Goal: Information Seeking & Learning: Learn about a topic

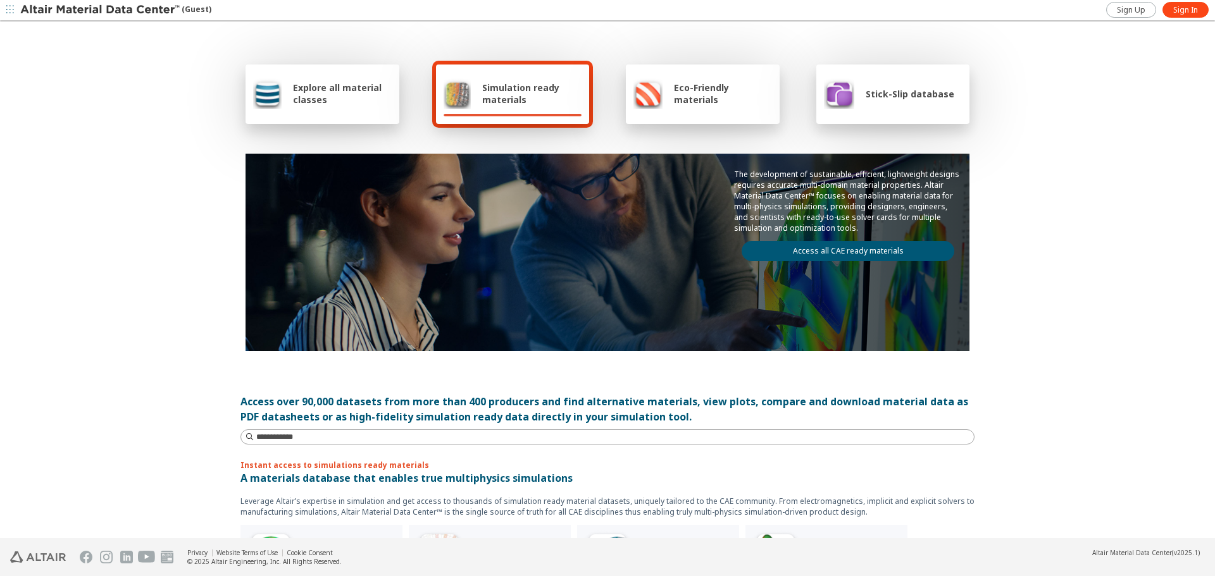
click at [1112, 235] on div "Explore all material classes Simulation ready materials Eco-Friendly materials …" at bounding box center [607, 280] width 1215 height 517
click at [348, 89] on span "Explore all material classes" at bounding box center [342, 94] width 99 height 24
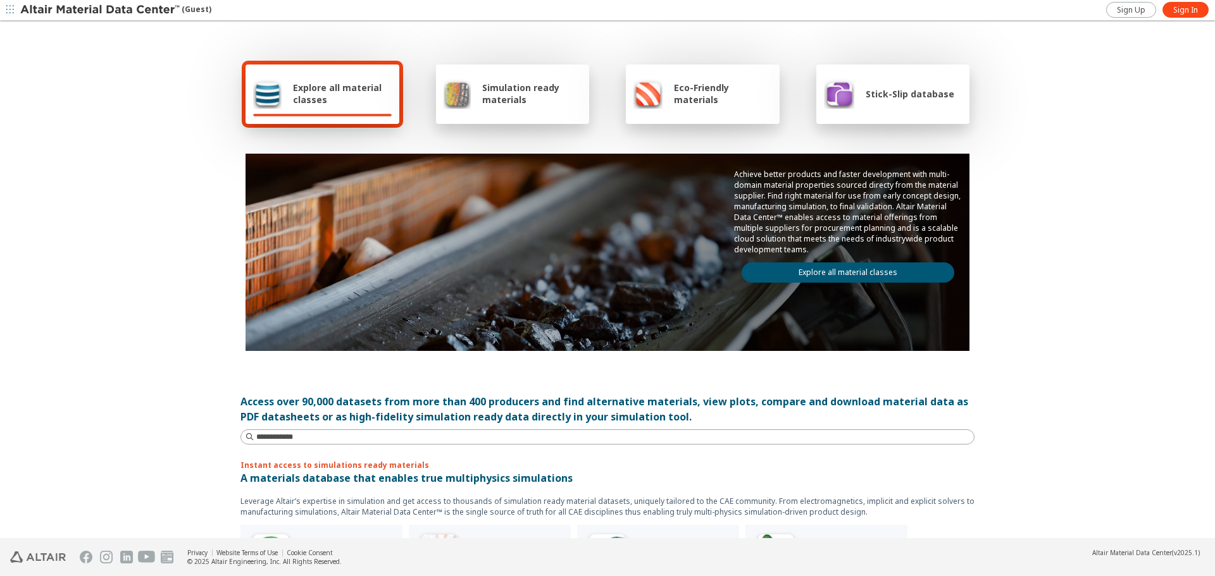
click at [800, 275] on link "Explore all material classes" at bounding box center [848, 273] width 213 height 20
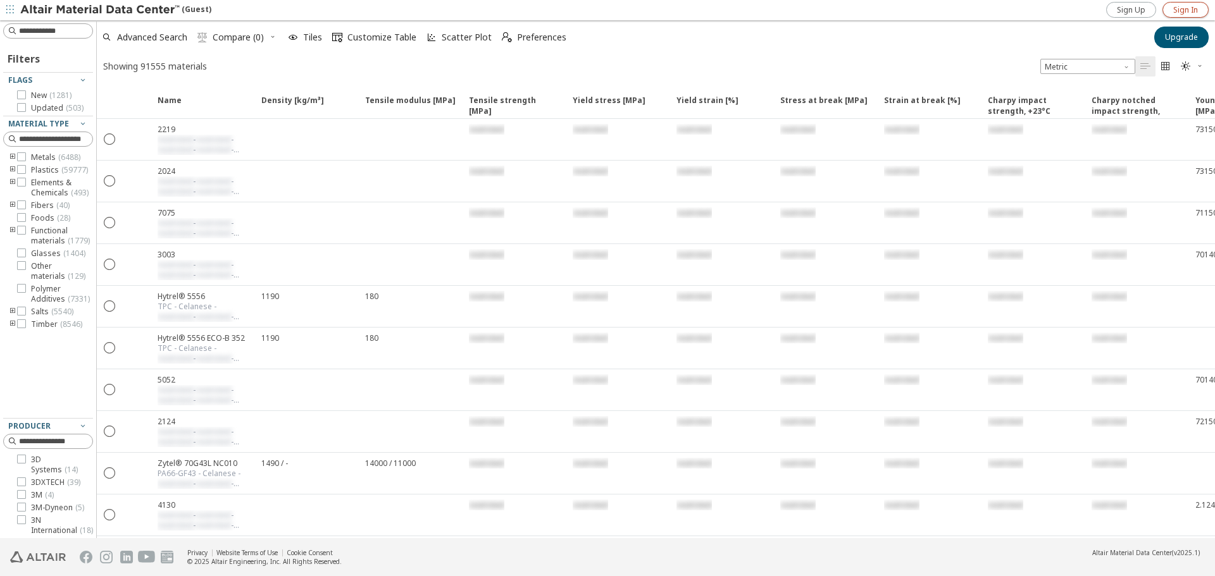
click at [1178, 11] on span "Sign In" at bounding box center [1185, 10] width 25 height 10
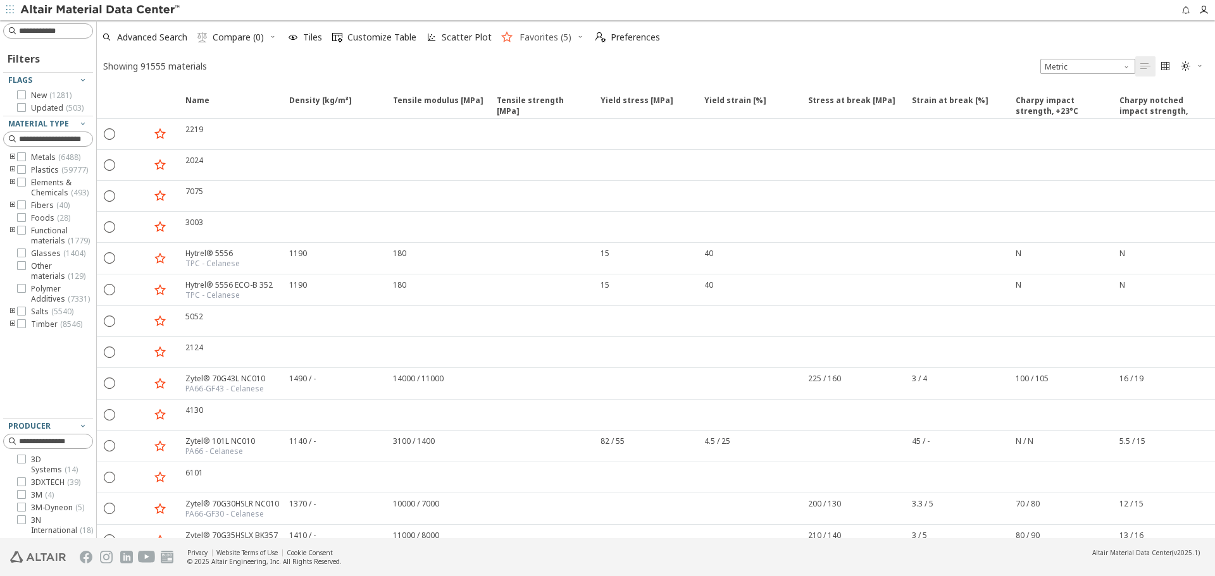
click at [561, 37] on span "Favorites (5)" at bounding box center [545, 37] width 52 height 9
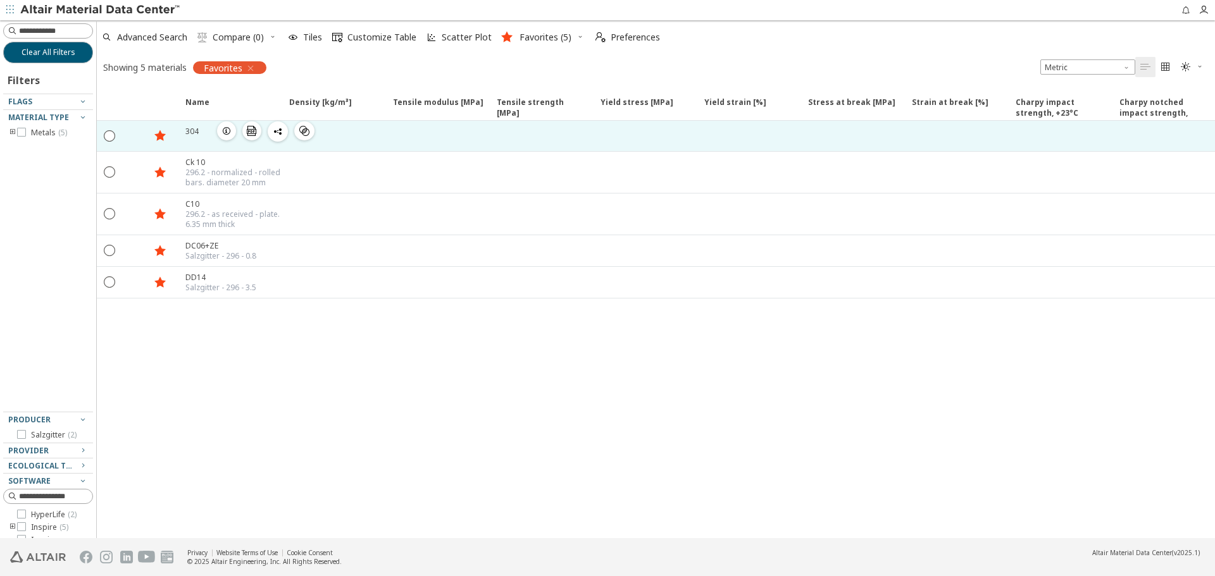
click at [228, 132] on icon "button" at bounding box center [226, 131] width 10 height 10
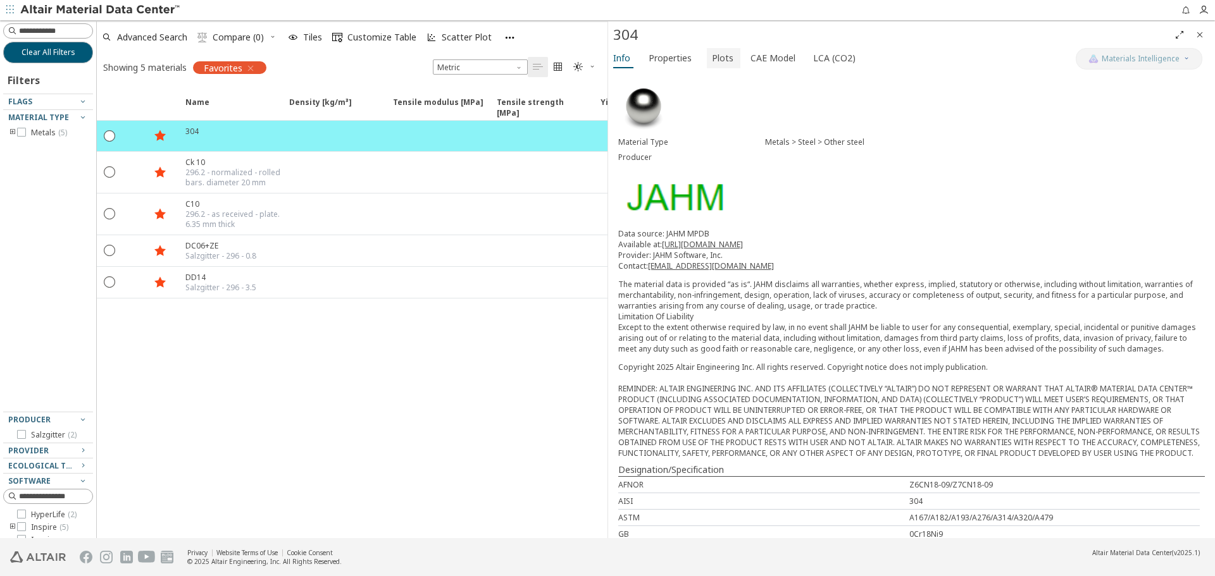
click at [713, 59] on span "Plots" at bounding box center [723, 58] width 22 height 20
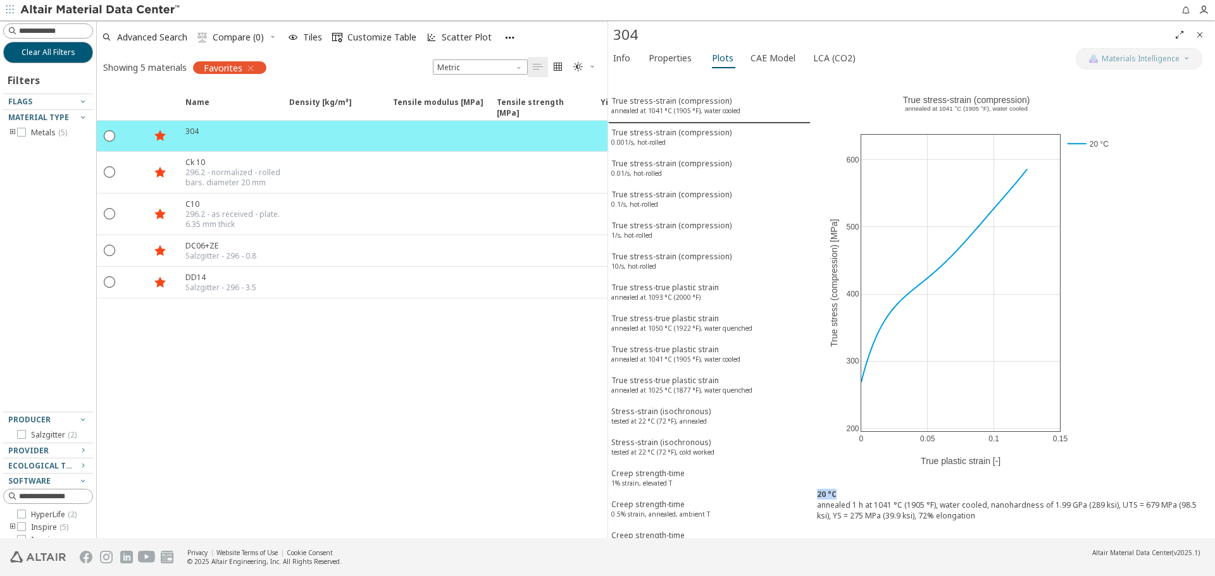
drag, startPoint x: 976, startPoint y: 522, endPoint x: 816, endPoint y: 493, distance: 163.3
click at [816, 493] on div "20 °C annealed 1 h at 1041 °C (1905 °F), water cooled, nanohardness of 1.99 GPa…" at bounding box center [1012, 511] width 404 height 56
copy b "20 °C"
click at [687, 131] on div "True stress-strain (compression) 0.001/s, hot-rolled" at bounding box center [671, 138] width 120 height 23
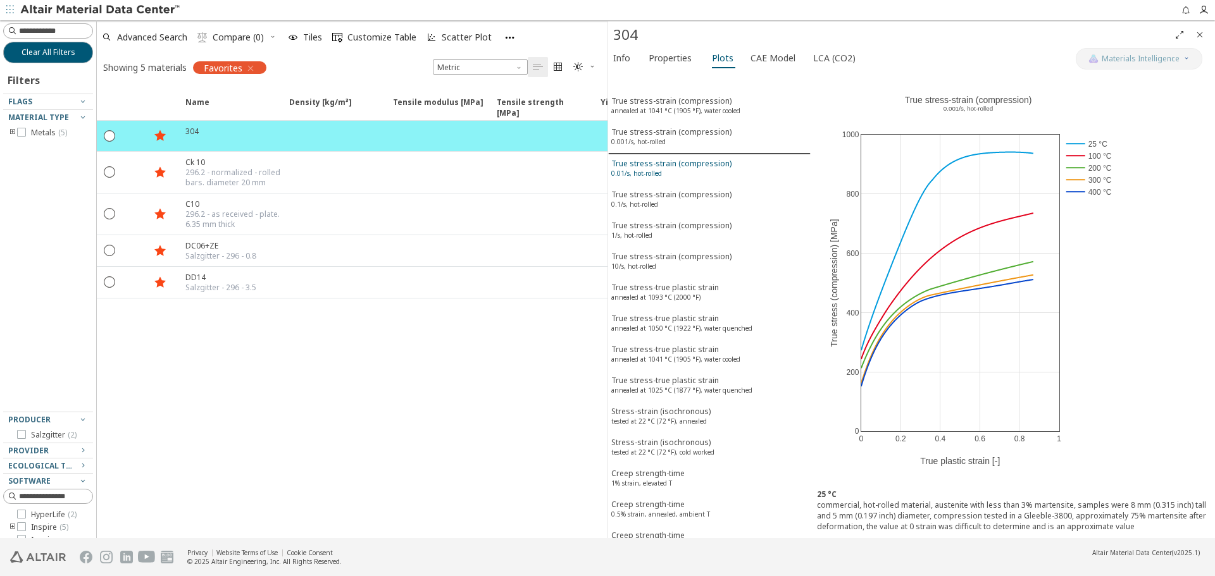
click at [689, 159] on div "True stress-strain (compression) 0.01/s, hot-rolled" at bounding box center [671, 169] width 120 height 23
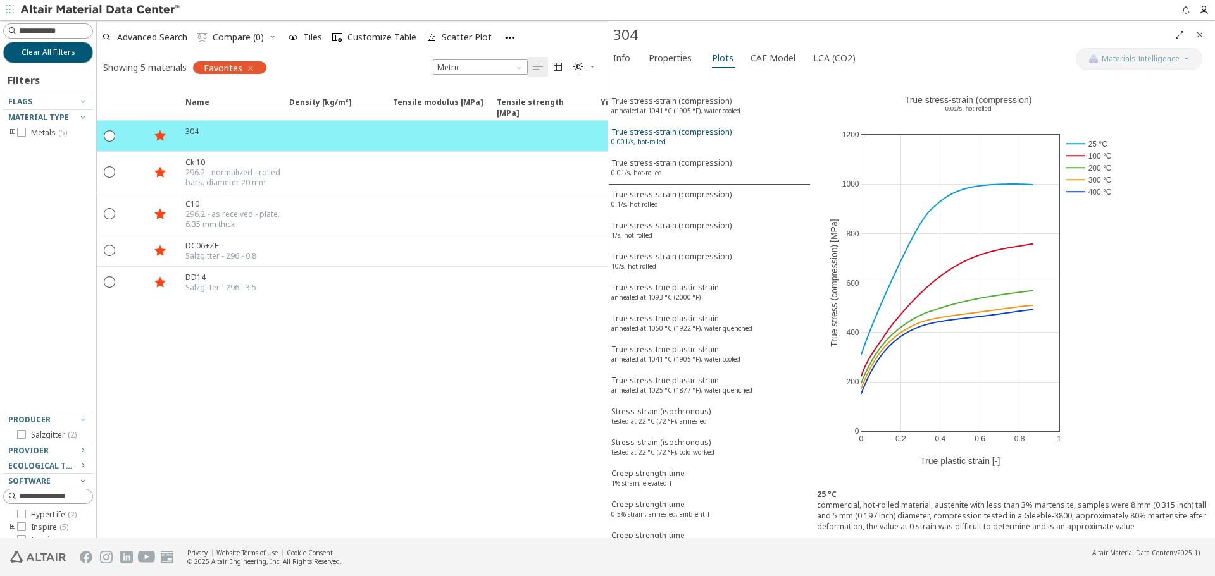
click at [670, 137] on div "True stress-strain (compression) 0.001/s, hot-rolled" at bounding box center [671, 138] width 120 height 23
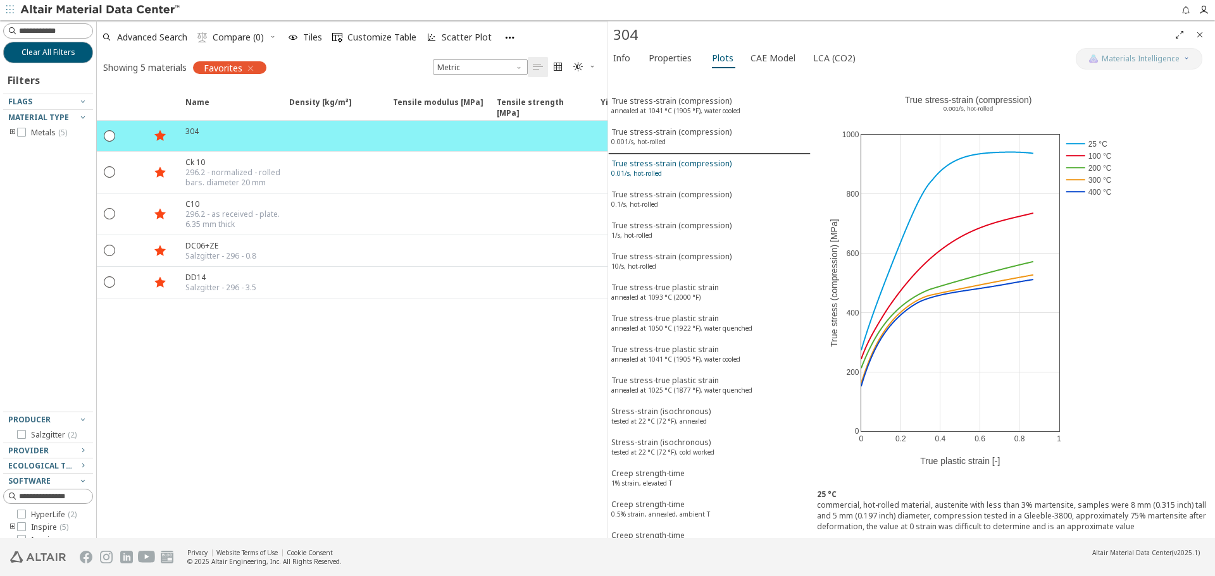
click at [661, 170] on sup "0.01/s, hot-rolled" at bounding box center [636, 173] width 51 height 9
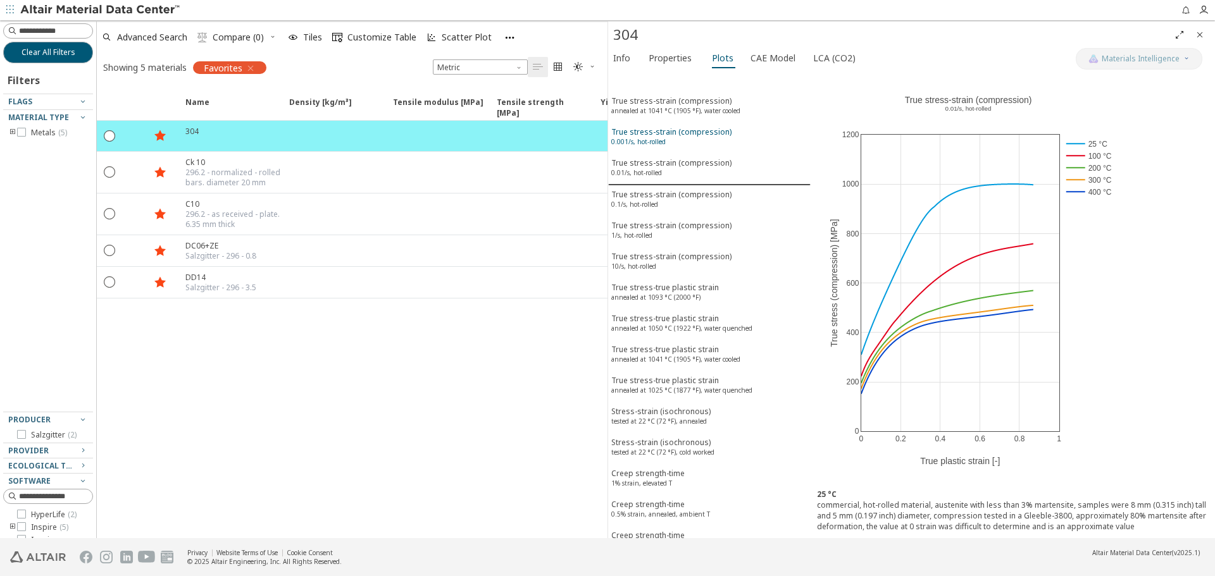
click at [656, 127] on div "True stress-strain (compression) 0.001/s, hot-rolled" at bounding box center [671, 138] width 120 height 23
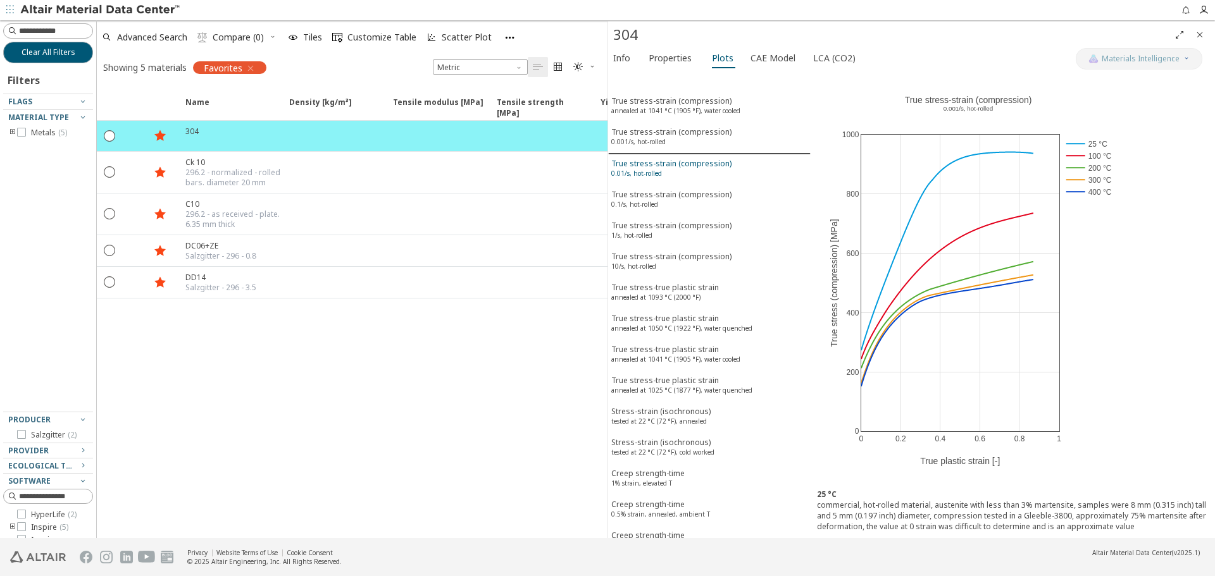
click at [653, 167] on div "True stress-strain (compression) 0.01/s, hot-rolled" at bounding box center [671, 169] width 120 height 23
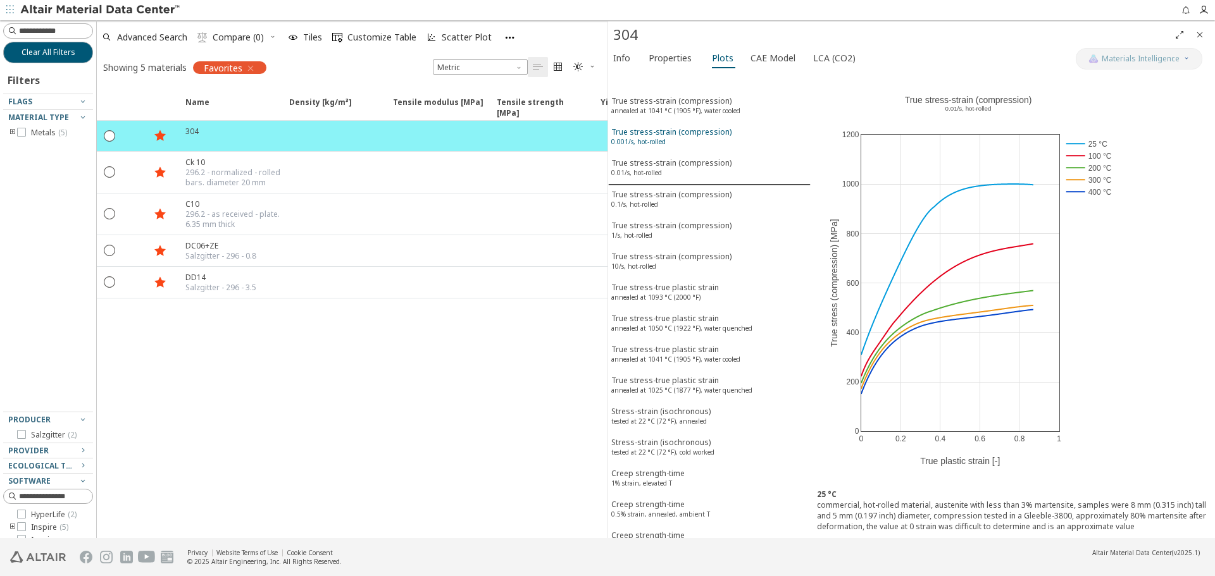
click at [650, 137] on sup "0.001/s, hot-rolled" at bounding box center [638, 141] width 54 height 9
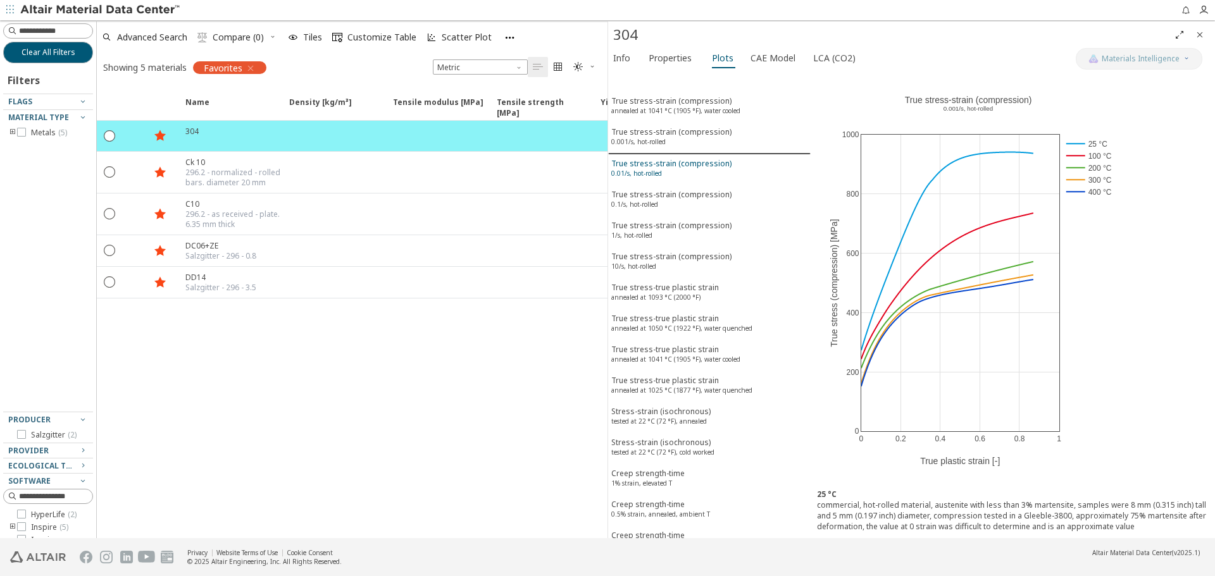
click at [646, 157] on button "True stress-strain (compression) 0.01/s, hot-rolled" at bounding box center [709, 169] width 202 height 31
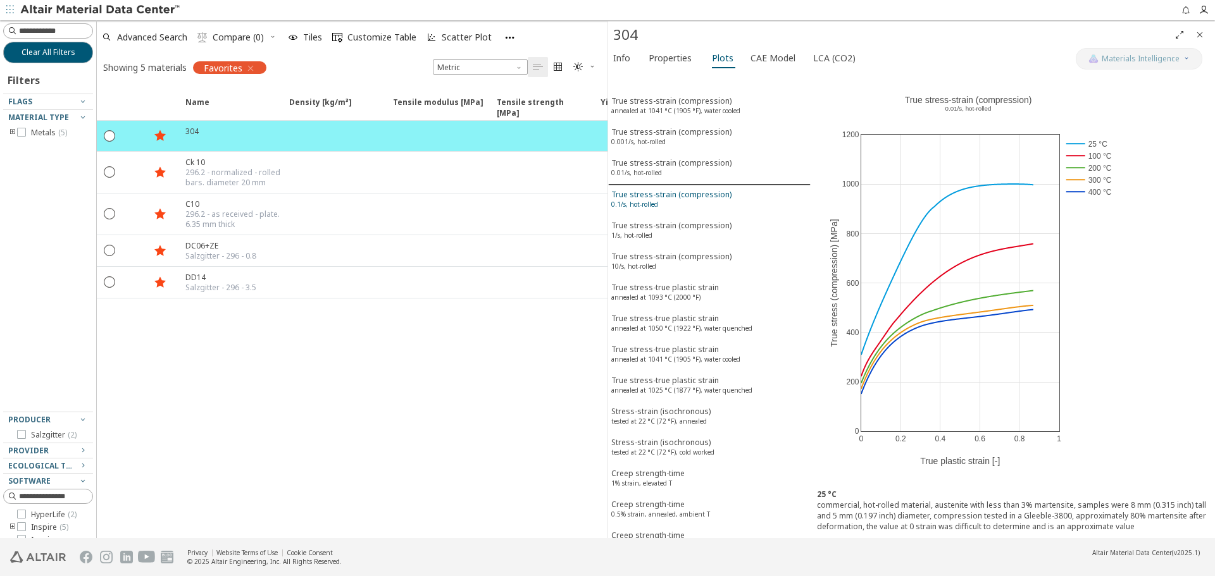
click at [659, 195] on div "True stress-strain (compression) 0.1/s, hot-rolled" at bounding box center [671, 200] width 120 height 23
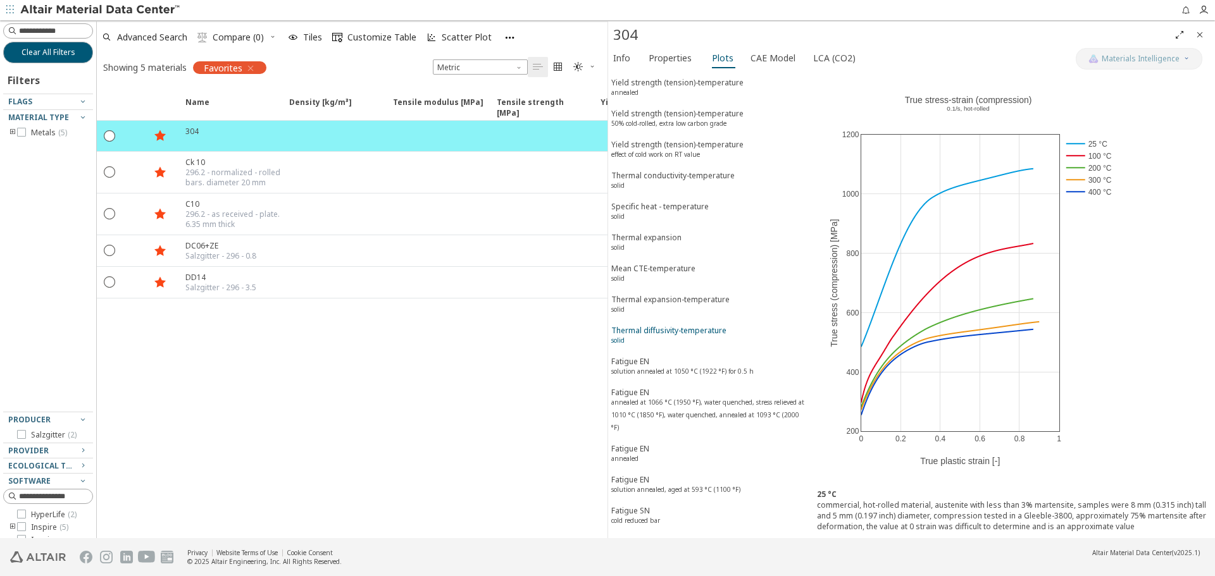
scroll to position [886, 0]
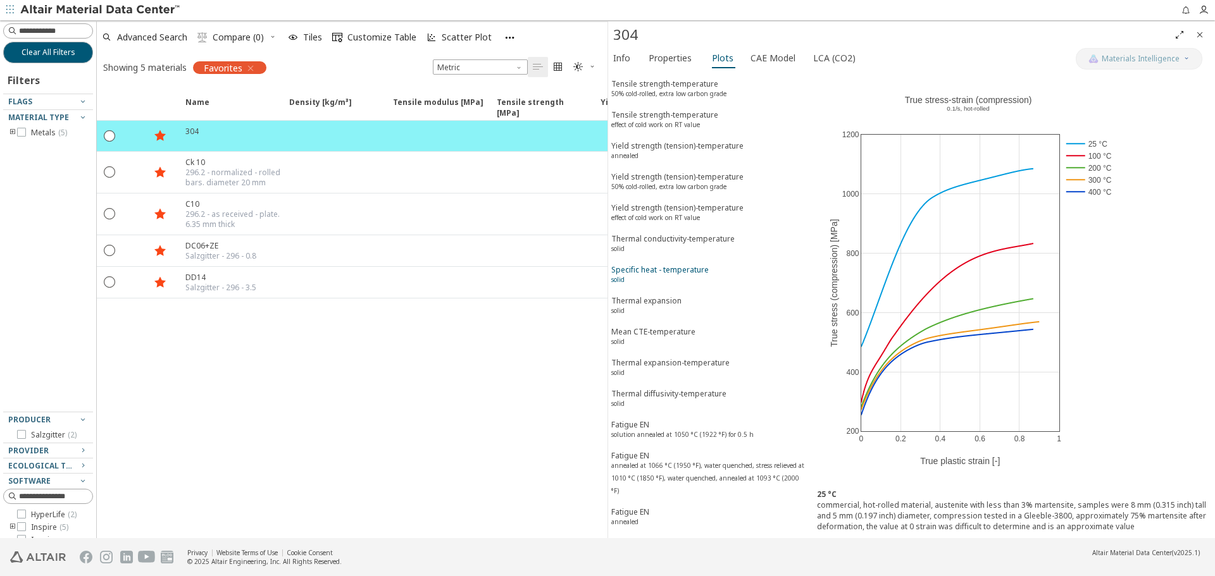
click at [692, 284] on div "Specific heat - temperature solid" at bounding box center [659, 275] width 97 height 23
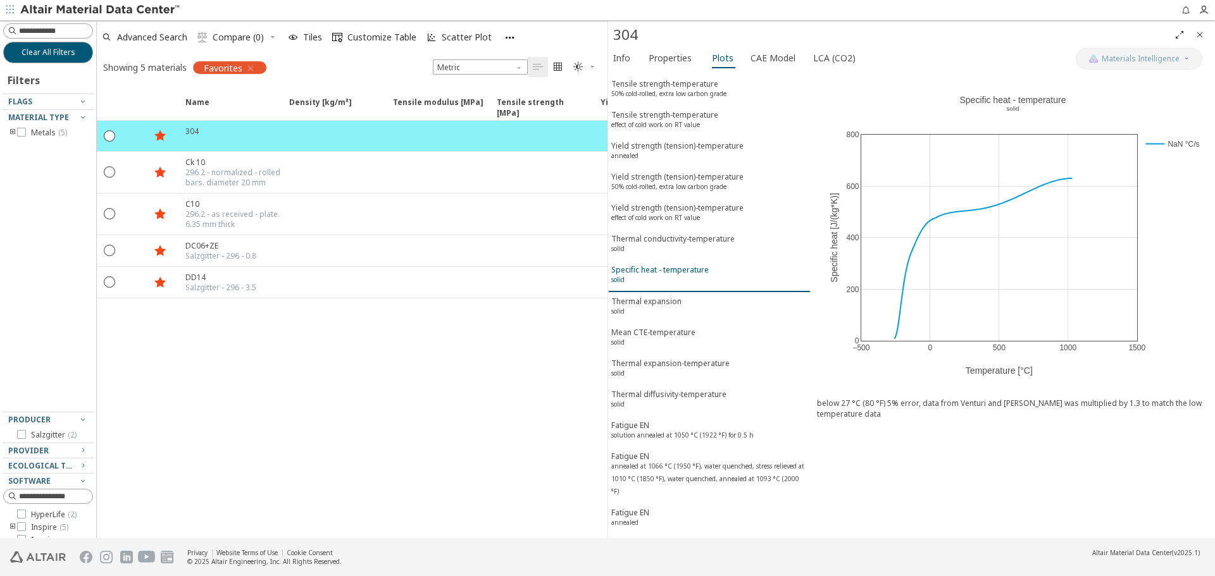
click at [724, 284] on span "Specific heat - temperature solid" at bounding box center [709, 275] width 196 height 23
click at [720, 273] on span "Specific heat - temperature solid" at bounding box center [709, 275] width 196 height 23
click at [674, 254] on div "Thermal conductivity-temperature solid" at bounding box center [672, 244] width 123 height 23
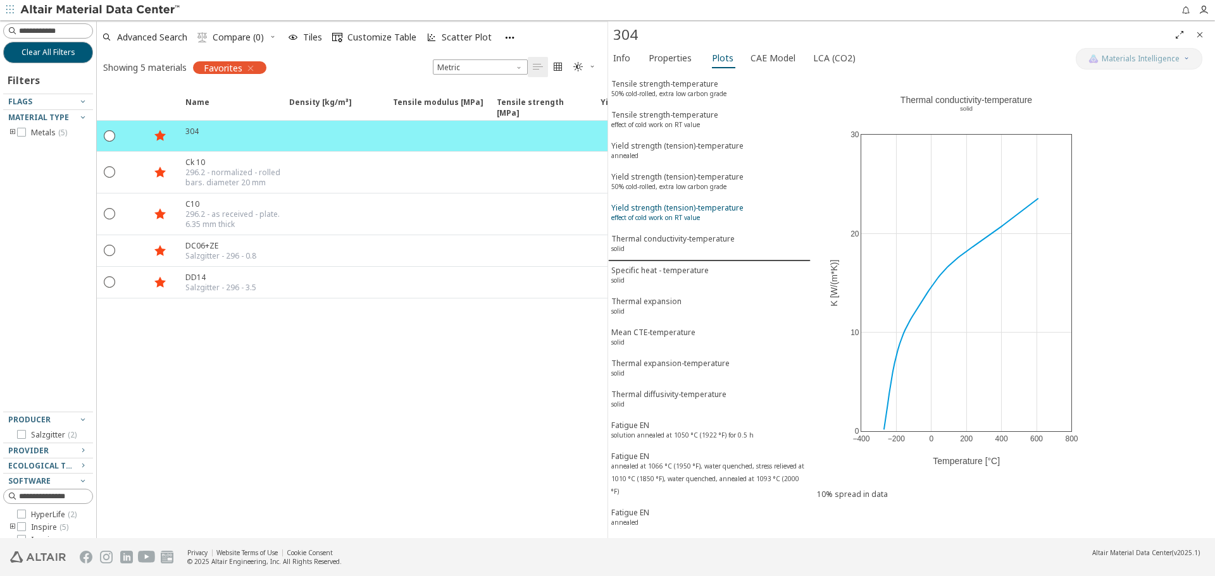
click at [698, 214] on sup "effect of cold work on RT value" at bounding box center [655, 217] width 89 height 9
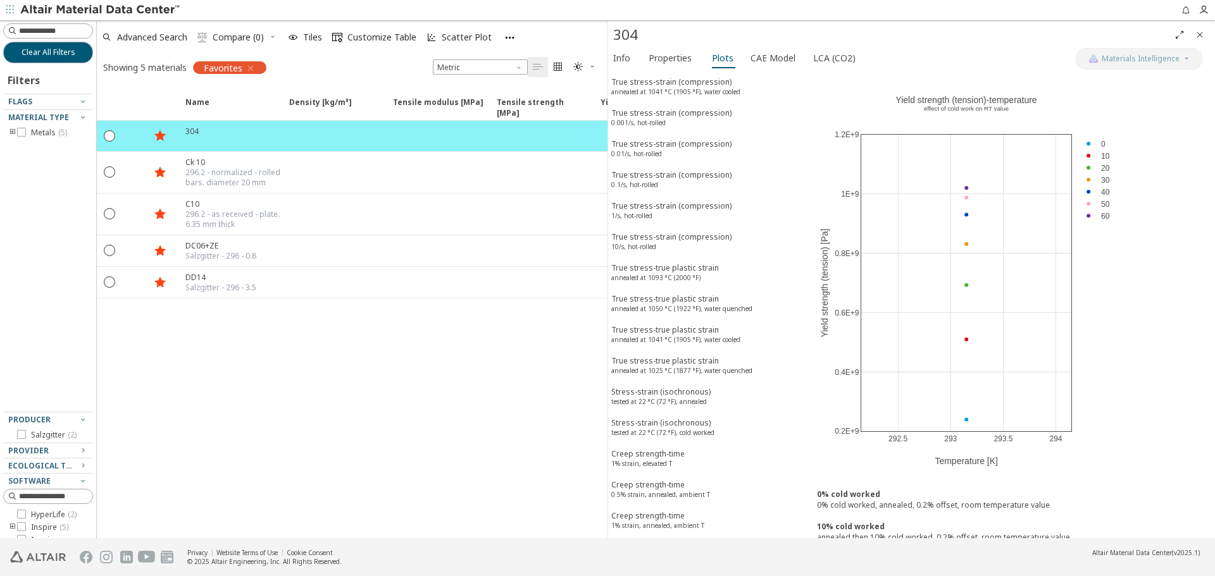
scroll to position [0, 0]
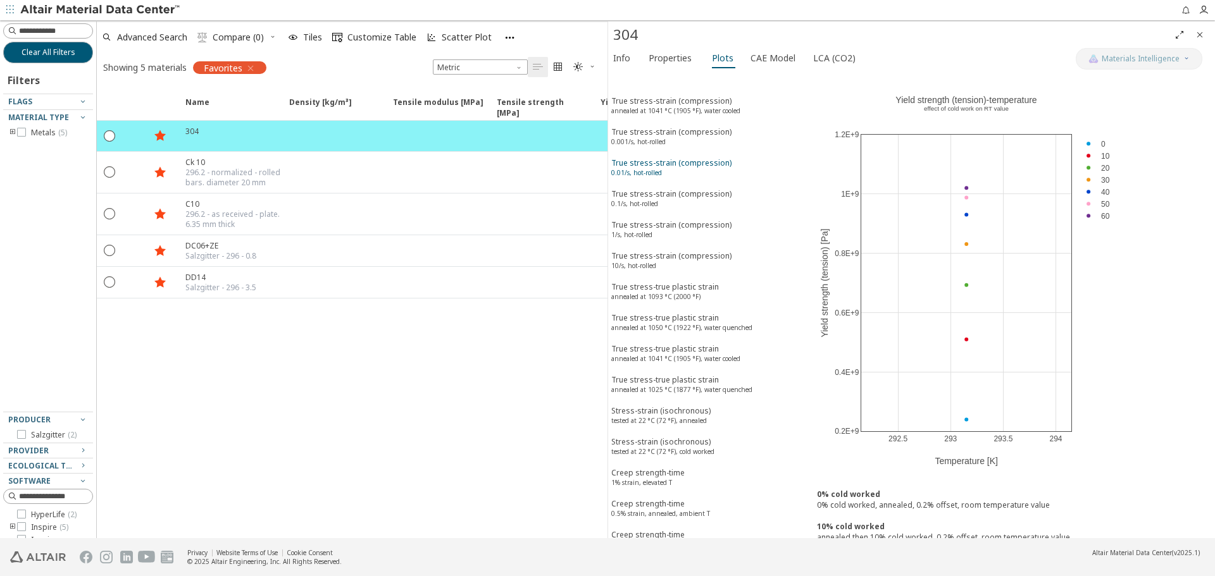
click at [666, 171] on div "True stress-strain (compression) 0.01/s, hot-rolled" at bounding box center [671, 169] width 120 height 23
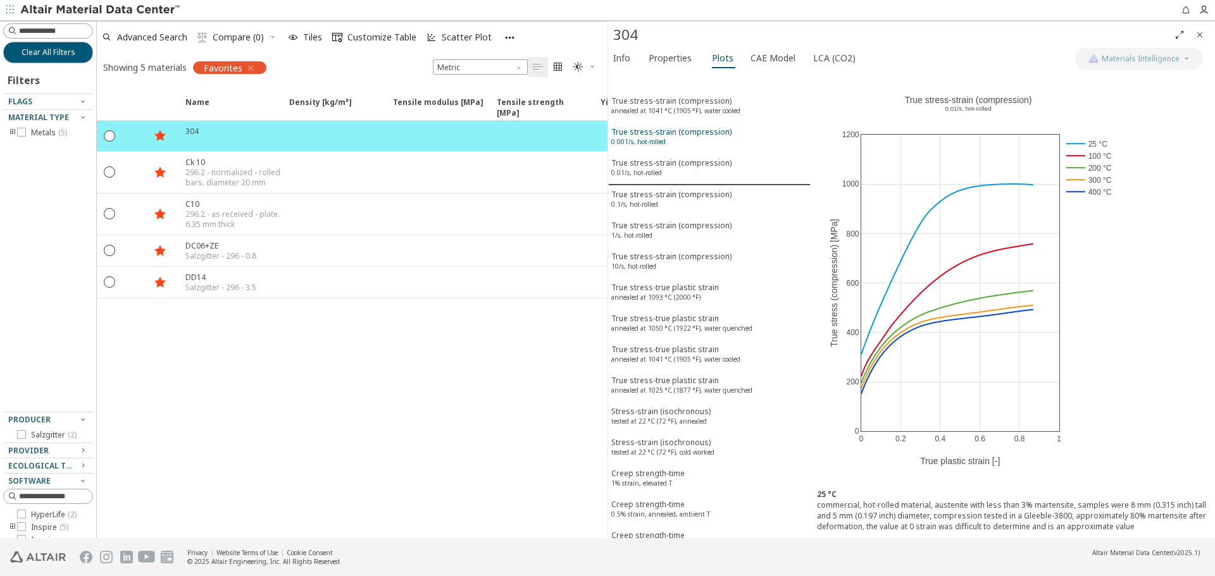
click at [672, 139] on div "True stress-strain (compression) 0.001/s, hot-rolled" at bounding box center [671, 138] width 120 height 23
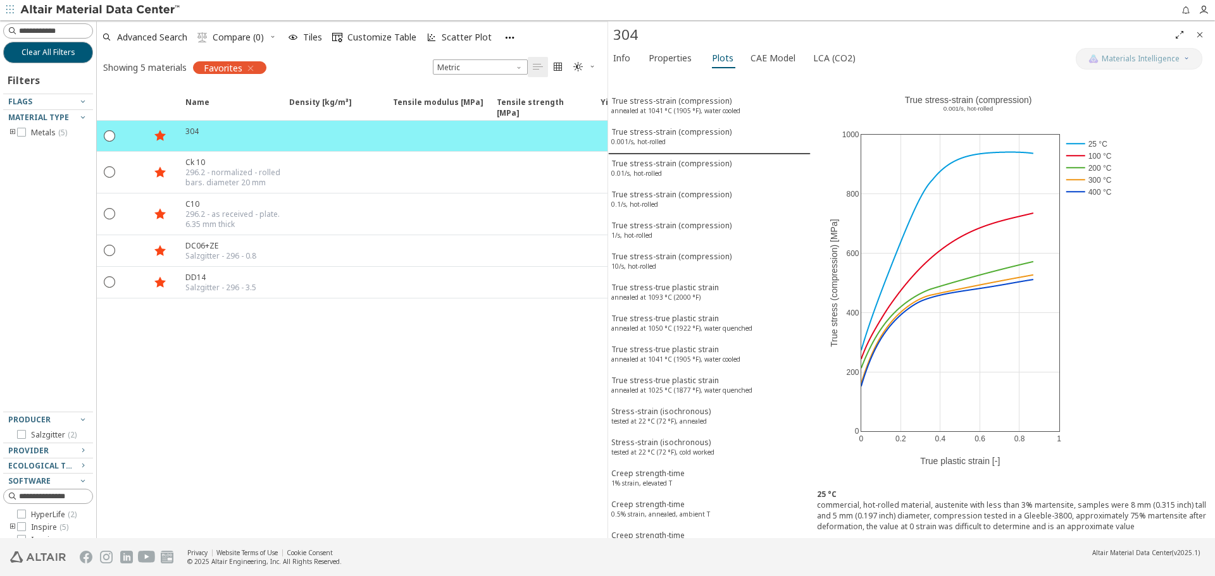
click at [249, 68] on icon "button" at bounding box center [250, 68] width 10 height 10
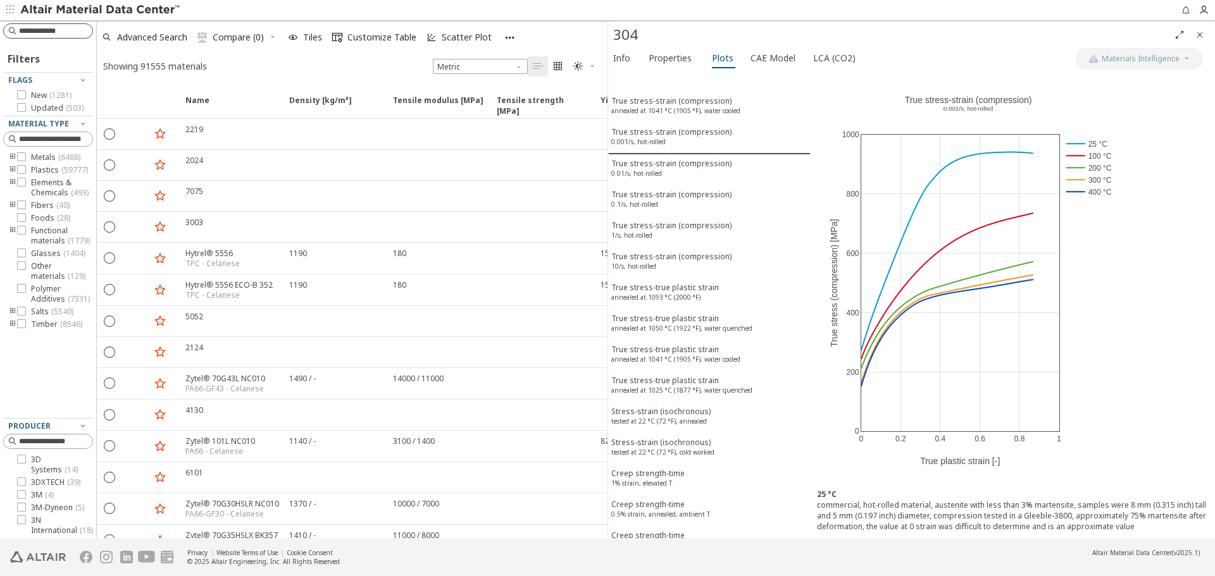
click at [51, 27] on input at bounding box center [55, 31] width 73 height 13
type input "****"
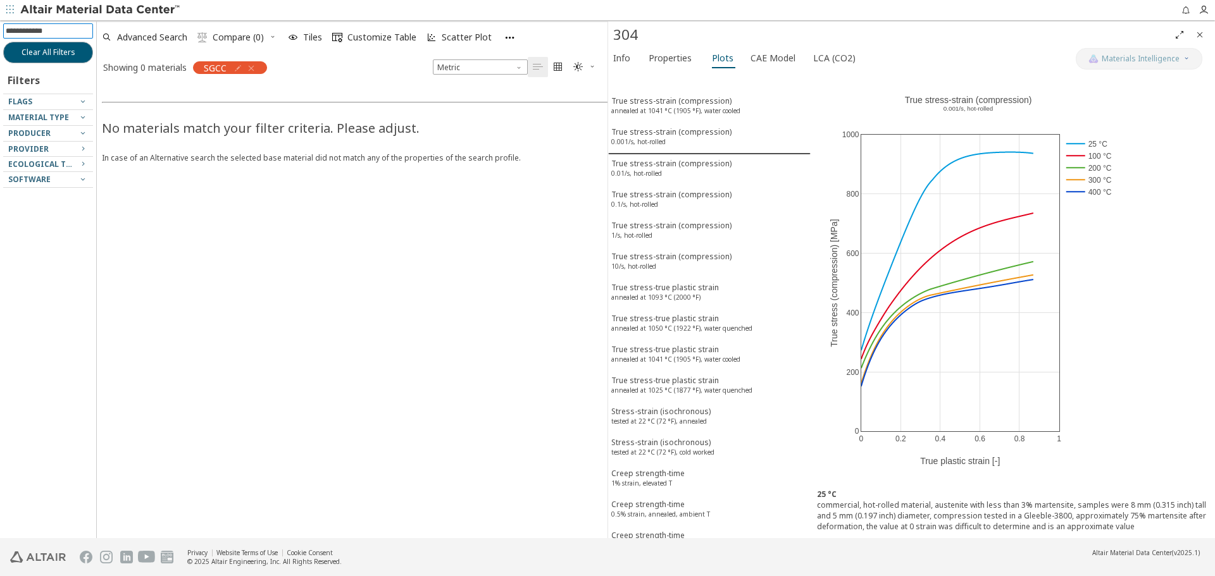
click at [252, 71] on icon "button" at bounding box center [251, 68] width 10 height 10
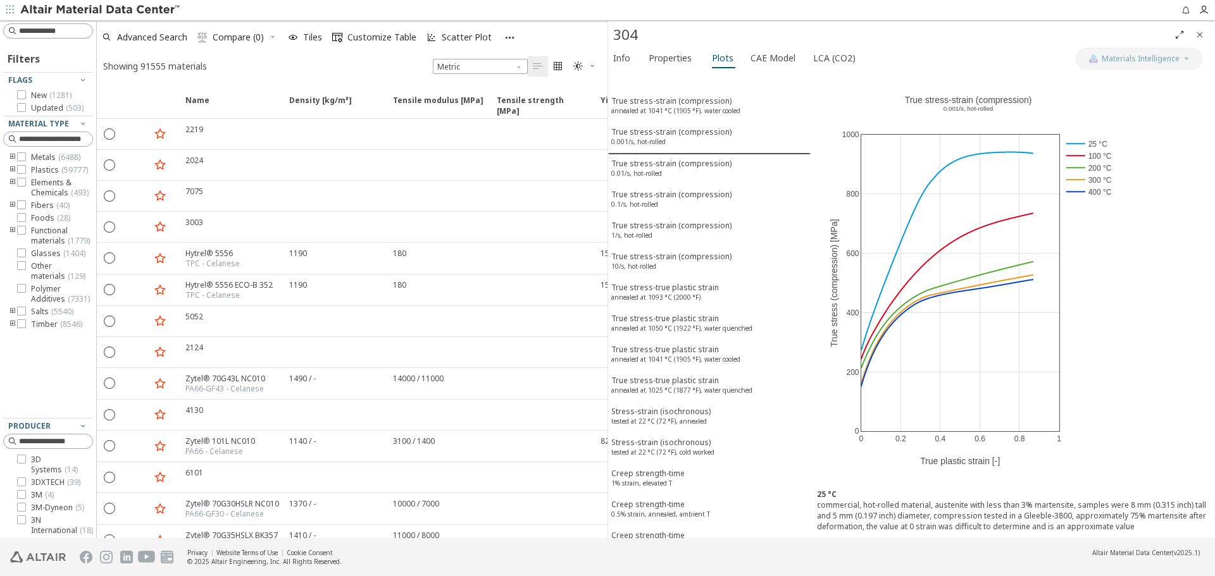
click at [509, 36] on icon "button" at bounding box center [509, 37] width 11 height 11
click at [527, 62] on span "Favorites (5)" at bounding box center [547, 63] width 71 height 23
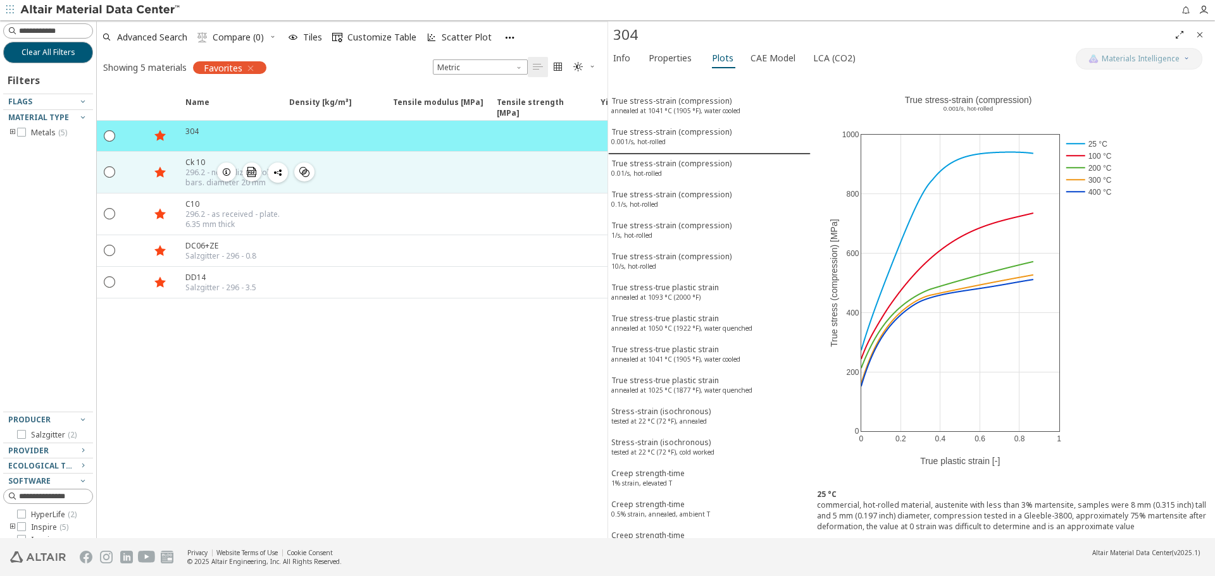
click at [440, 183] on div at bounding box center [437, 172] width 104 height 41
click at [226, 172] on icon "button" at bounding box center [226, 172] width 10 height 10
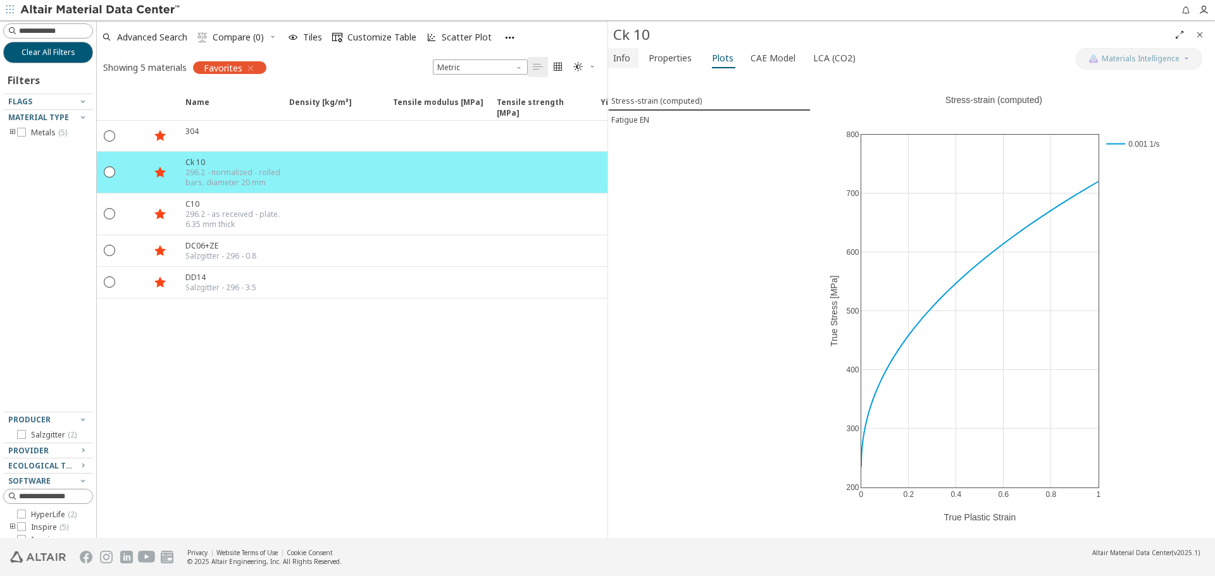
click at [623, 58] on span "Info" at bounding box center [621, 58] width 17 height 20
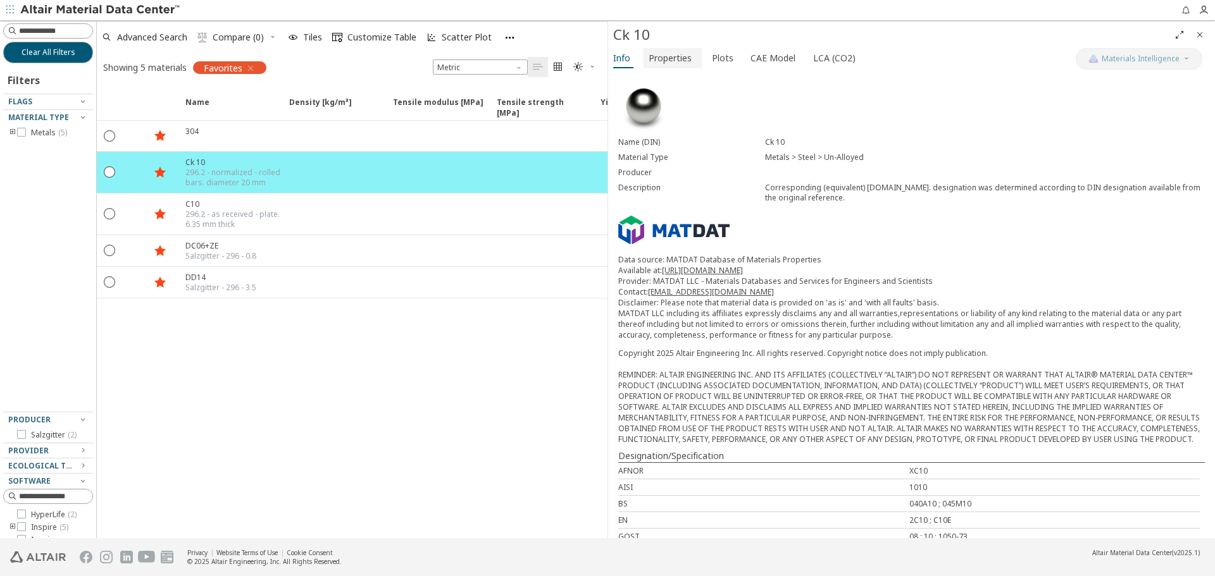
click at [674, 67] on button "Properties" at bounding box center [672, 58] width 58 height 20
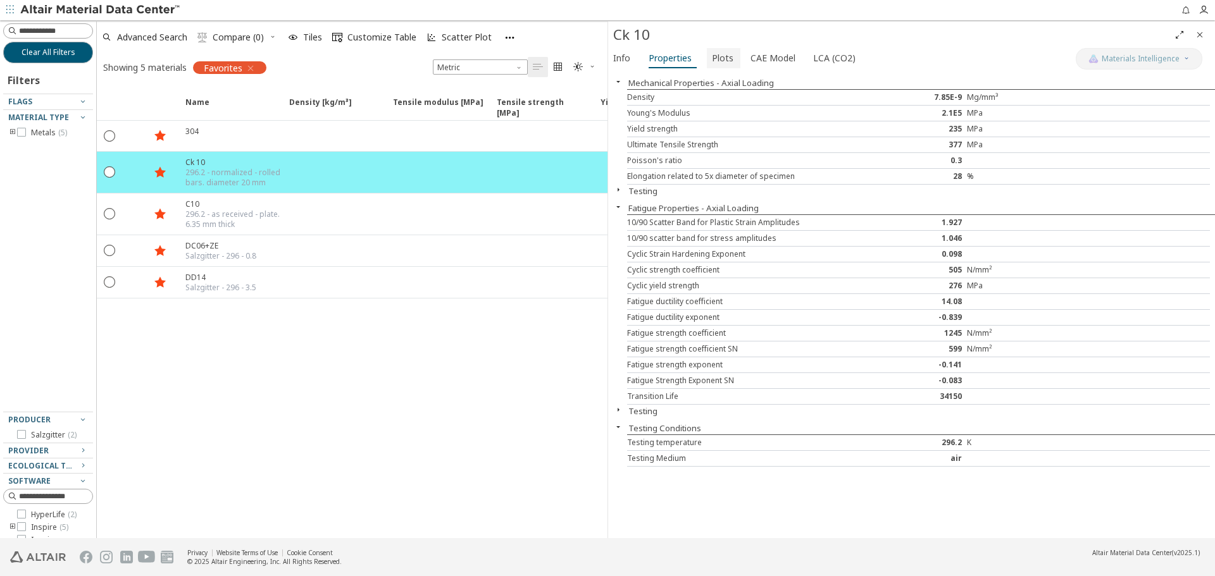
click at [721, 56] on span "Plots" at bounding box center [723, 58] width 22 height 20
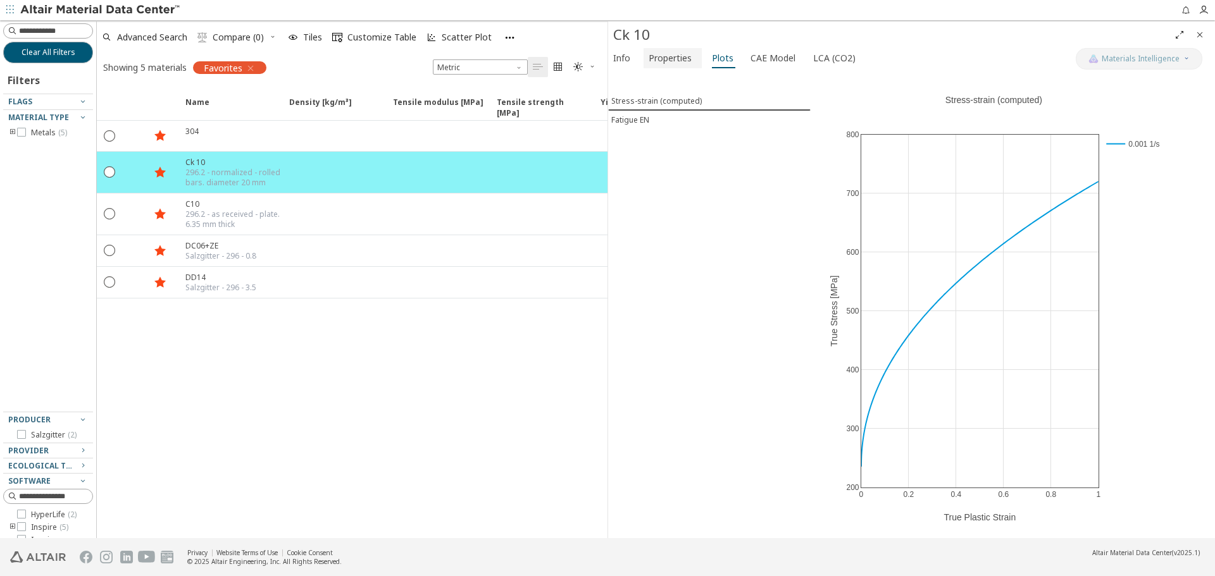
click at [681, 60] on span "Properties" at bounding box center [670, 58] width 43 height 20
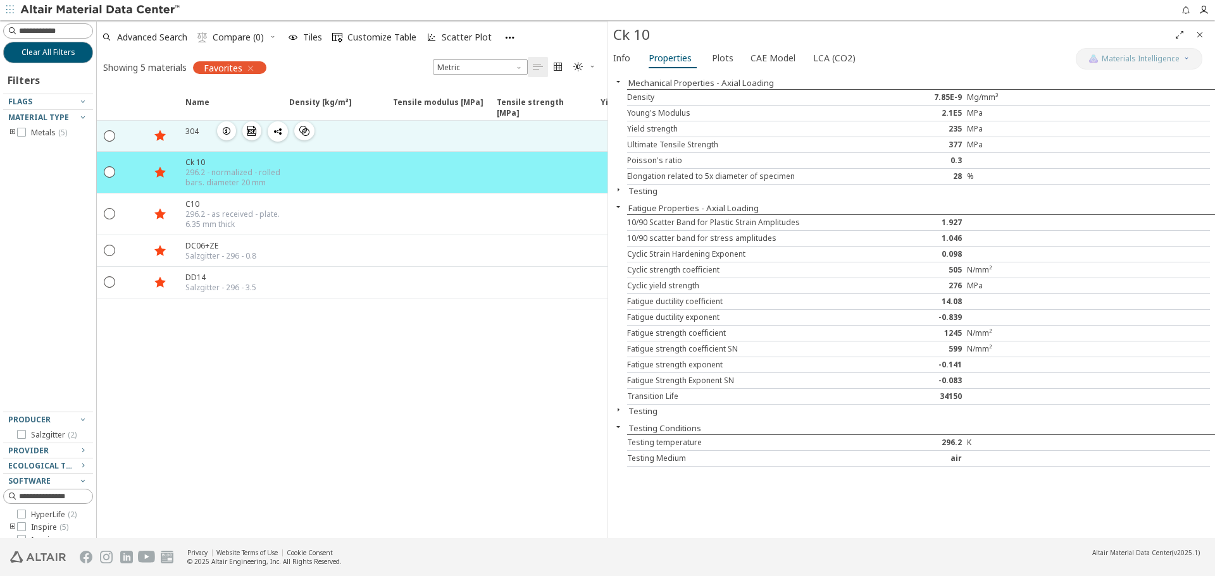
click at [221, 130] on span "button" at bounding box center [226, 130] width 15 height 19
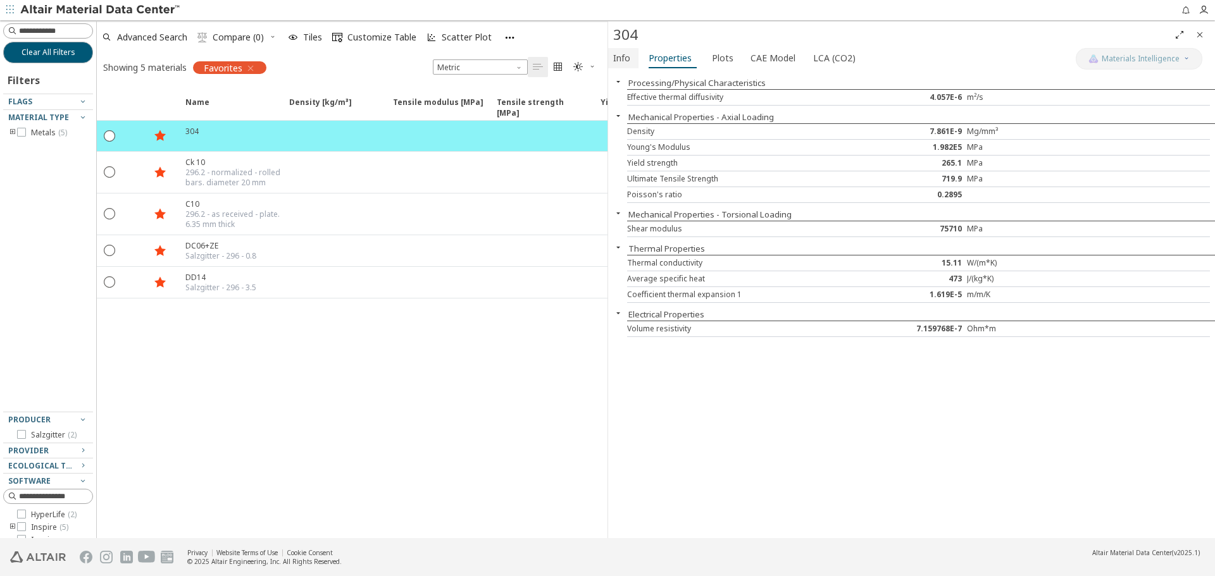
click at [616, 60] on span "Info" at bounding box center [621, 58] width 17 height 20
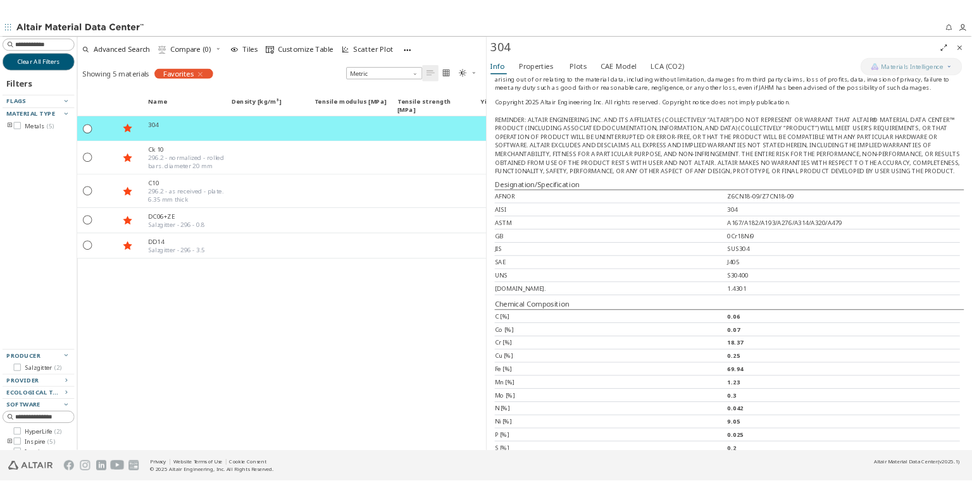
scroll to position [307, 0]
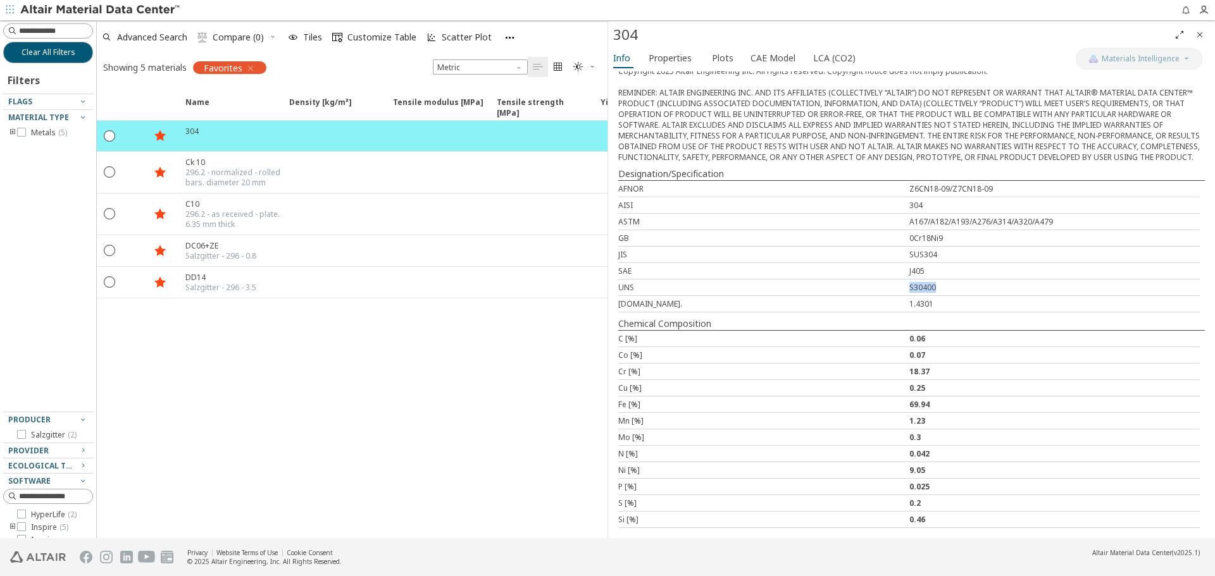
drag, startPoint x: 902, startPoint y: 289, endPoint x: 930, endPoint y: 287, distance: 27.9
click at [930, 287] on div "UNS S30400" at bounding box center [908, 288] width 581 height 16
drag, startPoint x: 905, startPoint y: 256, endPoint x: 933, endPoint y: 256, distance: 27.2
click at [933, 256] on div "SUS304" at bounding box center [1054, 254] width 291 height 11
click at [714, 56] on span "Plots" at bounding box center [723, 58] width 22 height 20
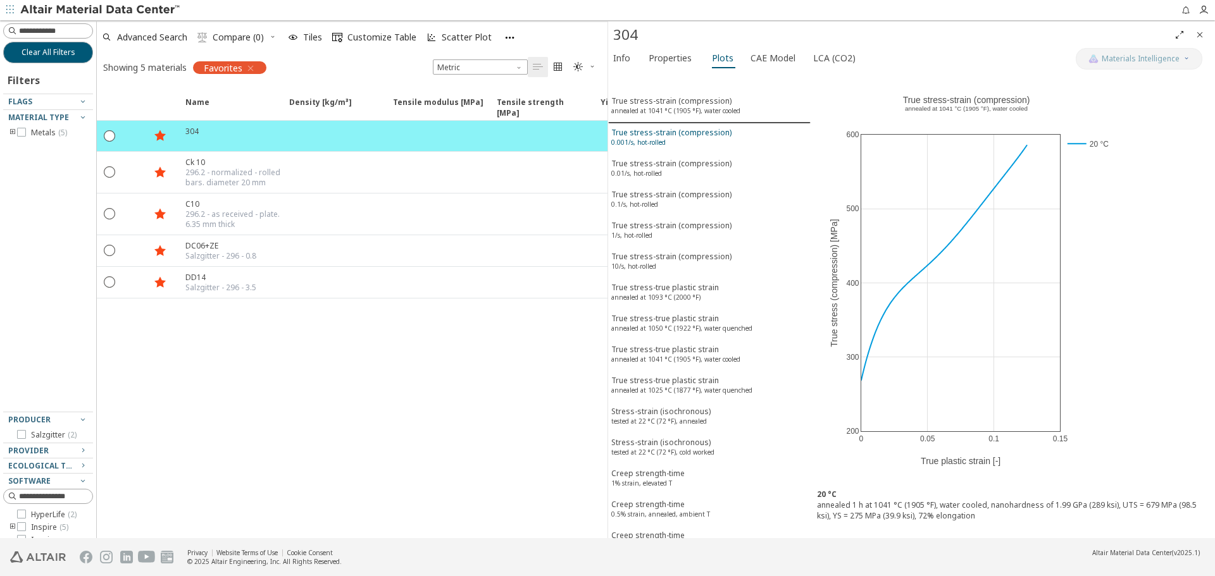
click at [676, 140] on div "True stress-strain (compression) 0.001/s, hot-rolled" at bounding box center [671, 138] width 120 height 23
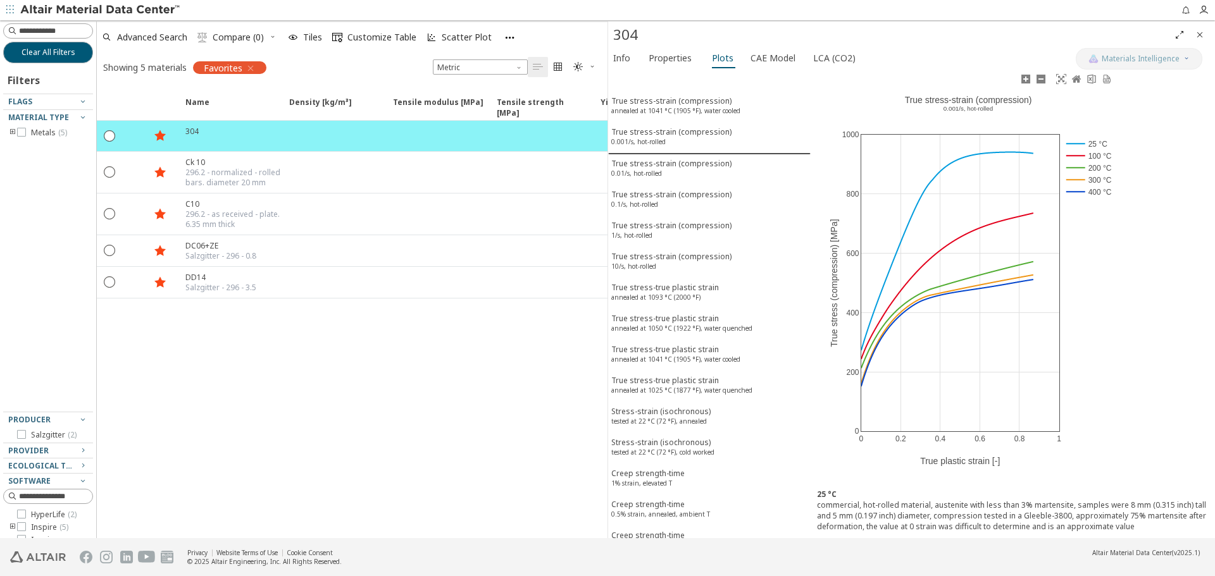
drag, startPoint x: 939, startPoint y: 109, endPoint x: 978, endPoint y: 108, distance: 38.6
click at [978, 108] on div "0 0.2 0.4 0.6 0.8 1 0 200 400 600 800 1000 25 °C 100 °C 200 °C 300 °C 400 °C Tr…" at bounding box center [968, 276] width 316 height 411
click at [666, 102] on div "True stress-strain (compression) annealed at 1041 °C (1905 °F), water cooled" at bounding box center [675, 107] width 129 height 23
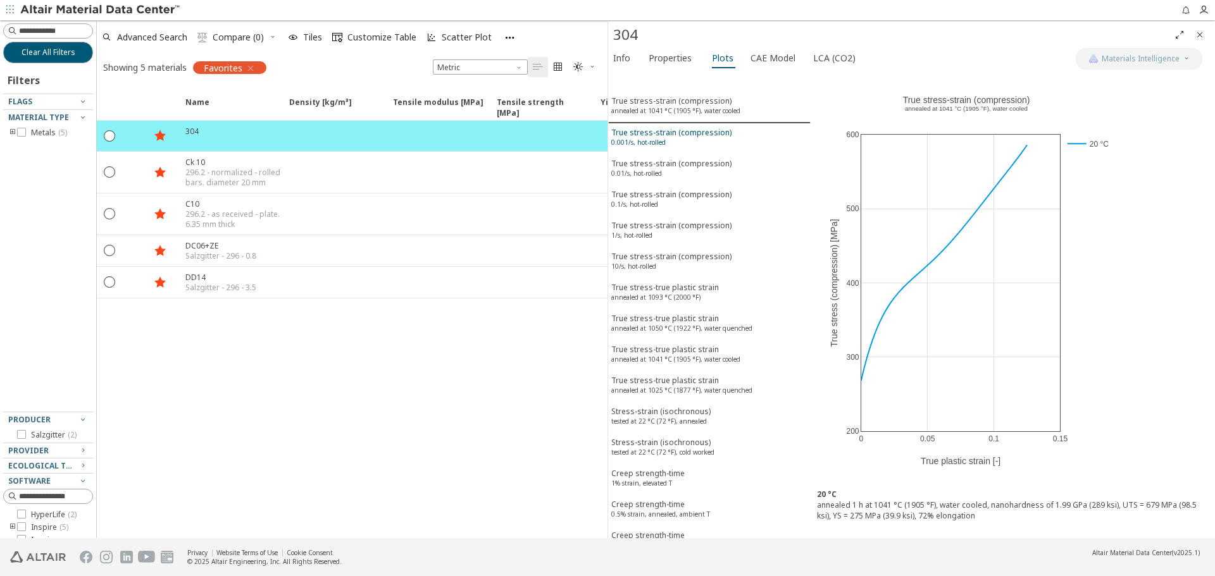
click at [662, 135] on div "True stress-strain (compression) 0.001/s, hot-rolled" at bounding box center [671, 138] width 120 height 23
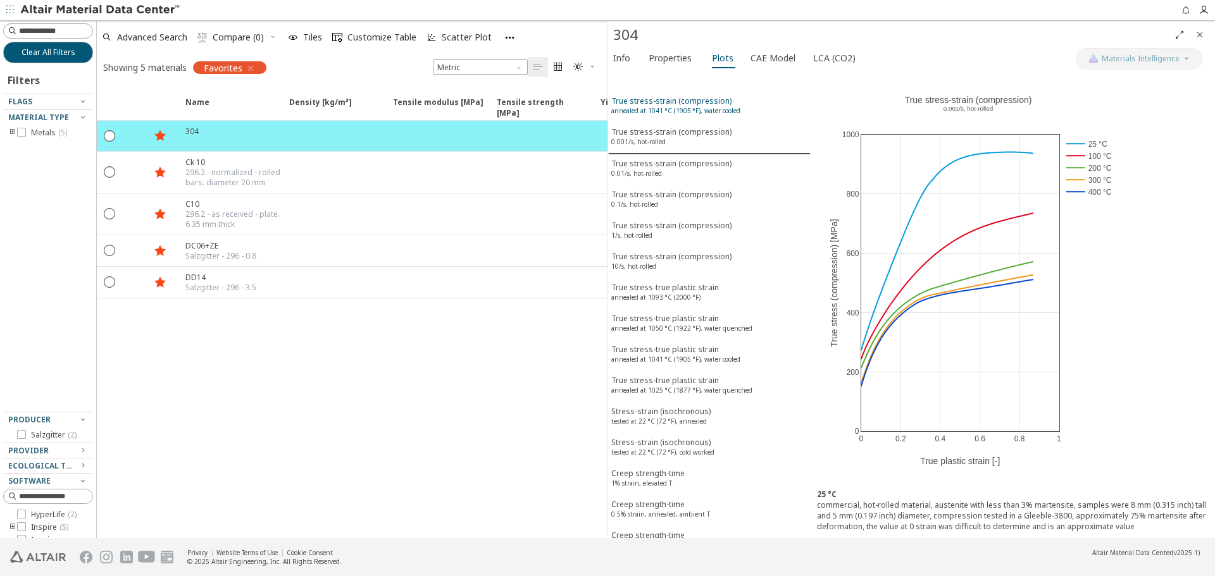
click at [666, 111] on sup "annealed at 1041 °C (1905 °F), water cooled" at bounding box center [675, 110] width 129 height 9
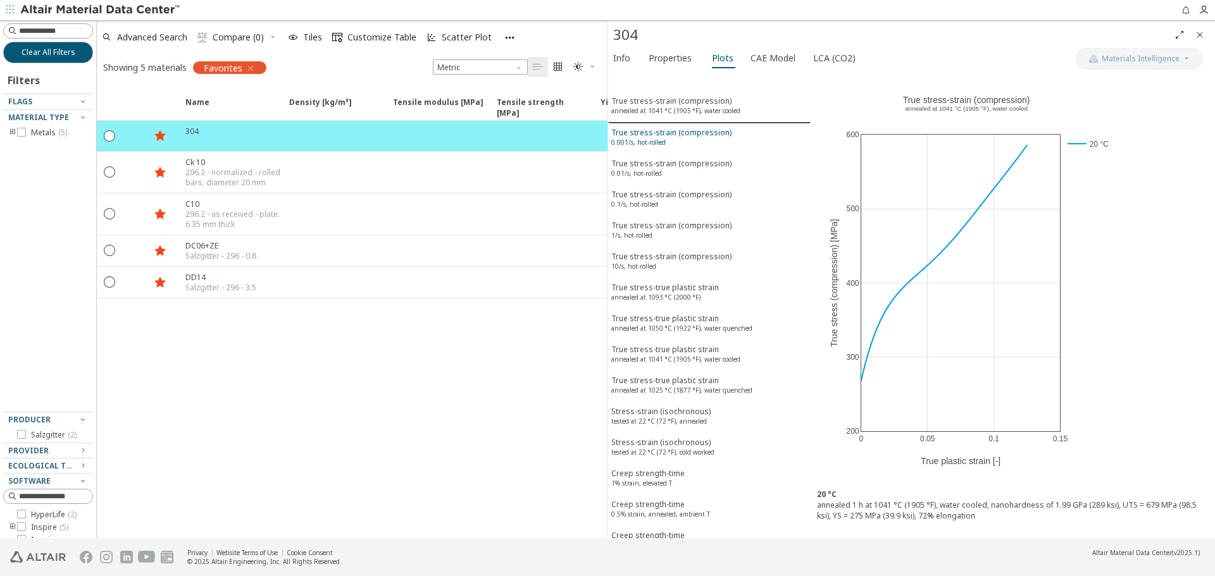
click at [667, 135] on div "True stress-strain (compression) 0.001/s, hot-rolled" at bounding box center [671, 138] width 120 height 23
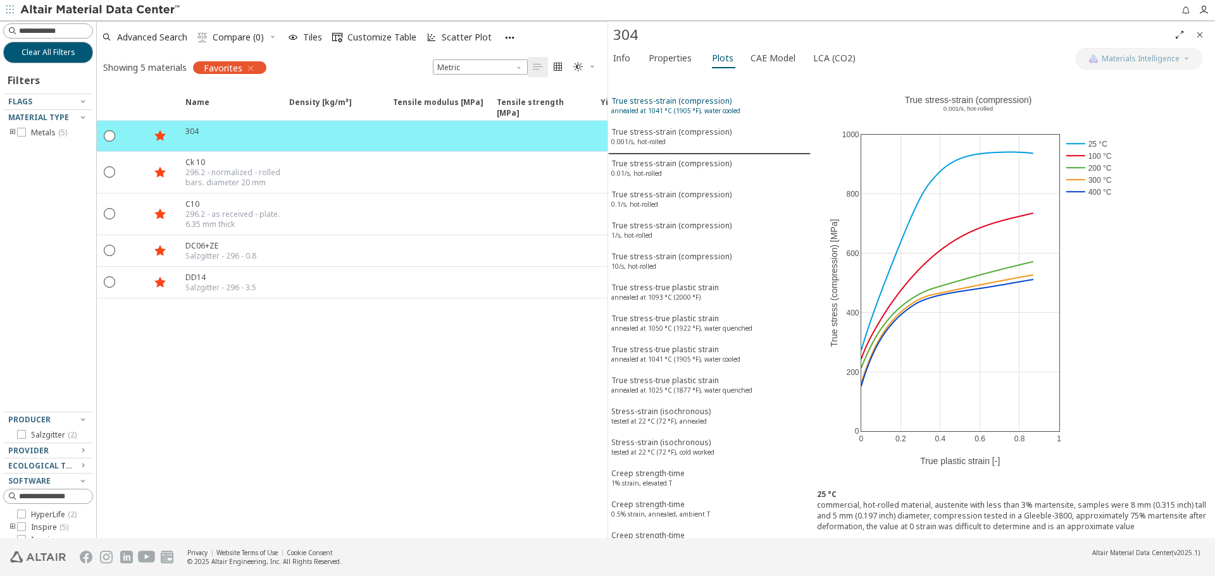
click at [682, 94] on button "True stress-strain (compression) annealed at 1041 °C (1905 °F), water cooled" at bounding box center [709, 107] width 202 height 31
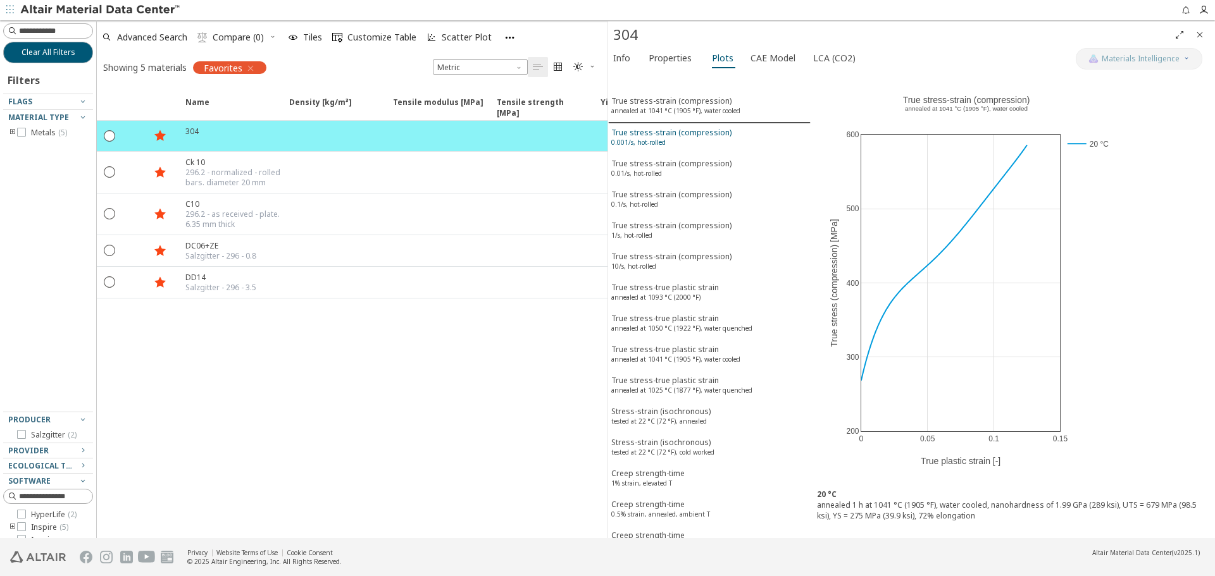
click at [676, 125] on button "True stress-strain (compression) 0.001/s, hot-rolled" at bounding box center [709, 138] width 202 height 31
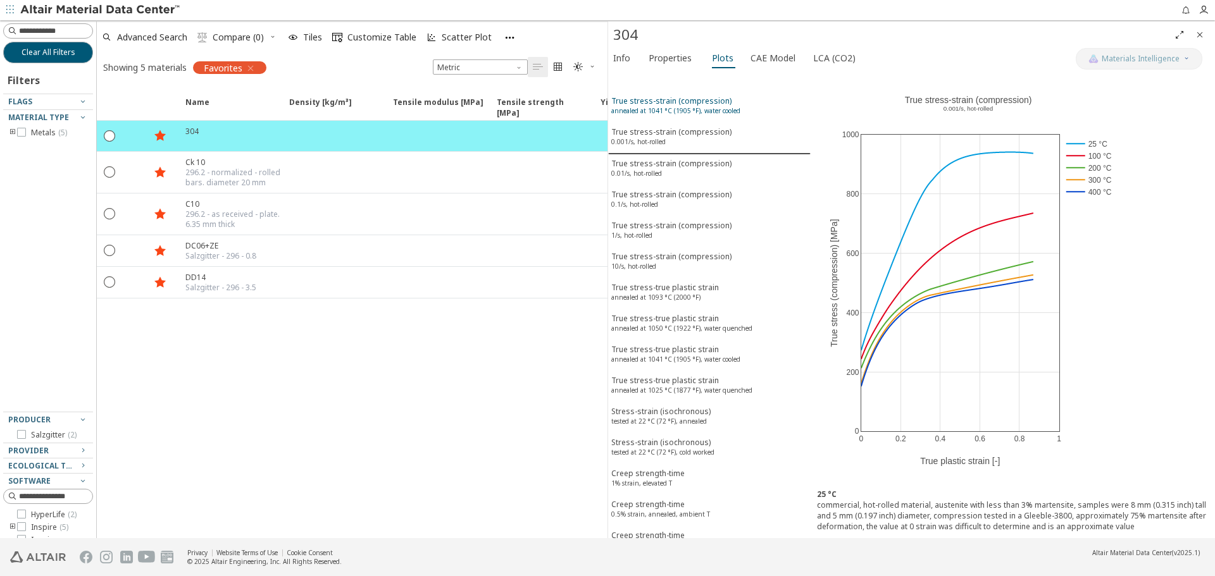
click at [679, 94] on button "True stress-strain (compression) annealed at 1041 °C (1905 °F), water cooled" at bounding box center [709, 107] width 202 height 31
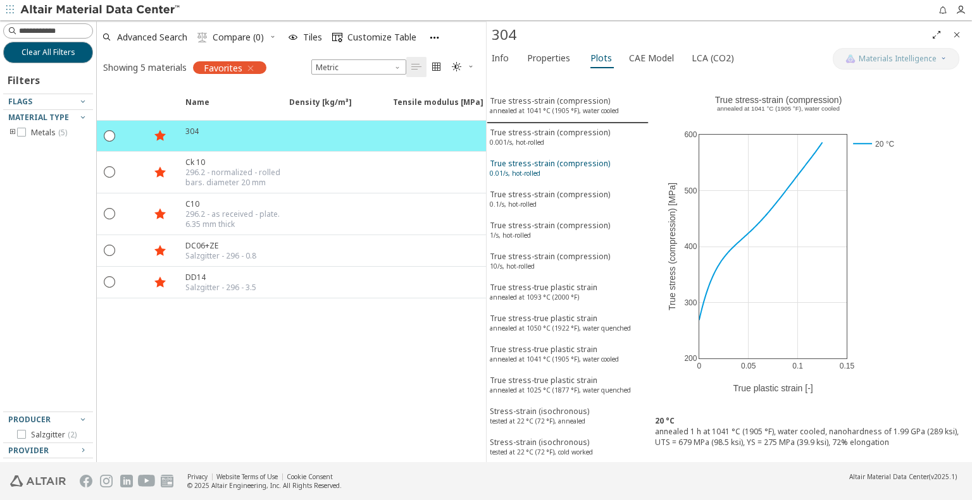
click at [533, 169] on sup "0.01/s, hot-rolled" at bounding box center [515, 173] width 51 height 9
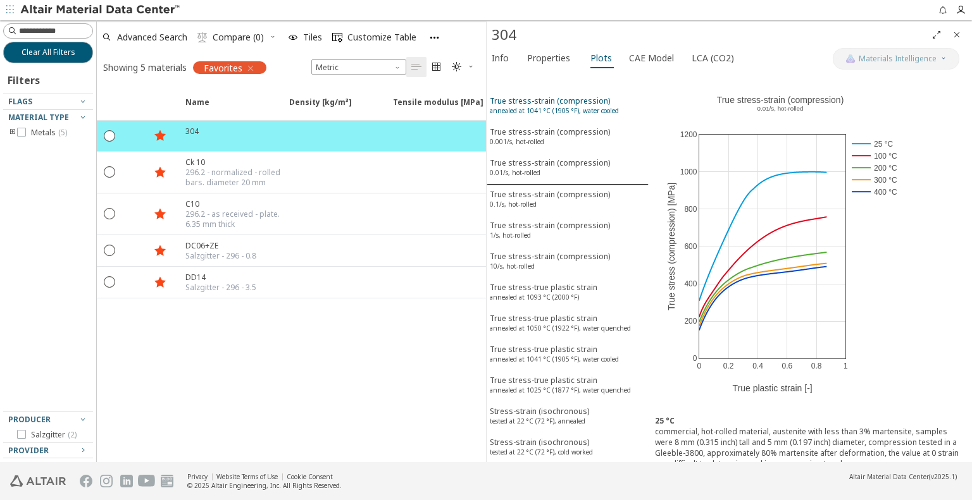
click at [539, 101] on div "True stress-strain (compression) annealed at 1041 °C (1905 °F), water cooled" at bounding box center [554, 107] width 129 height 23
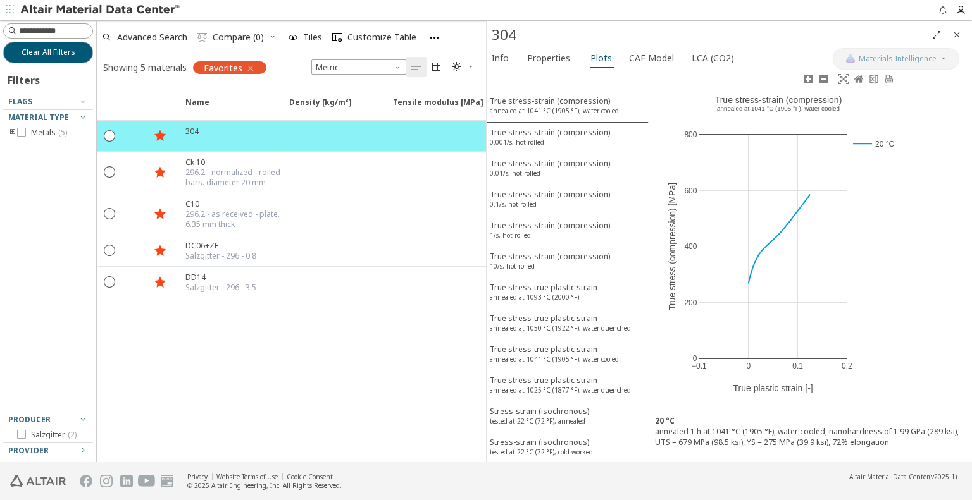
click at [872, 360] on div "−0.1 0 0.1 0.2 0 200 400 600 800 20 °C True stress-strain (compression) ​ annea…" at bounding box center [779, 240] width 260 height 338
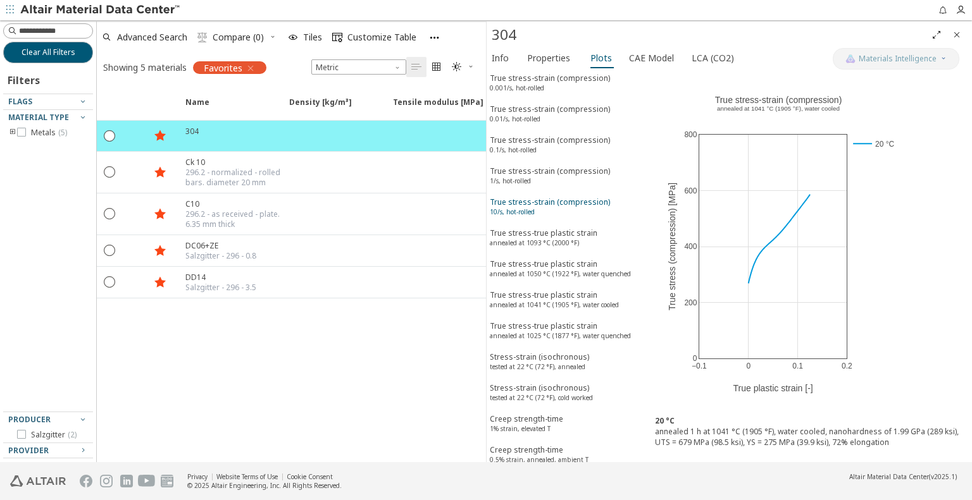
scroll to position [0, 0]
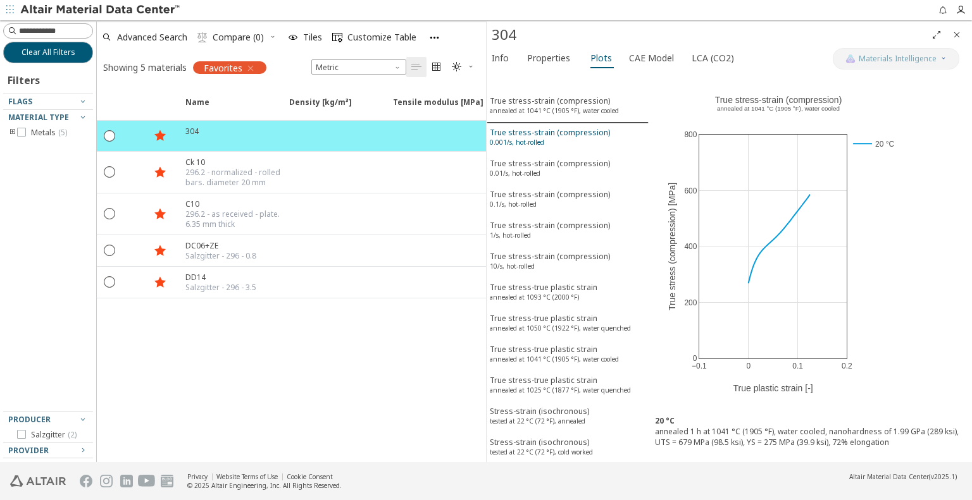
click at [567, 135] on div "True stress-strain (compression) 0.001/s, hot-rolled" at bounding box center [550, 138] width 120 height 23
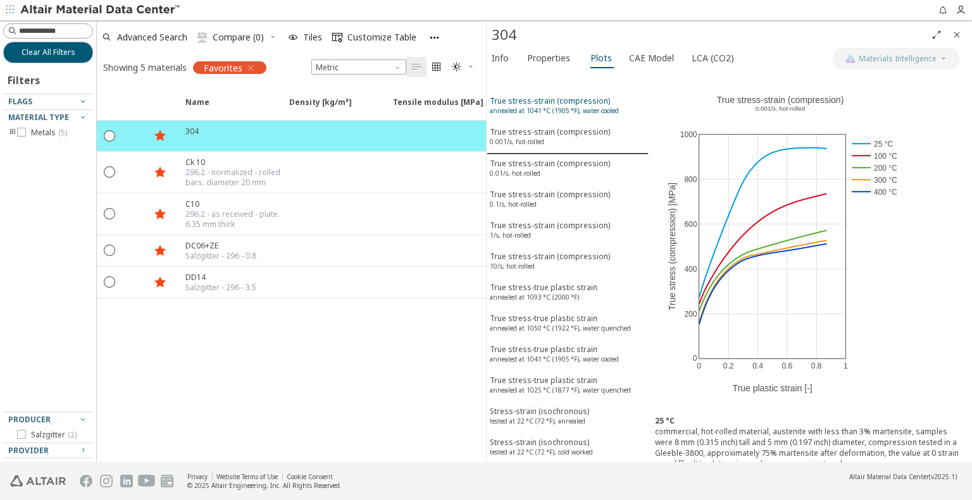
click at [567, 98] on div "True stress-strain (compression) annealed at 1041 °C (1905 °F), water cooled" at bounding box center [554, 107] width 129 height 23
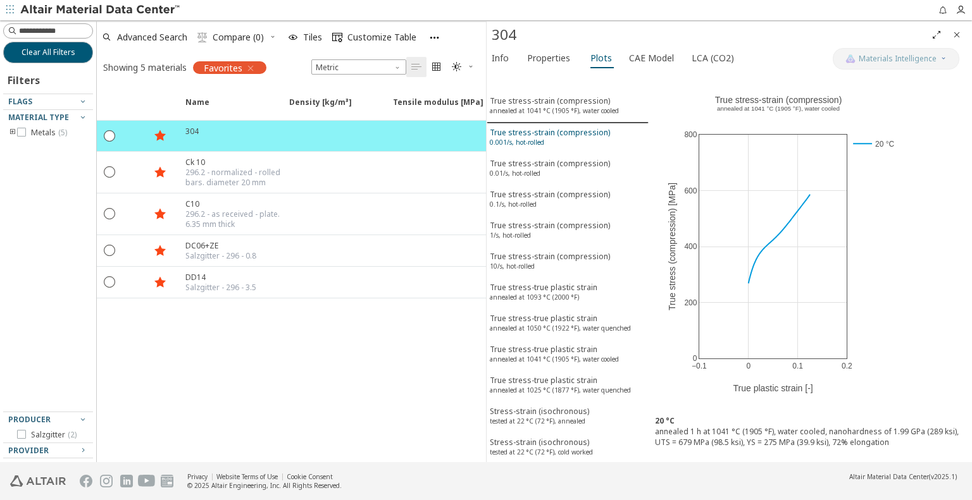
click at [561, 128] on div "True stress-strain (compression) 0.001/s, hot-rolled" at bounding box center [550, 138] width 120 height 23
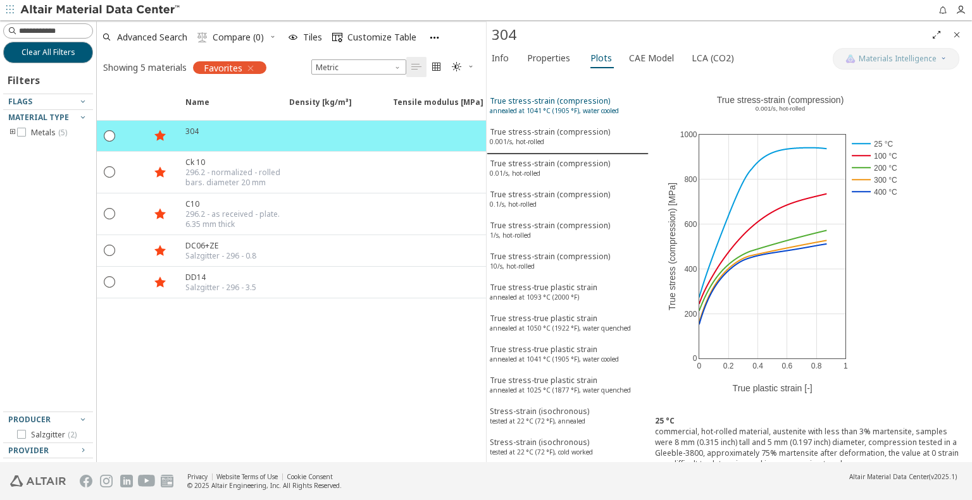
click at [567, 98] on div "True stress-strain (compression) annealed at 1041 °C (1905 °F), water cooled" at bounding box center [554, 107] width 129 height 23
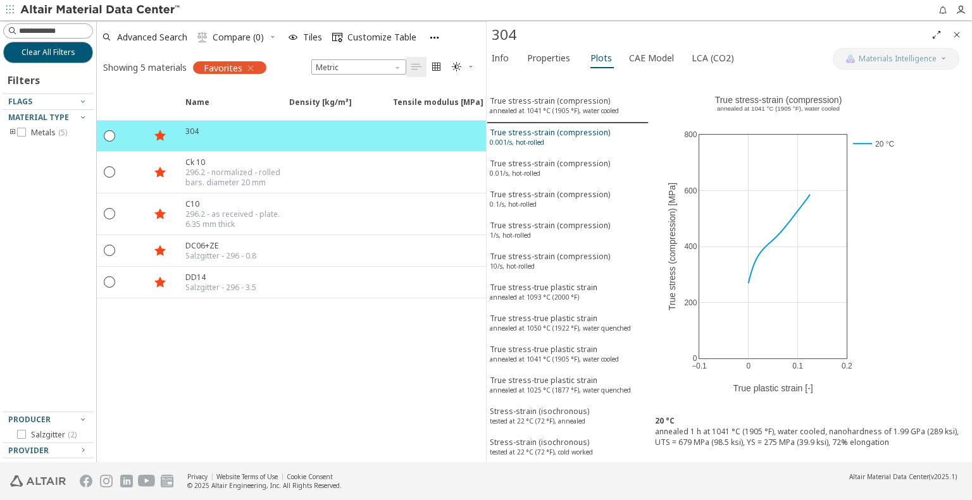
click at [563, 140] on div "True stress-strain (compression) 0.001/s, hot-rolled" at bounding box center [550, 138] width 120 height 23
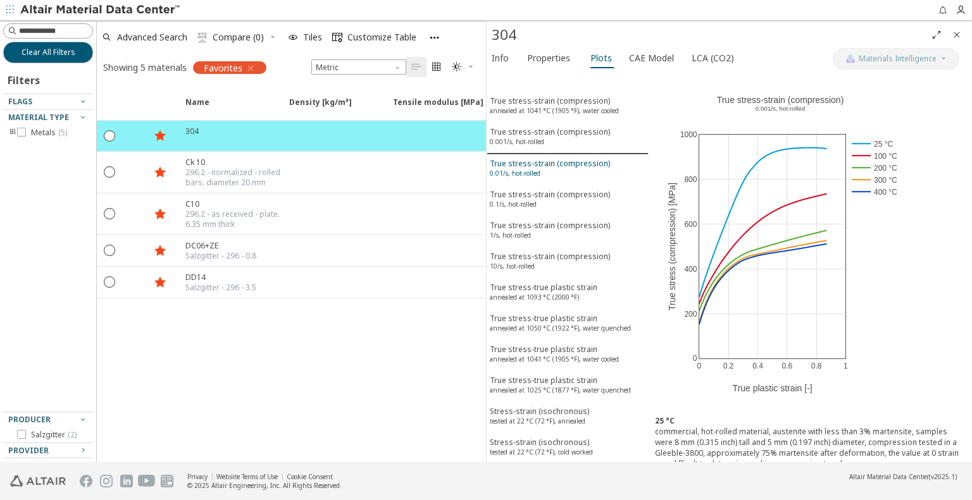
click at [552, 161] on div "True stress-strain (compression) 0.01/s, hot-rolled" at bounding box center [550, 169] width 120 height 23
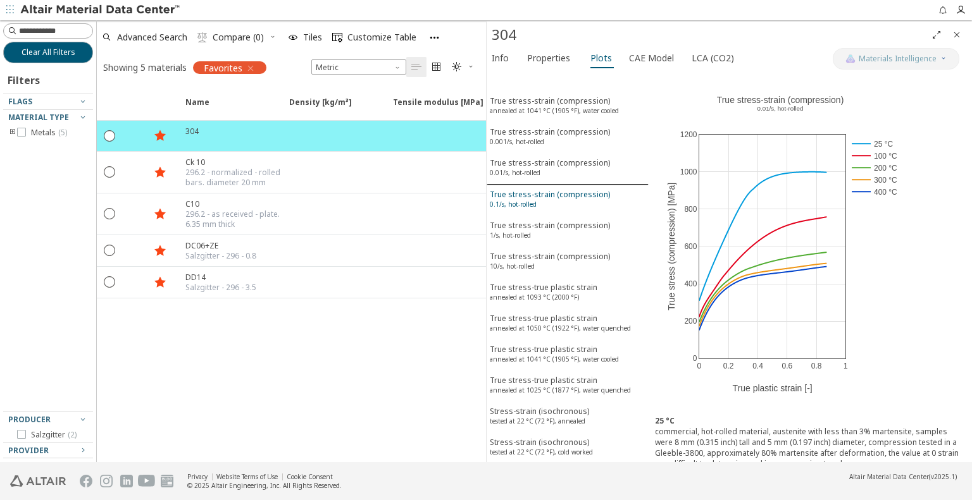
click at [529, 200] on sup "0.1/s, hot-rolled" at bounding box center [513, 204] width 47 height 9
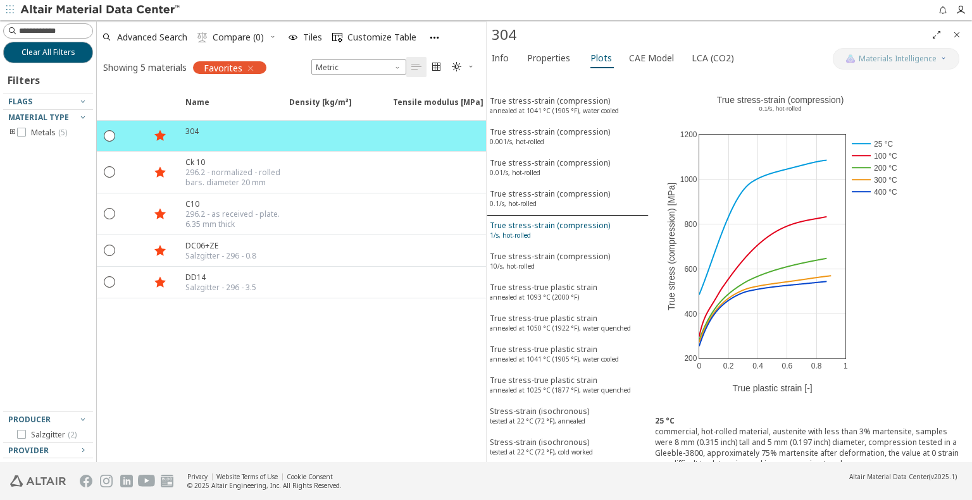
click at [524, 231] on sup "1/s, hot-rolled" at bounding box center [510, 235] width 41 height 9
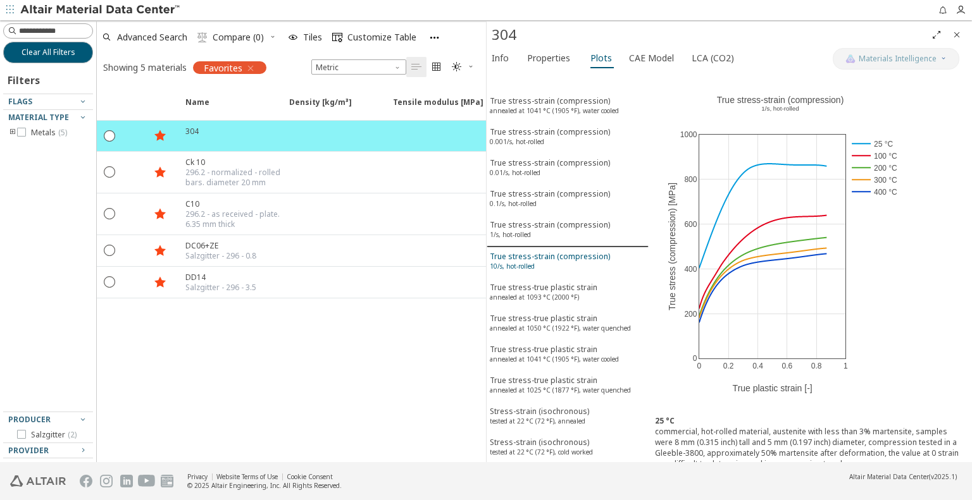
click at [530, 262] on sup "10/s, hot-rolled" at bounding box center [512, 266] width 45 height 9
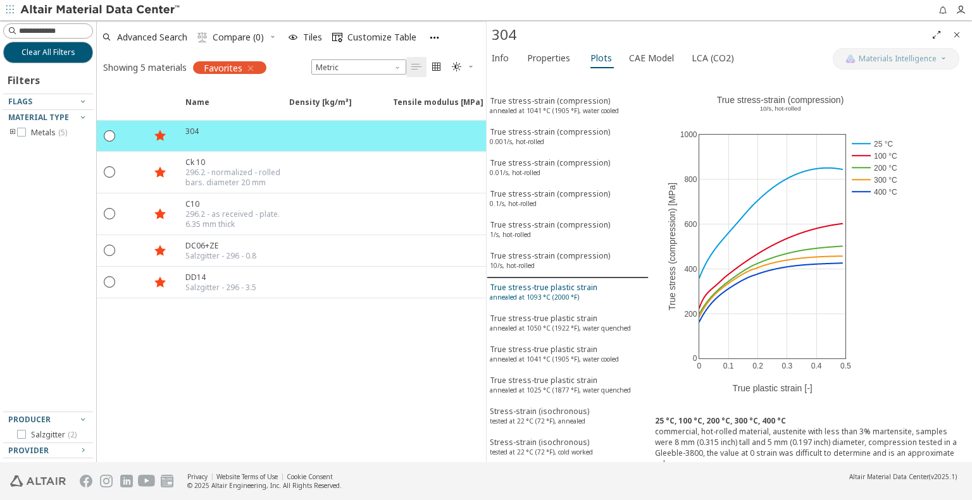
click at [531, 293] on sup "annealed at 1093 °C (2000 °F)" at bounding box center [534, 297] width 89 height 9
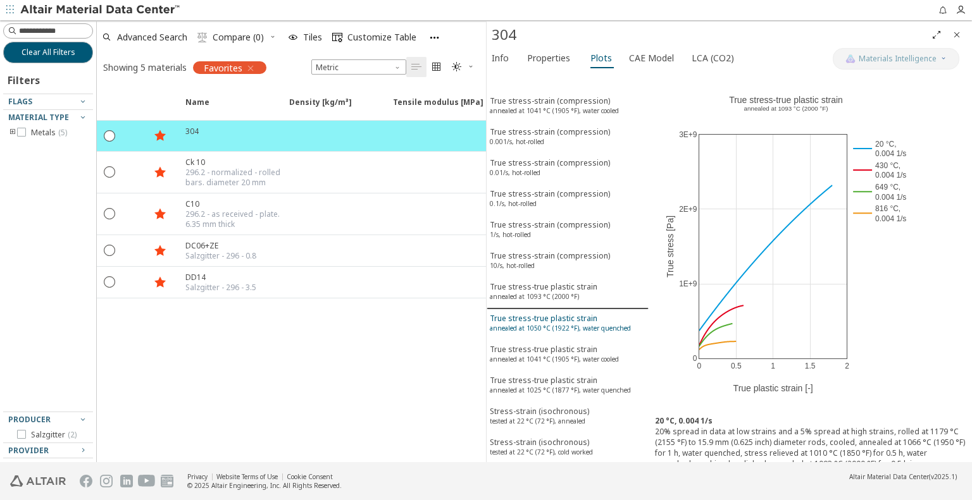
click at [589, 324] on sup "annealed at 1050 °C (1922 °F), water quenched" at bounding box center [560, 328] width 141 height 9
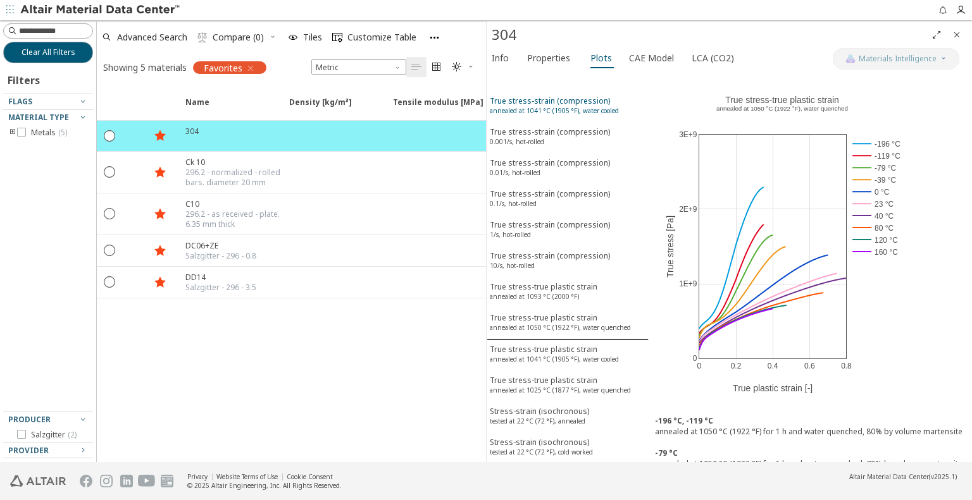
click at [531, 106] on sup "annealed at 1041 °C (1905 °F), water cooled" at bounding box center [554, 110] width 129 height 9
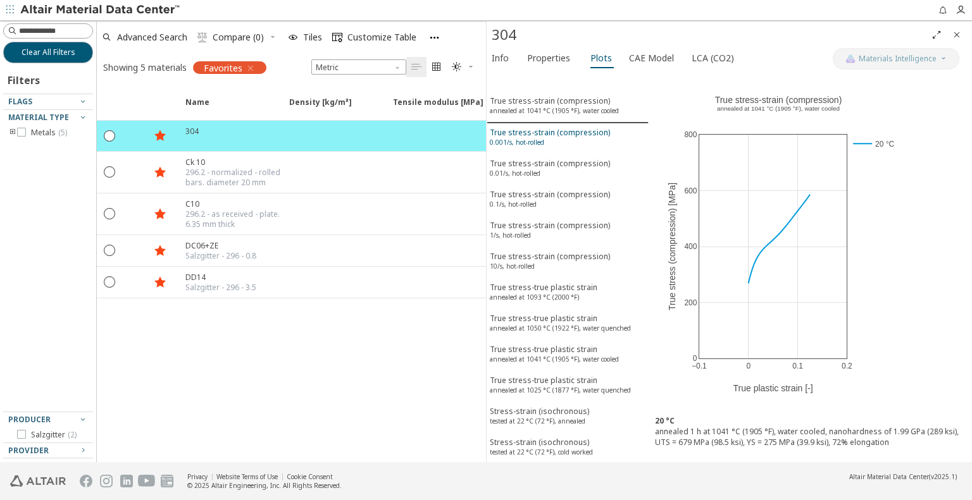
click at [564, 134] on div "True stress-strain (compression) 0.001/s, hot-rolled" at bounding box center [550, 138] width 120 height 23
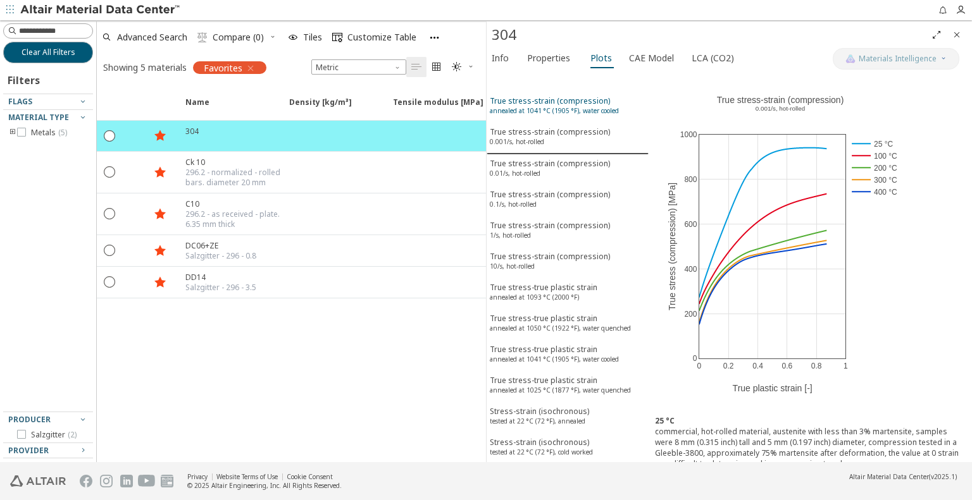
click at [558, 102] on div "True stress-strain (compression) annealed at 1041 °C (1905 °F), water cooled" at bounding box center [554, 107] width 129 height 23
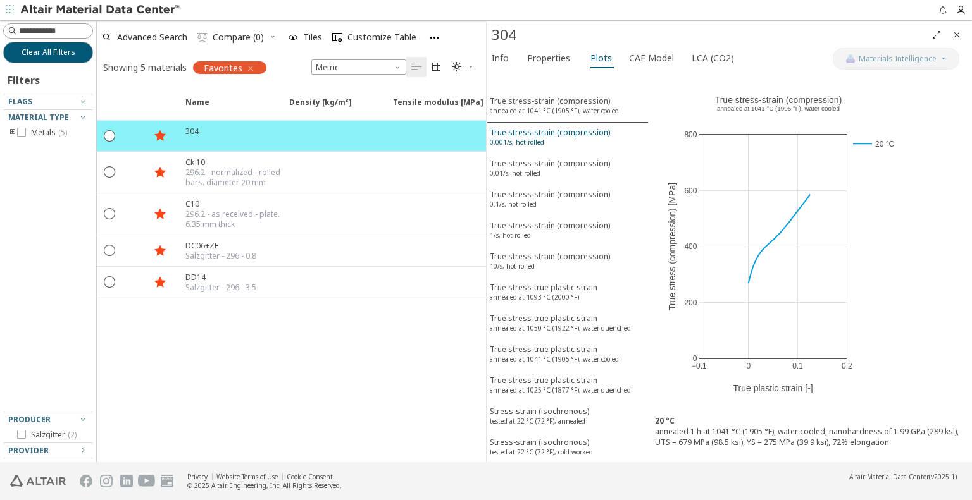
click at [561, 139] on div "True stress-strain (compression) 0.001/s, hot-rolled" at bounding box center [550, 138] width 120 height 23
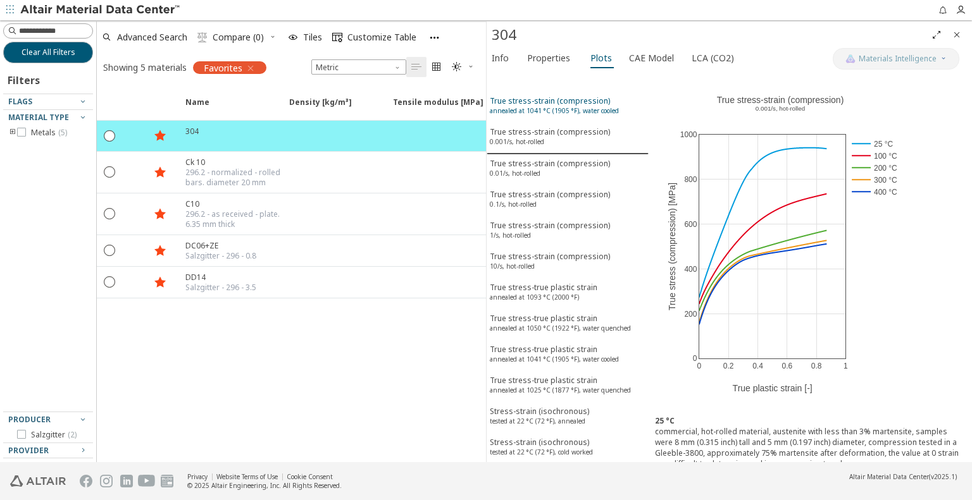
click at [558, 104] on div "True stress-strain (compression) annealed at 1041 °C (1905 °F), water cooled" at bounding box center [554, 107] width 129 height 23
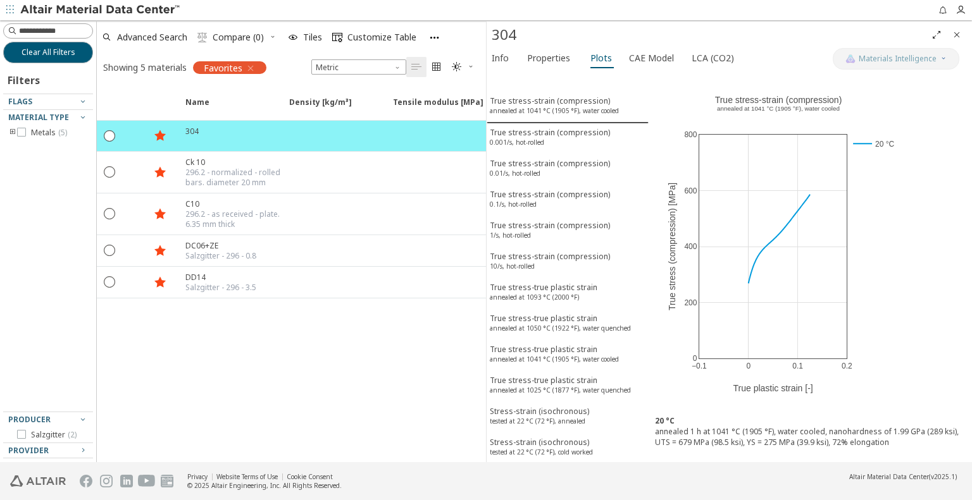
drag, startPoint x: 892, startPoint y: 446, endPoint x: 769, endPoint y: 432, distance: 123.5
click at [769, 432] on div "20 °C annealed 1 h at 1041 °C (1905 °F), water cooled, nanohardness of 1.99 GPa…" at bounding box center [810, 437] width 323 height 56
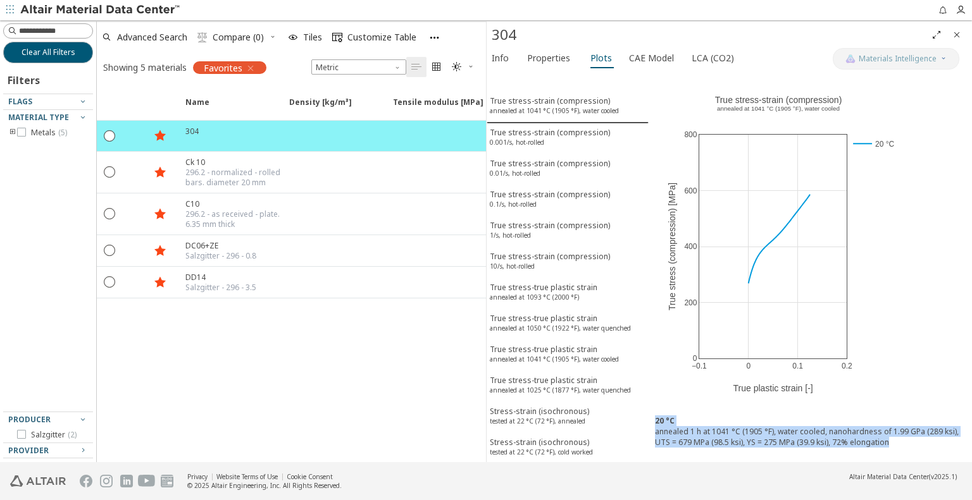
drag, startPoint x: 892, startPoint y: 440, endPoint x: 655, endPoint y: 418, distance: 237.7
click at [655, 418] on div "20 °C annealed 1 h at 1041 °C (1905 °F), water cooled, nanohardness of 1.99 GPa…" at bounding box center [810, 437] width 323 height 56
copy div "20 °C annealed 1 h at 1041 °C (1905 °F), water cooled, nanohardness of 1.99 GPa…"
click at [544, 324] on sup "annealed at 1050 °C (1922 °F), water quenched" at bounding box center [560, 328] width 141 height 9
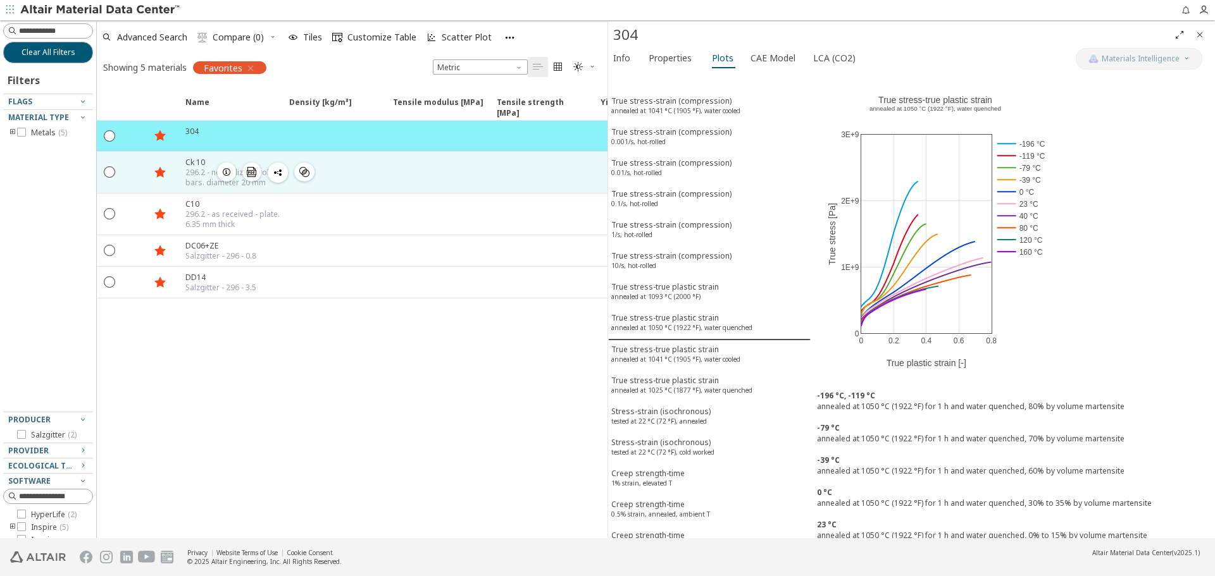
click at [221, 175] on span "button" at bounding box center [226, 172] width 15 height 19
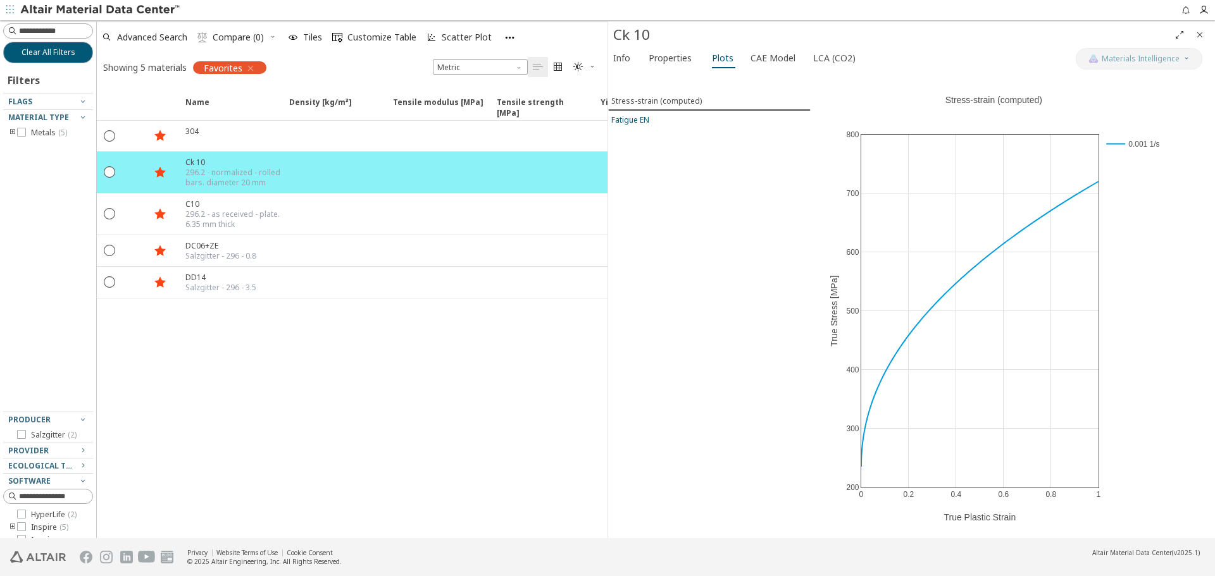
click at [643, 120] on div "Fatigue EN" at bounding box center [630, 120] width 38 height 11
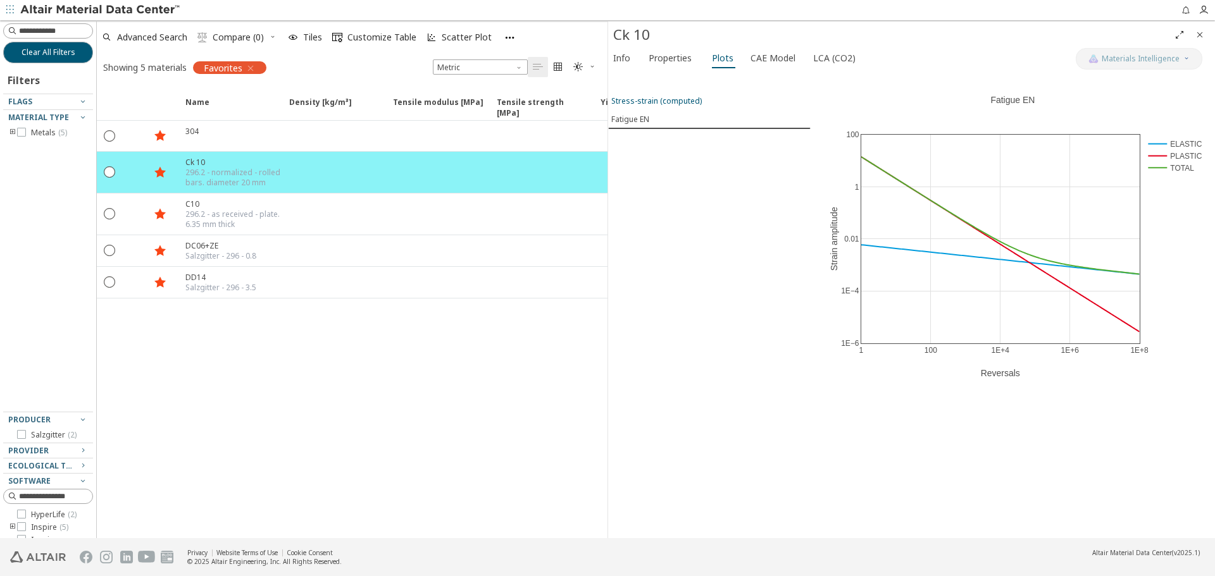
click at [662, 102] on div "Stress-strain (computed)" at bounding box center [656, 101] width 90 height 11
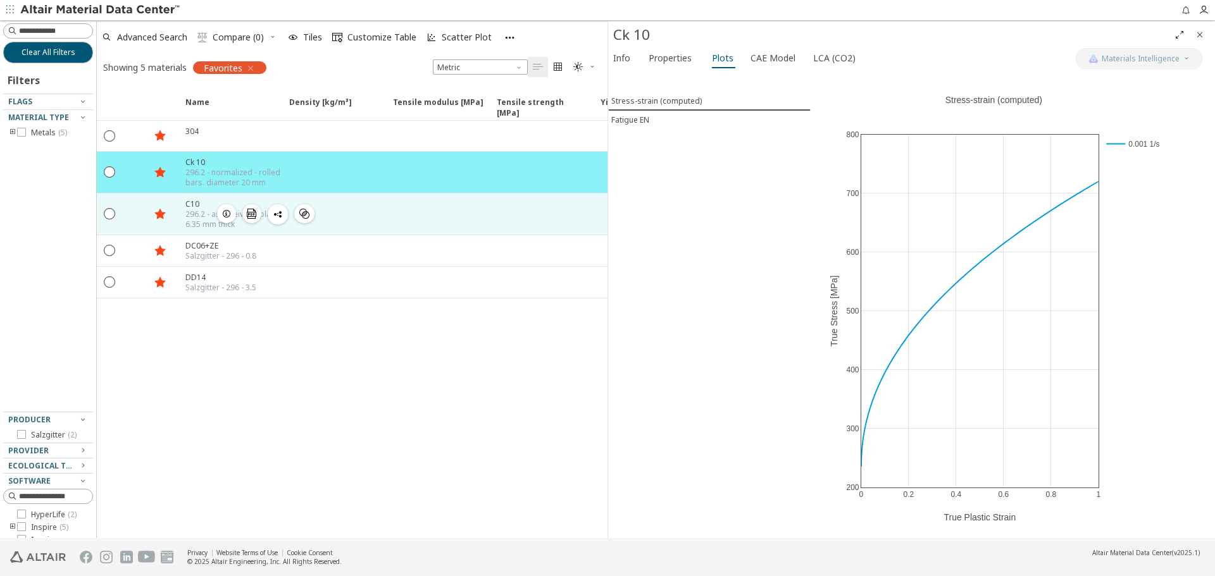
click at [228, 214] on icon "button" at bounding box center [226, 214] width 10 height 10
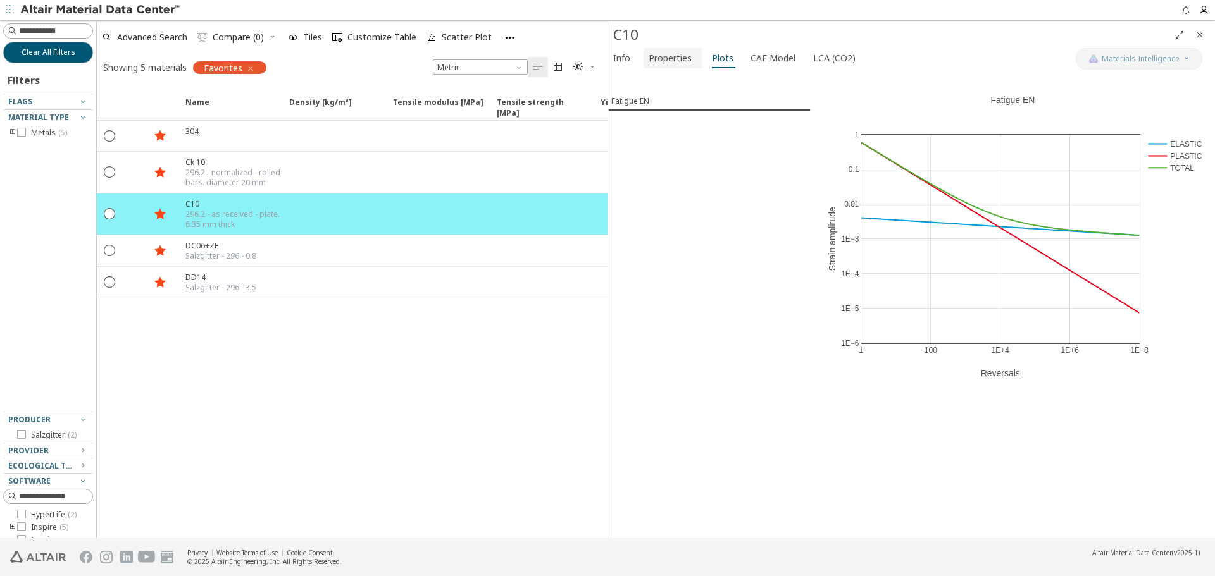
click at [671, 61] on span "Properties" at bounding box center [670, 58] width 43 height 20
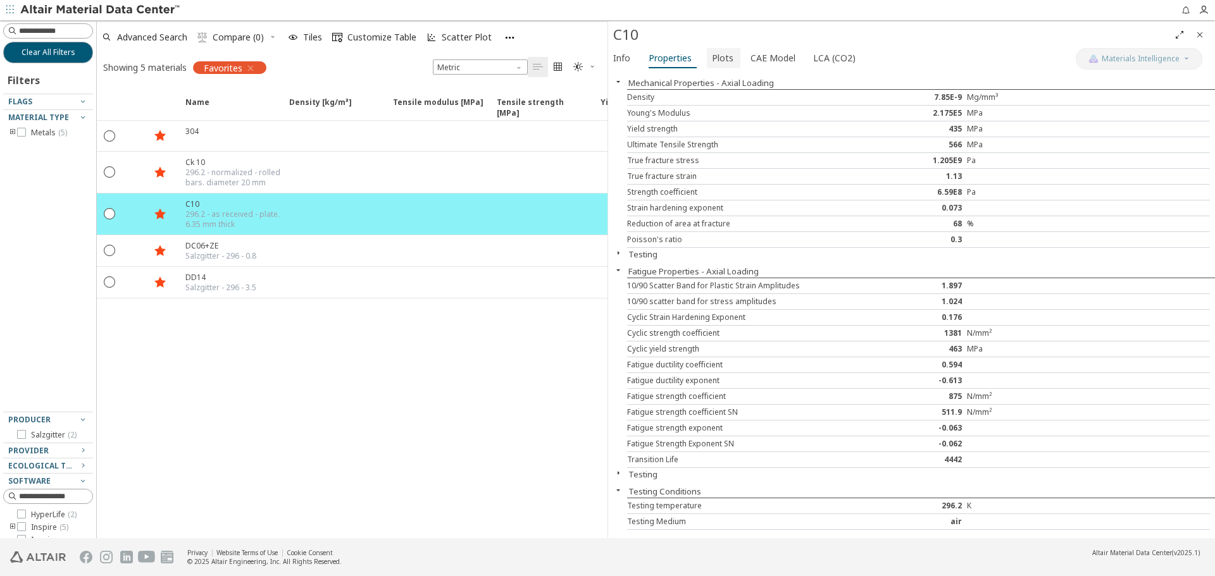
click at [712, 57] on span "Plots" at bounding box center [723, 58] width 22 height 20
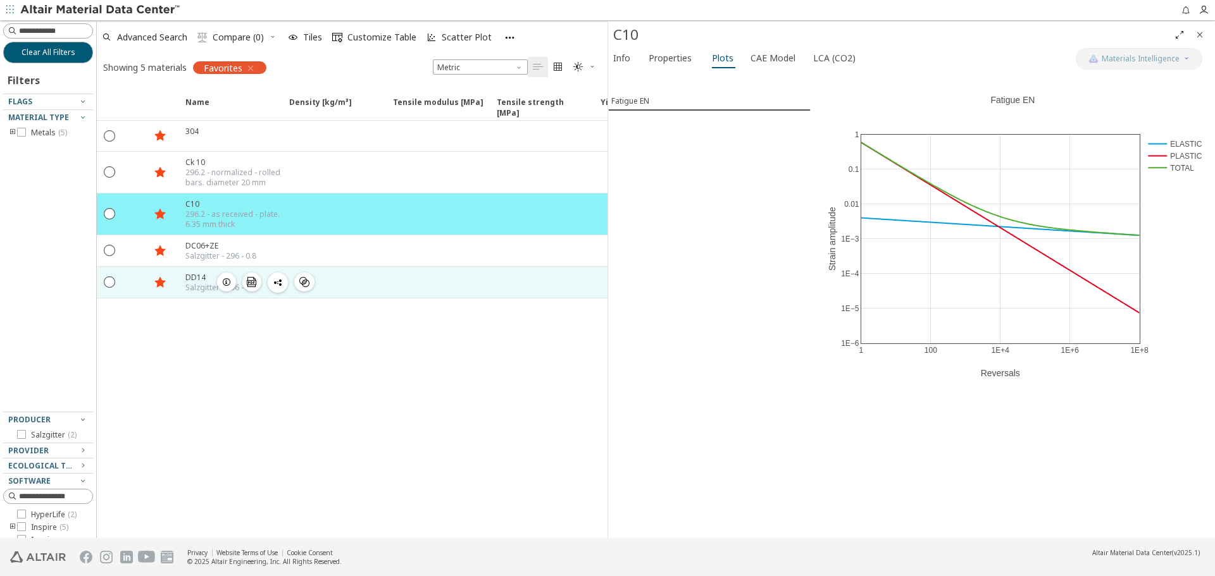
click at [230, 278] on icon "button" at bounding box center [226, 282] width 10 height 10
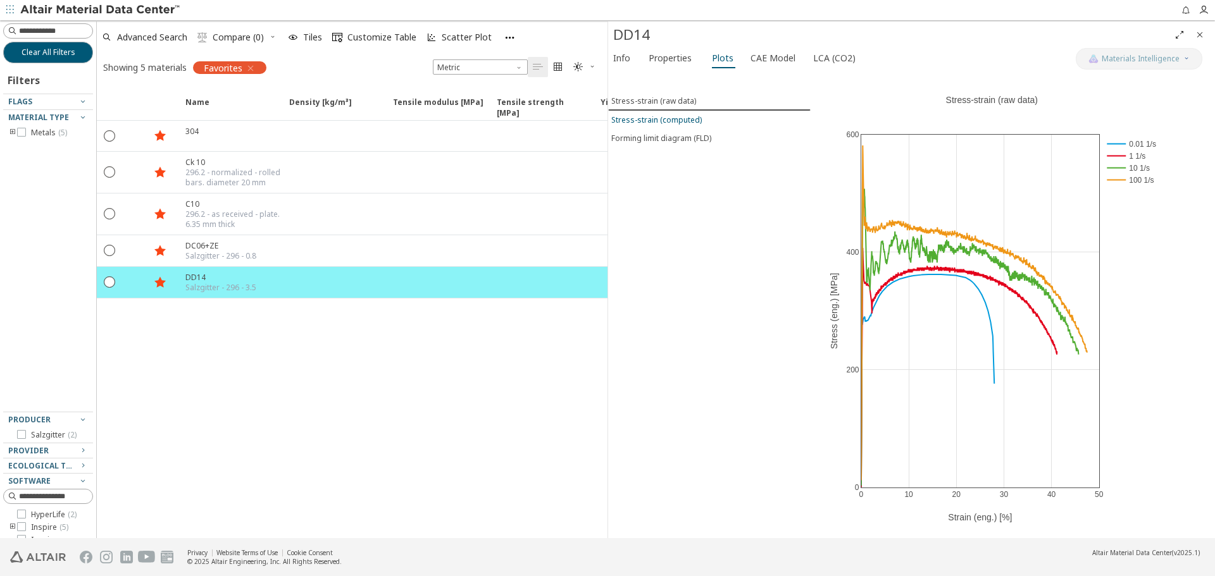
click at [665, 121] on div "Stress-strain (computed)" at bounding box center [656, 120] width 90 height 11
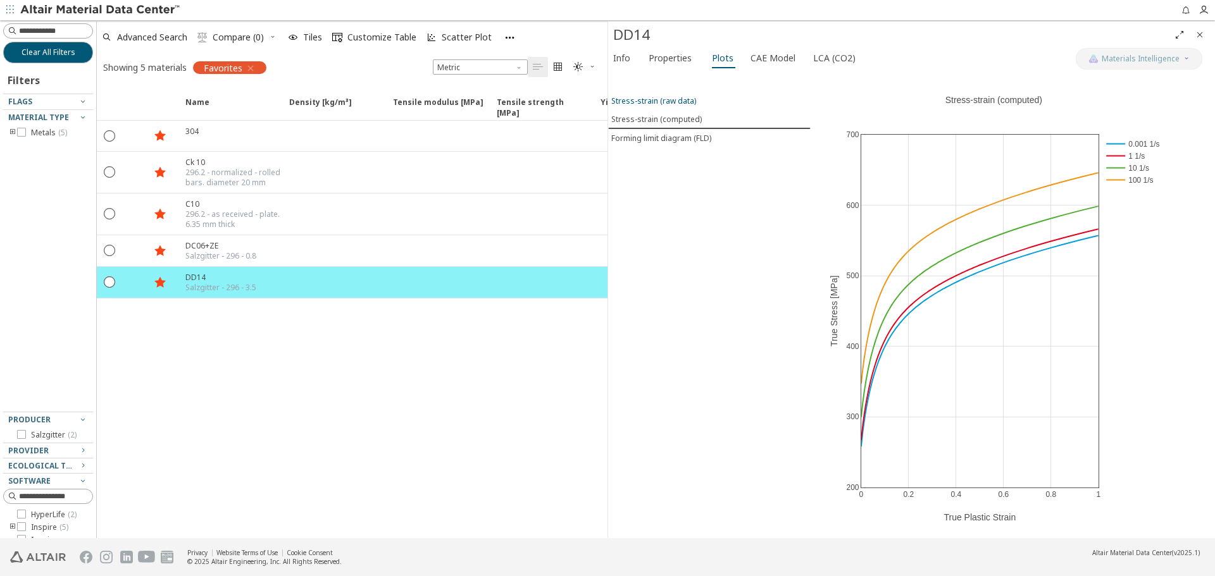
click at [668, 109] on button "Stress-strain (raw data)" at bounding box center [709, 101] width 202 height 18
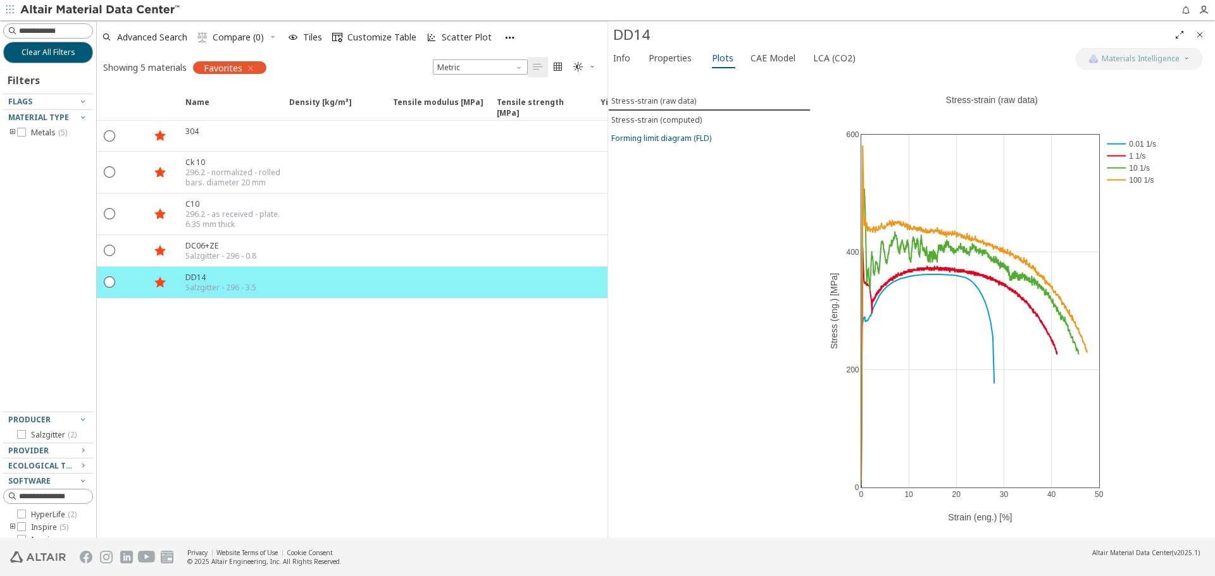
click at [693, 136] on div "Forming limit diagram (FLD)" at bounding box center [661, 138] width 100 height 11
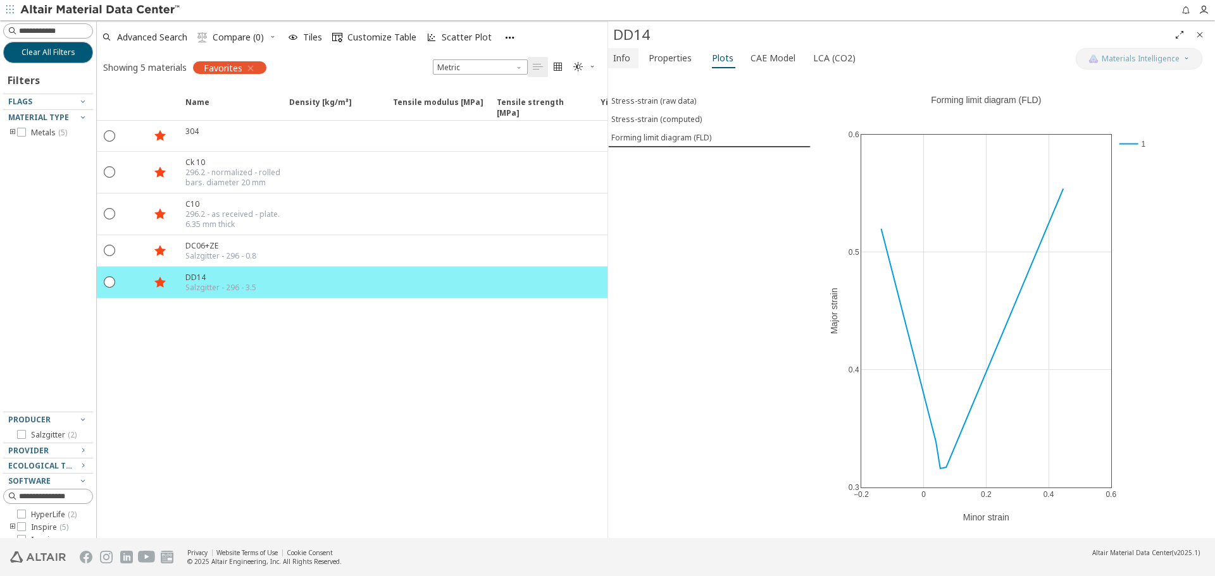
click at [623, 62] on span "Info" at bounding box center [621, 58] width 17 height 20
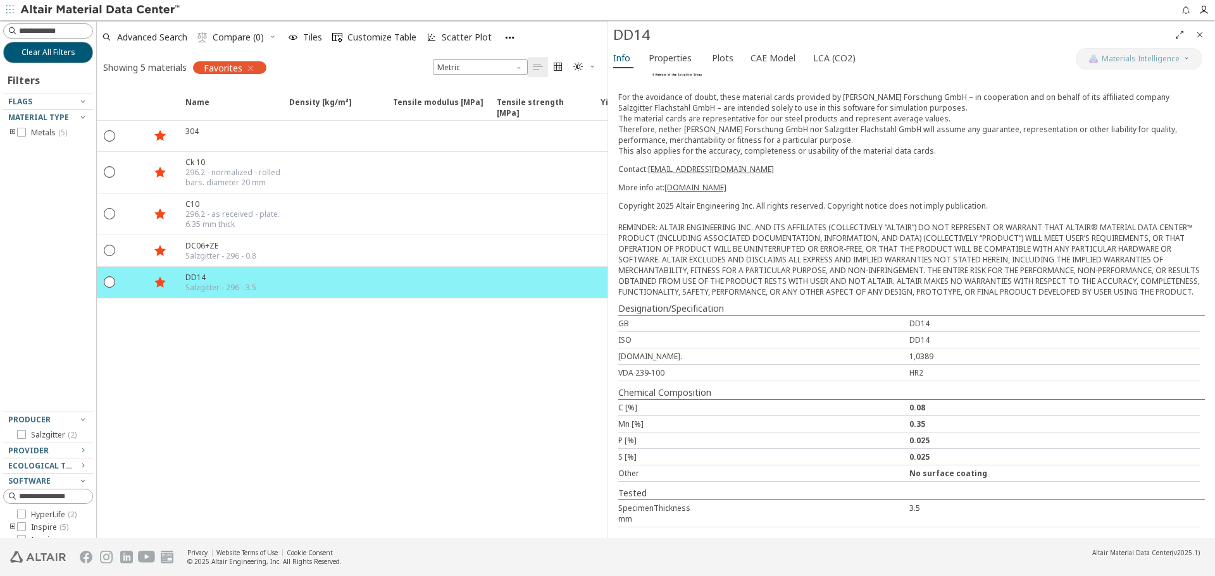
scroll to position [197, 0]
click at [257, 73] on div "Favorites" at bounding box center [229, 67] width 73 height 13
click at [252, 70] on icon "button" at bounding box center [250, 68] width 10 height 10
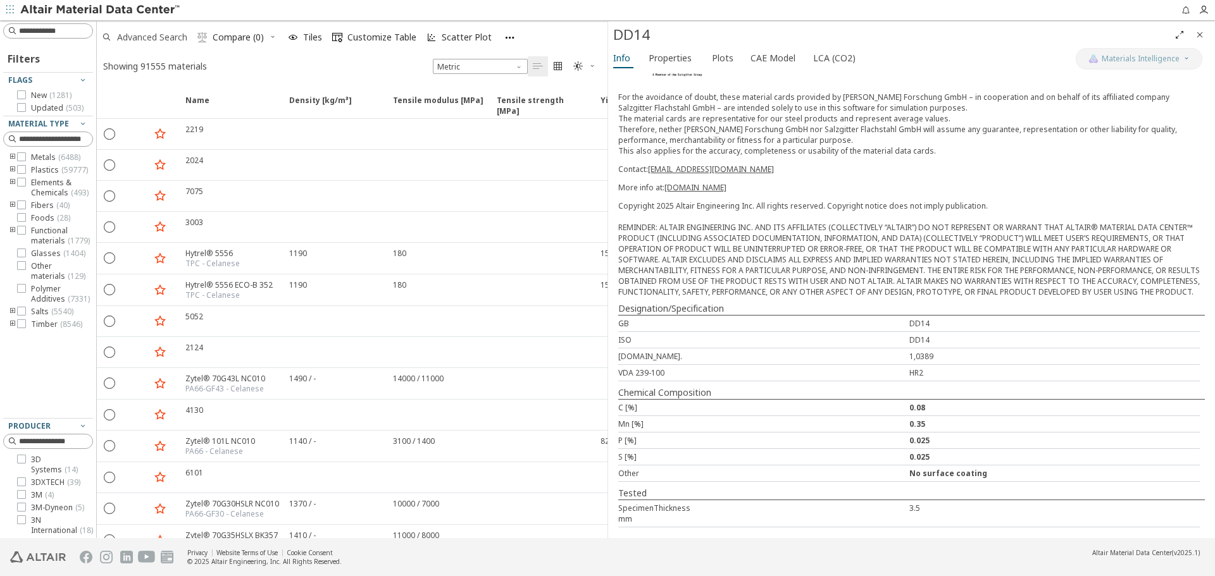
click at [171, 40] on span "Advanced Search" at bounding box center [152, 37] width 70 height 9
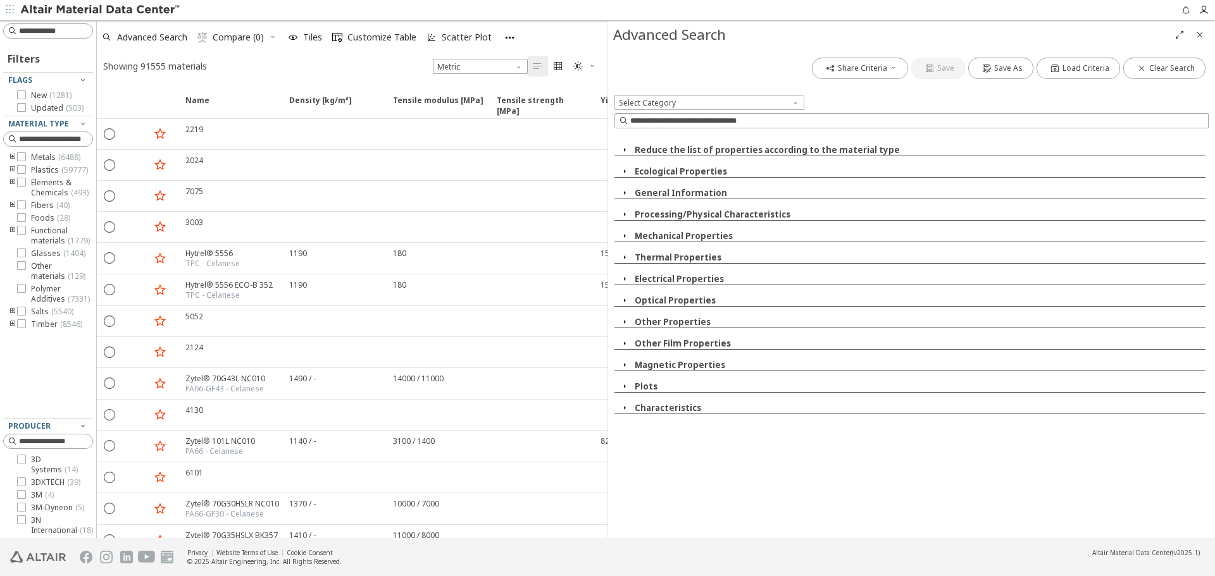
click at [623, 235] on icon "button" at bounding box center [624, 236] width 10 height 10
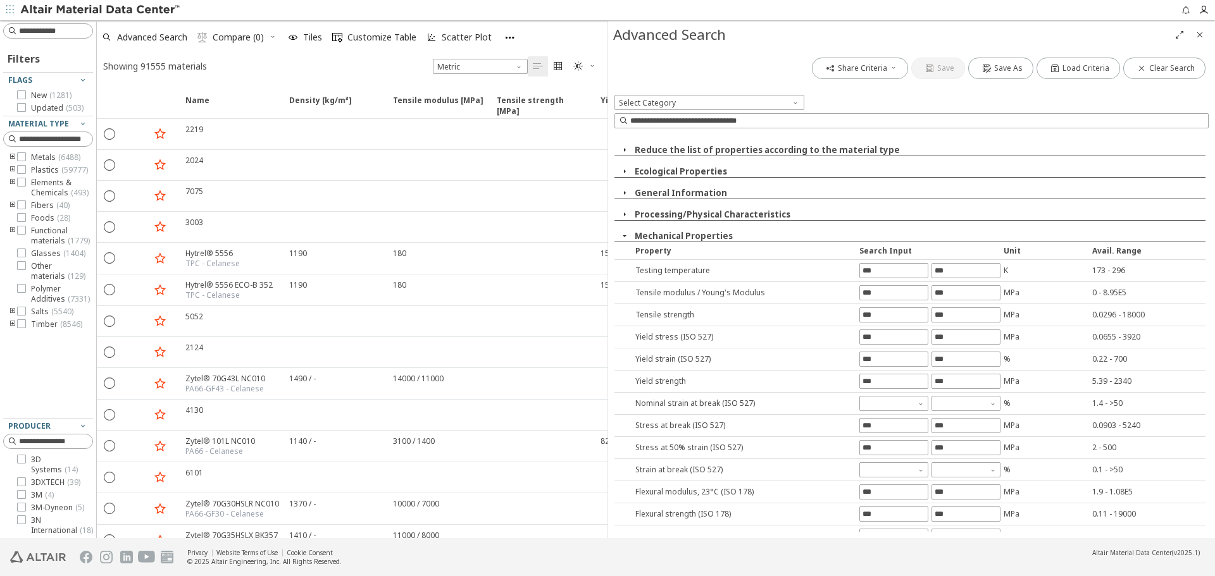
click at [624, 239] on icon "button" at bounding box center [624, 236] width 10 height 10
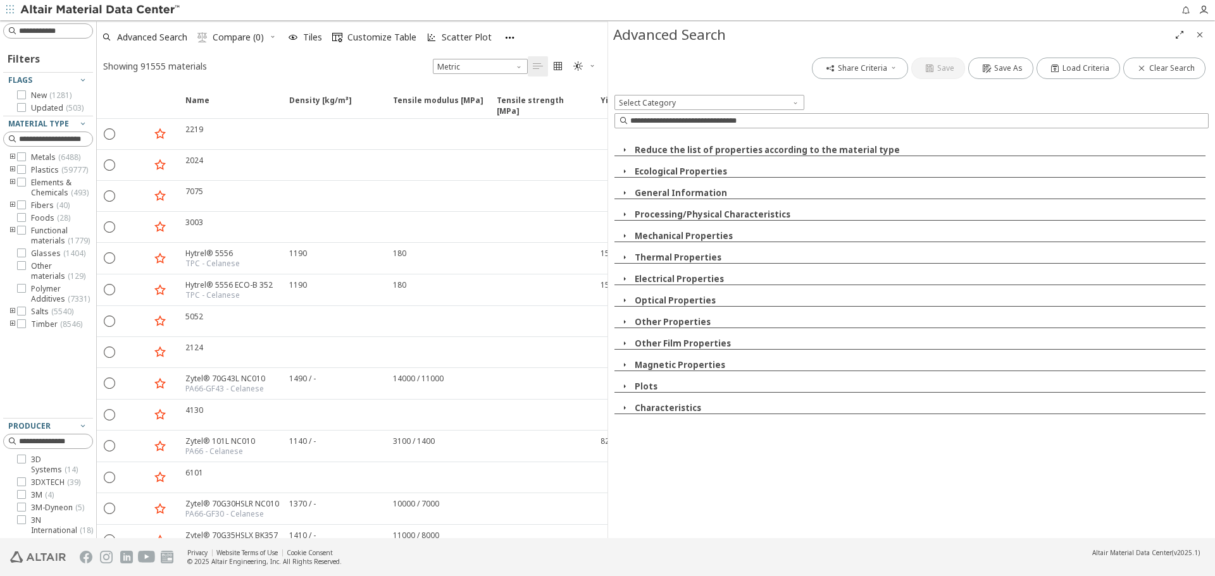
click at [626, 214] on icon "button" at bounding box center [624, 214] width 10 height 10
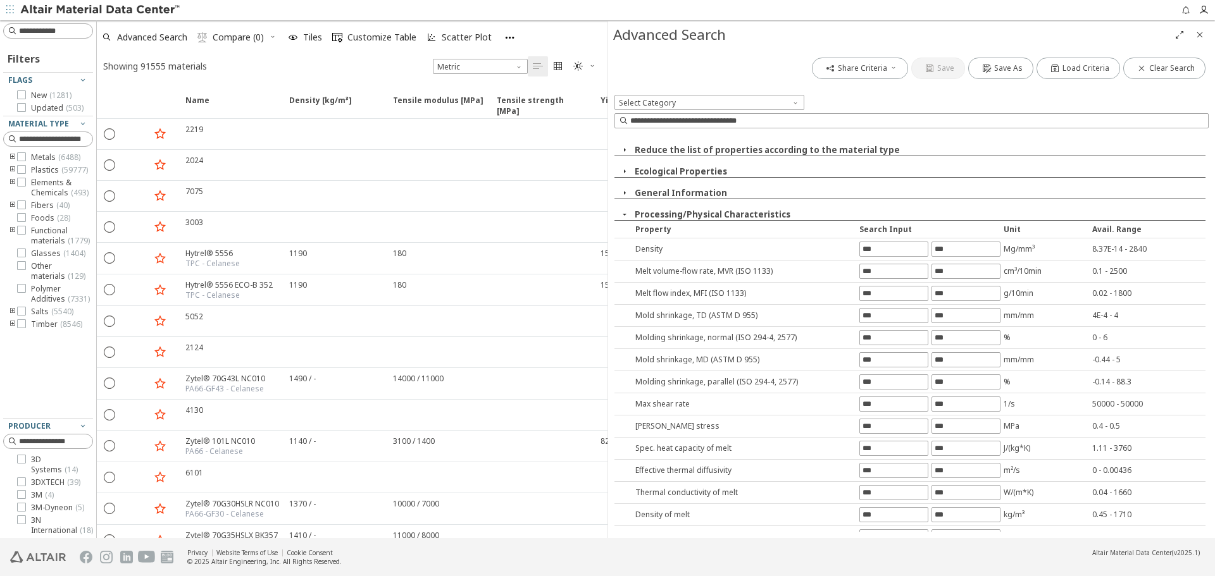
click at [626, 214] on icon "button" at bounding box center [624, 214] width 10 height 10
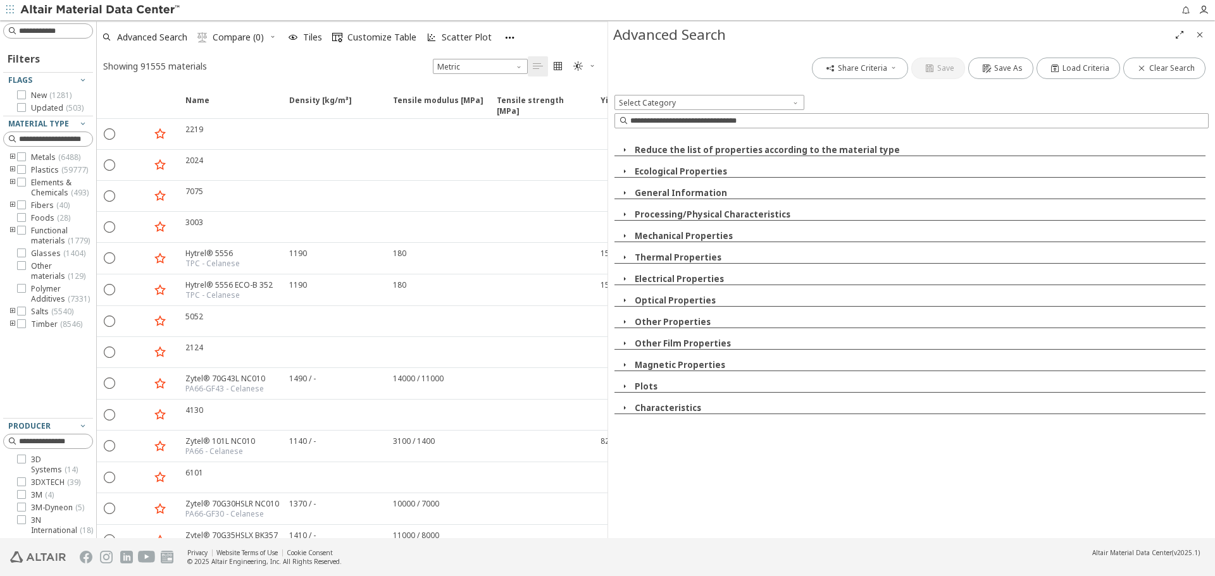
click at [624, 363] on icon "button" at bounding box center [624, 365] width 10 height 10
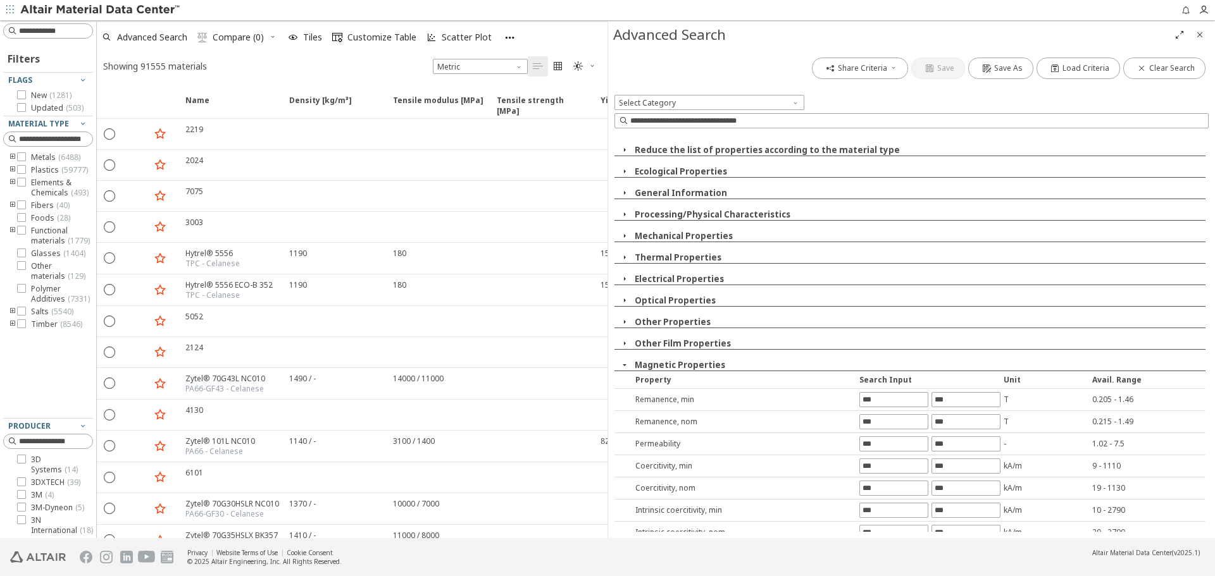
click at [624, 363] on icon "button" at bounding box center [624, 365] width 10 height 10
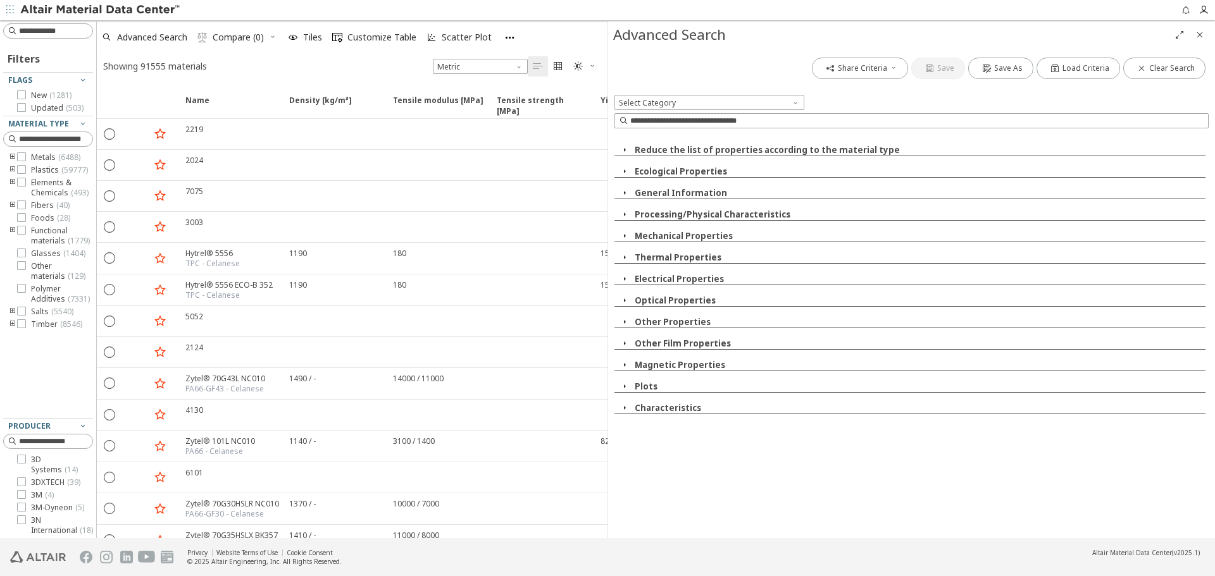
click at [626, 233] on icon "button" at bounding box center [624, 236] width 10 height 10
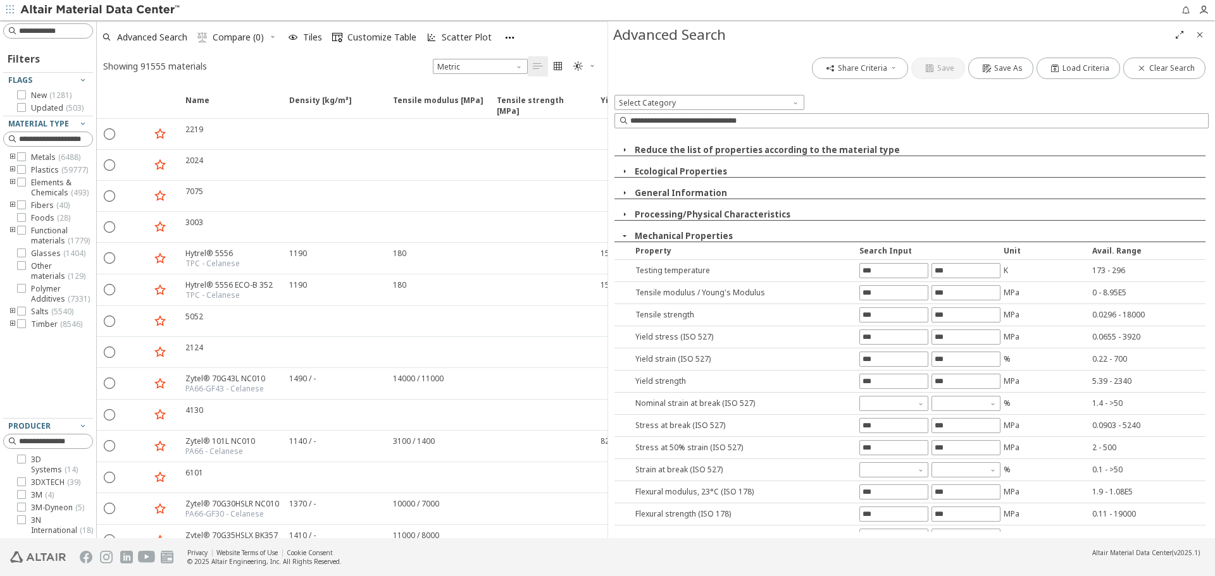
click at [626, 233] on icon "button" at bounding box center [624, 236] width 10 height 10
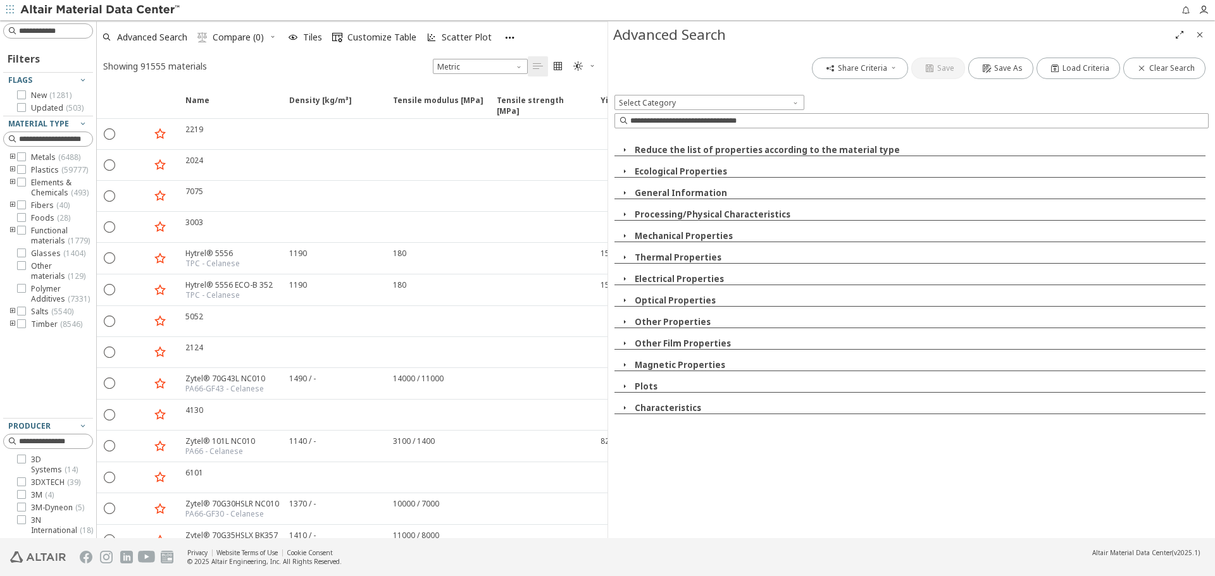
click at [626, 216] on icon "button" at bounding box center [624, 214] width 10 height 10
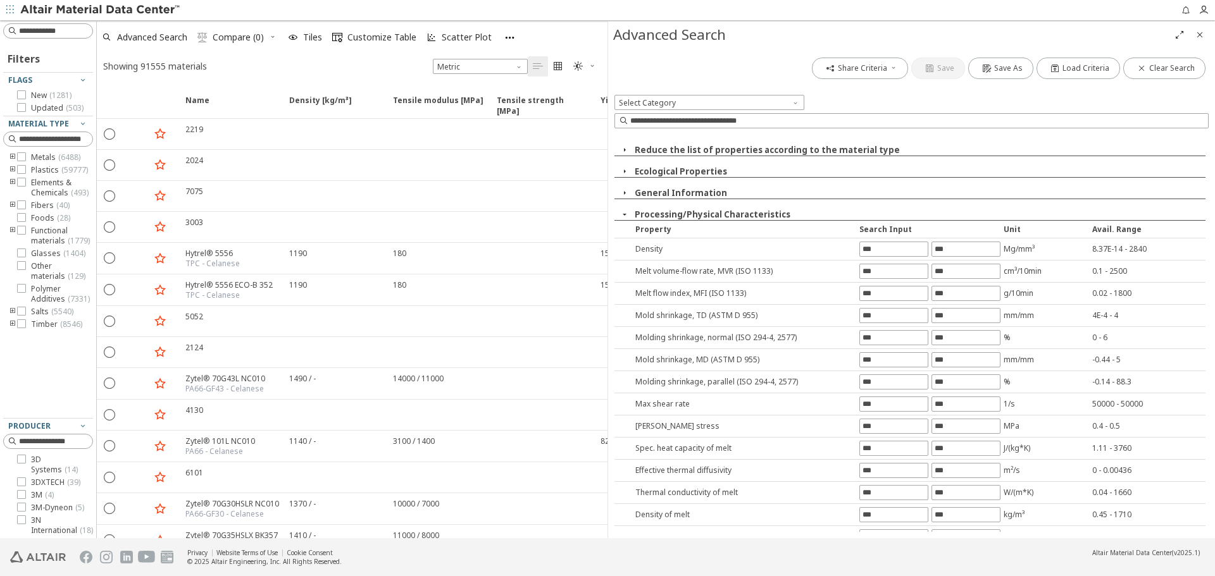
click at [627, 213] on icon "button" at bounding box center [624, 214] width 10 height 10
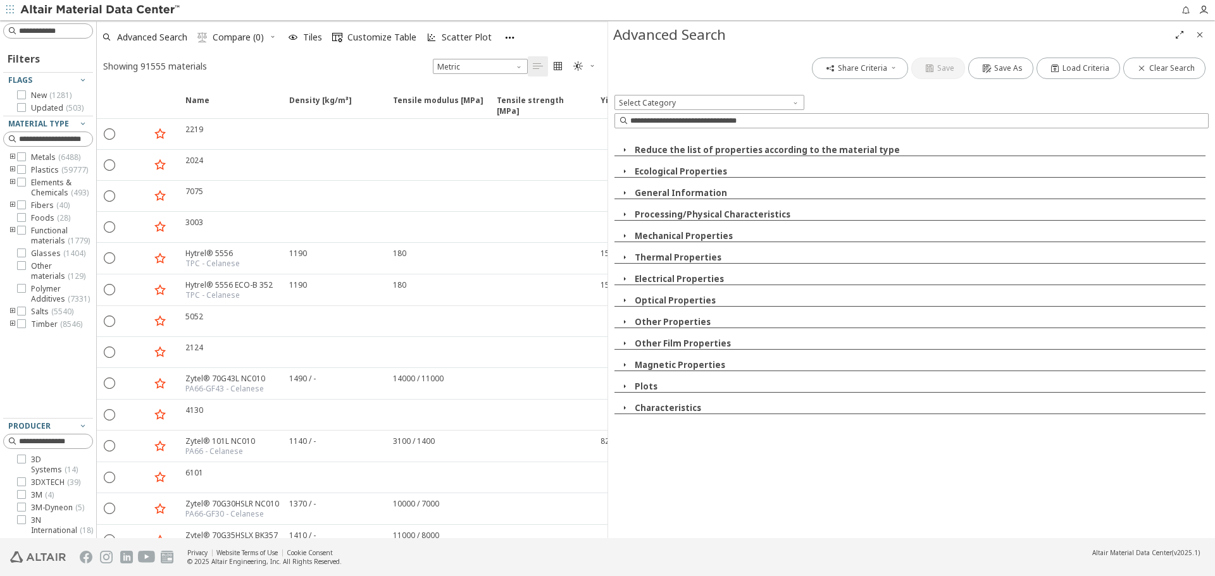
click at [625, 171] on icon "button" at bounding box center [624, 171] width 10 height 10
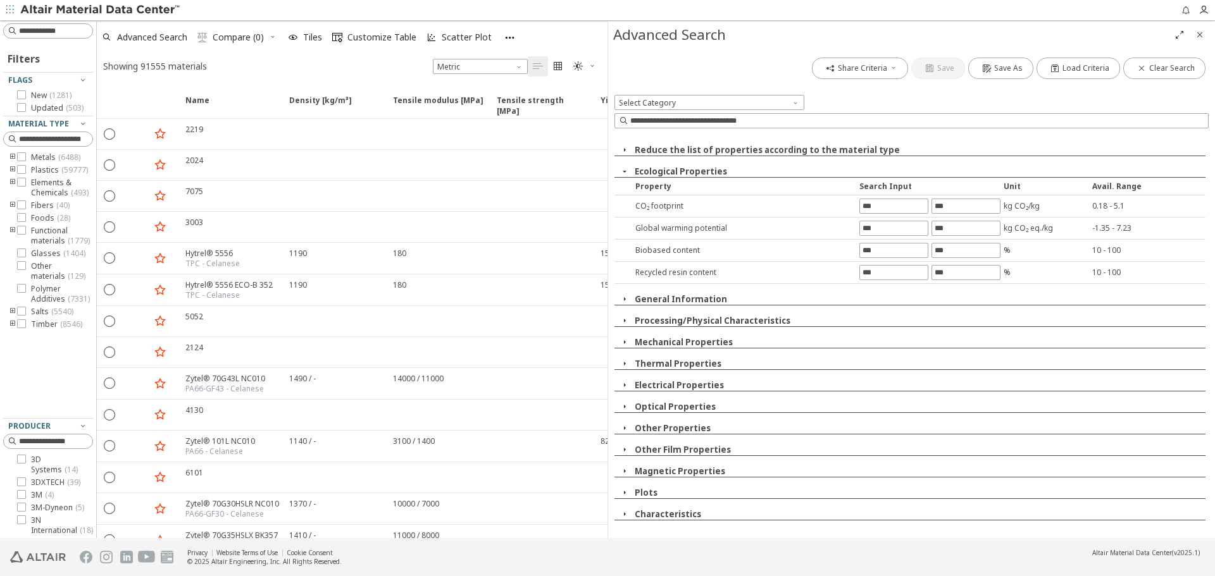
click at [625, 171] on icon "button" at bounding box center [624, 171] width 10 height 10
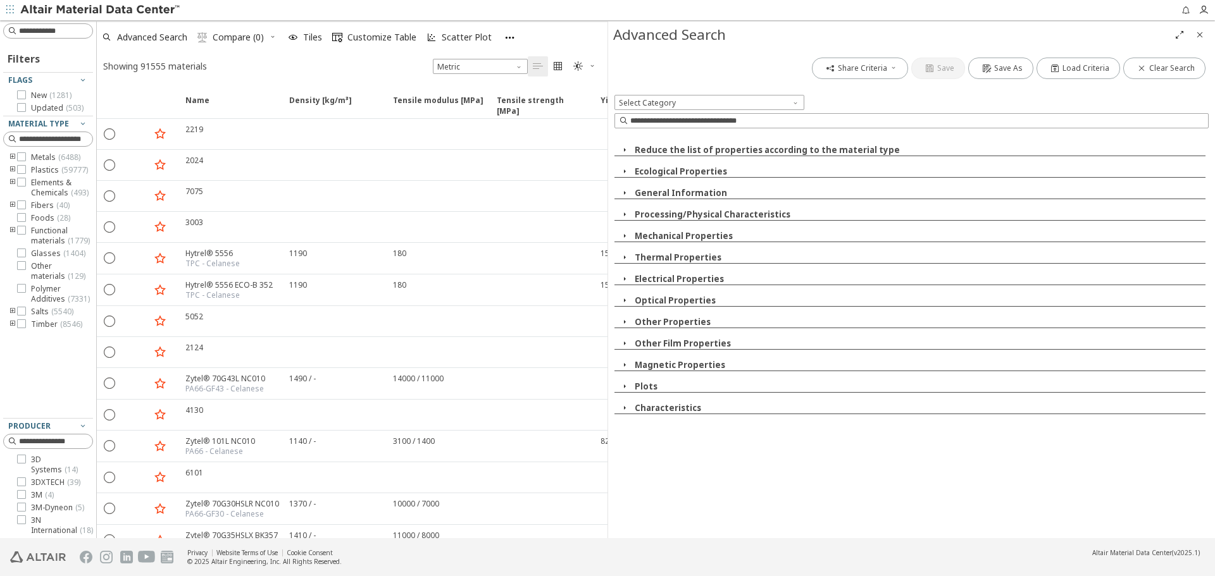
click at [623, 189] on icon "button" at bounding box center [624, 193] width 10 height 10
click at [622, 409] on icon "button" at bounding box center [624, 408] width 10 height 10
click at [625, 153] on icon "button" at bounding box center [624, 150] width 10 height 10
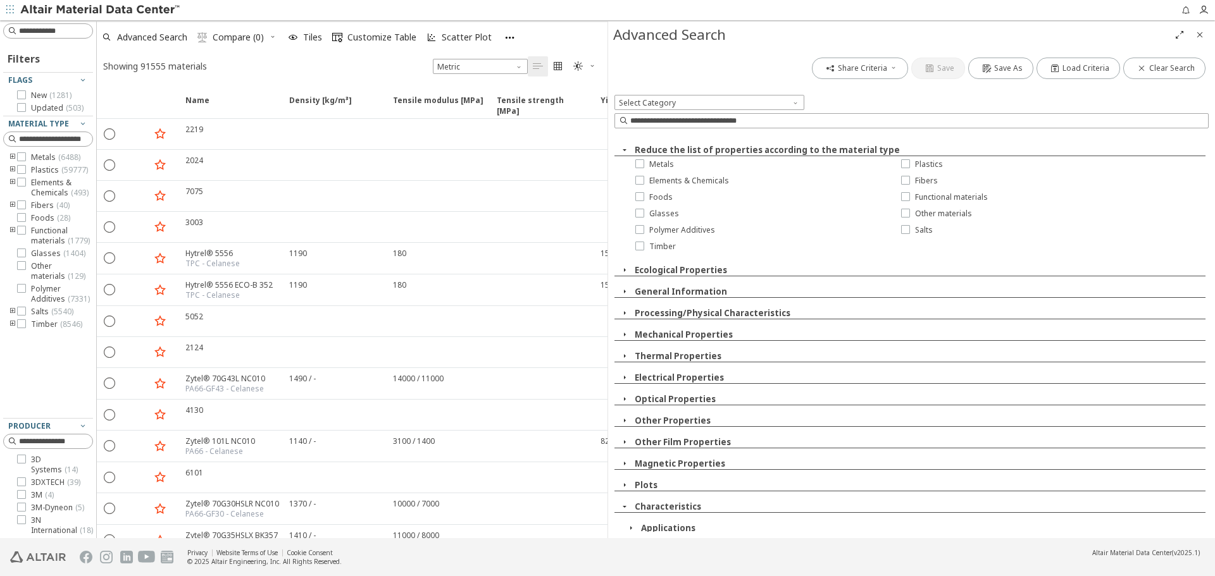
click at [625, 153] on icon "button" at bounding box center [624, 150] width 10 height 10
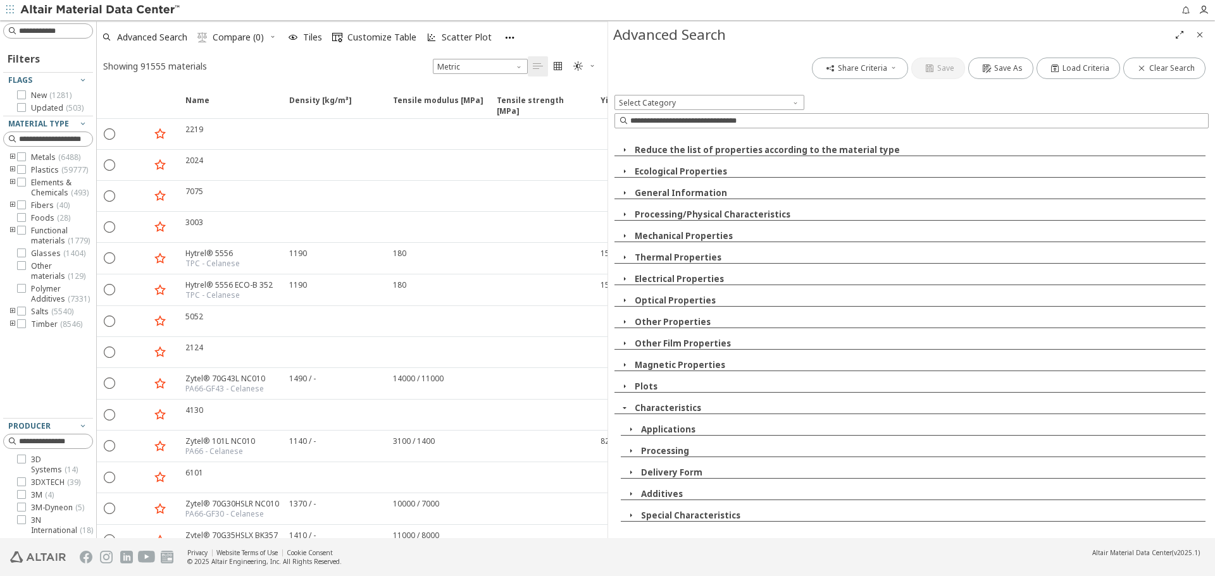
click at [623, 165] on div "Reduce the list of properties according to the material type Ecological Propert…" at bounding box center [911, 333] width 594 height 397
click at [621, 169] on icon "button" at bounding box center [624, 171] width 10 height 10
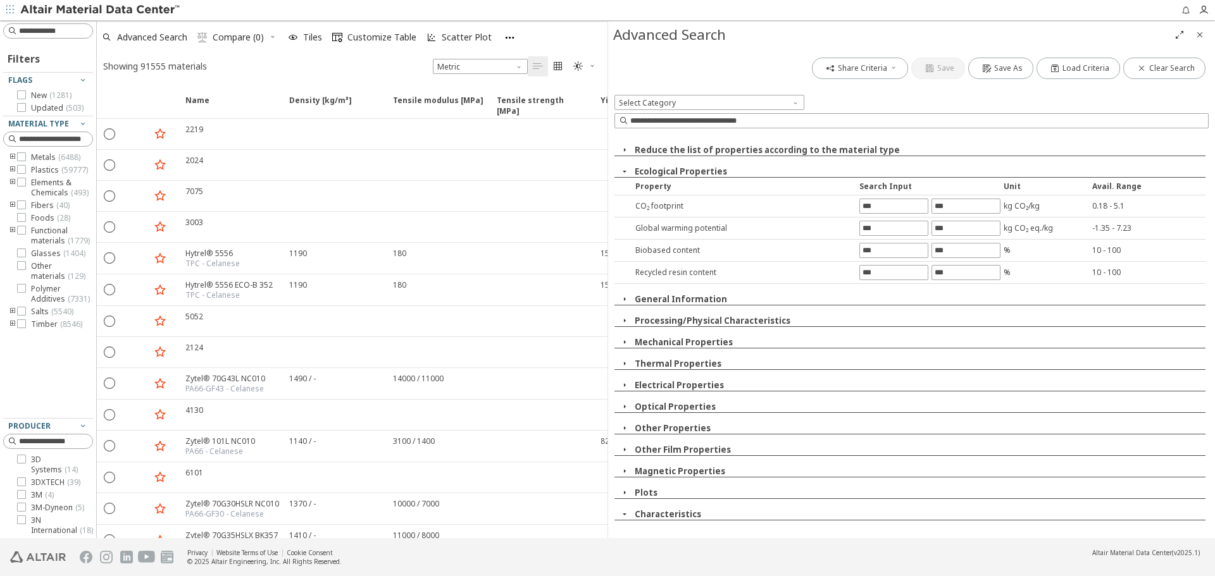
click at [621, 169] on icon "button" at bounding box center [624, 171] width 10 height 10
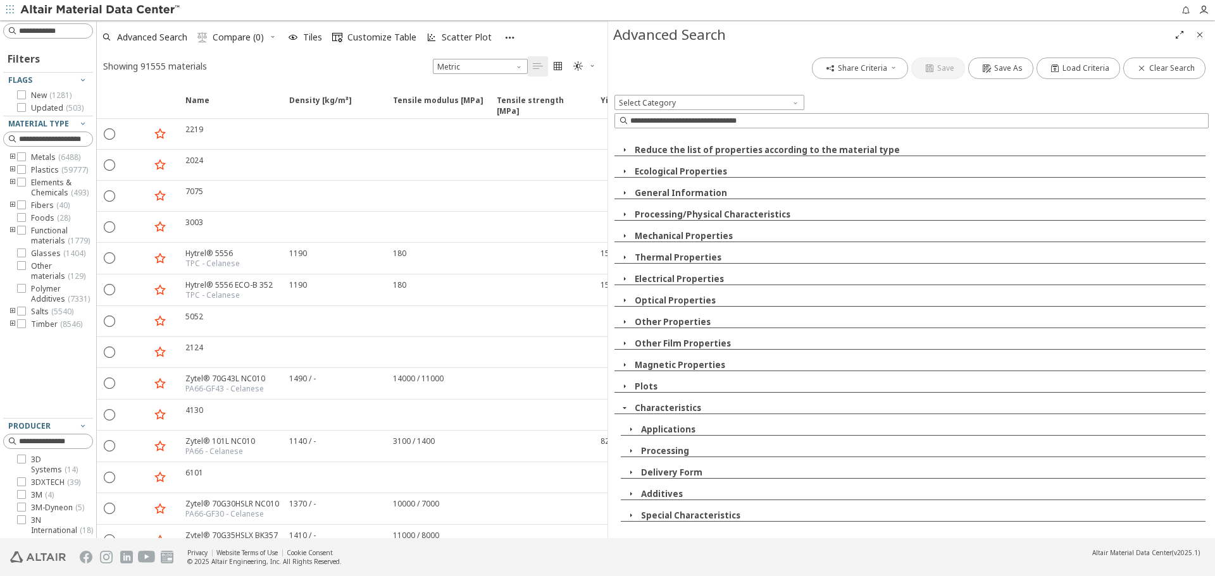
click at [509, 39] on icon "button" at bounding box center [509, 37] width 11 height 11
click at [518, 61] on span "Favorites (5)" at bounding box center [547, 63] width 71 height 23
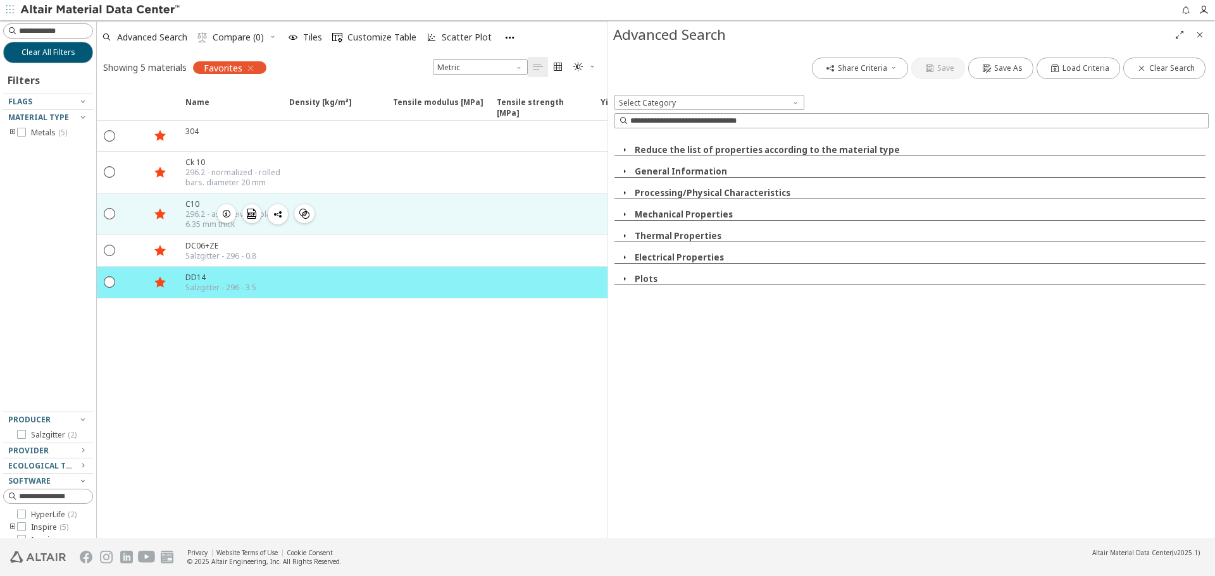
click at [225, 211] on icon "button" at bounding box center [226, 214] width 10 height 10
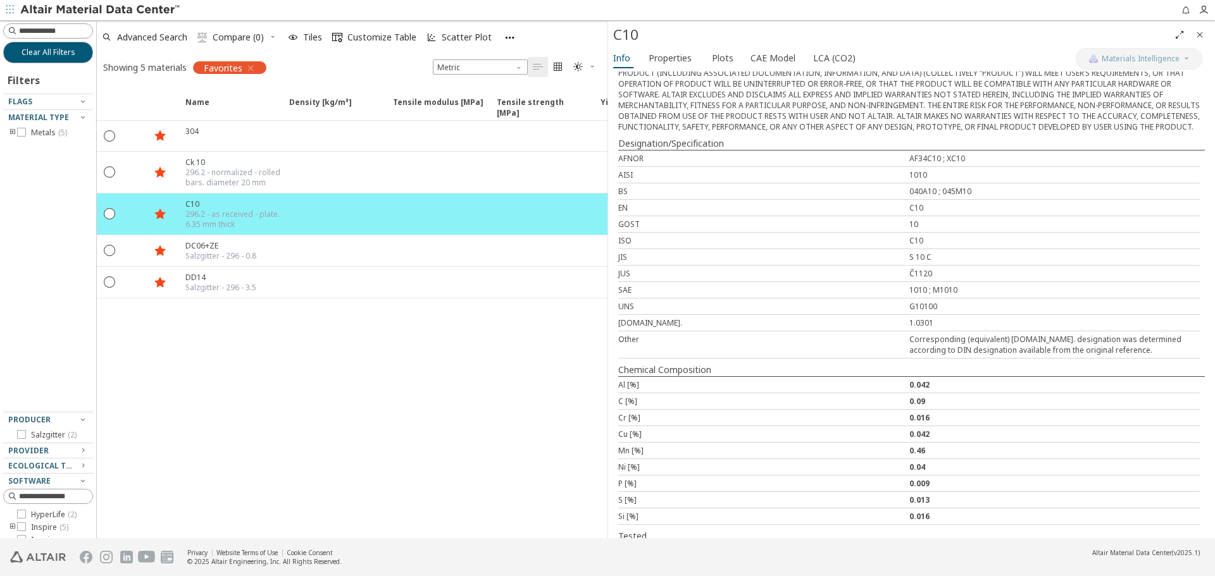
scroll to position [371, 0]
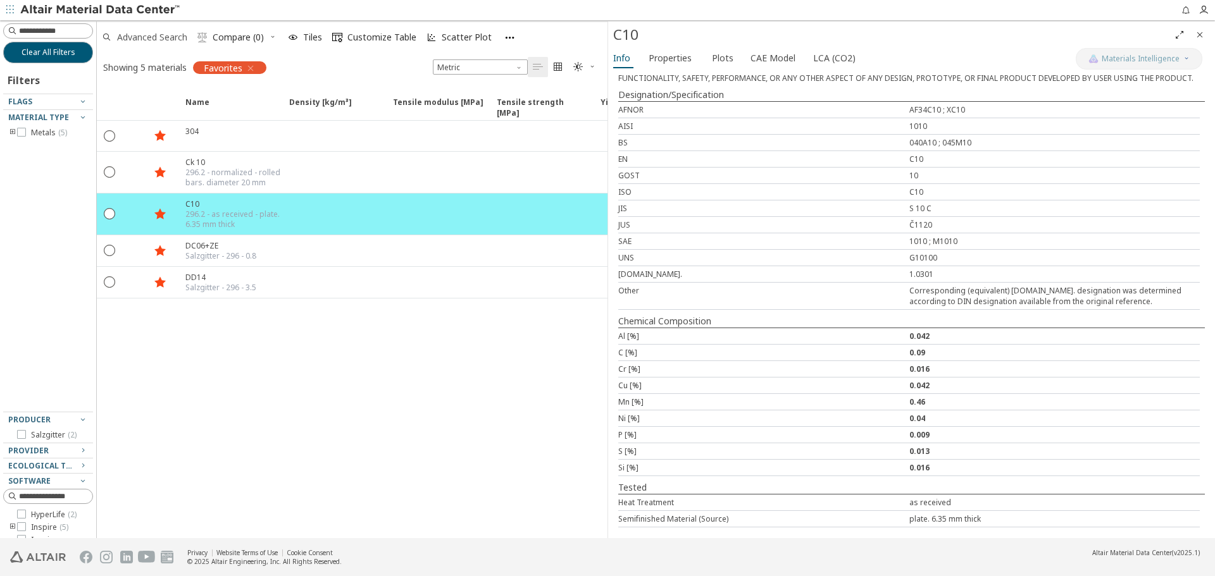
click at [131, 39] on span "Advanced Search" at bounding box center [152, 37] width 70 height 9
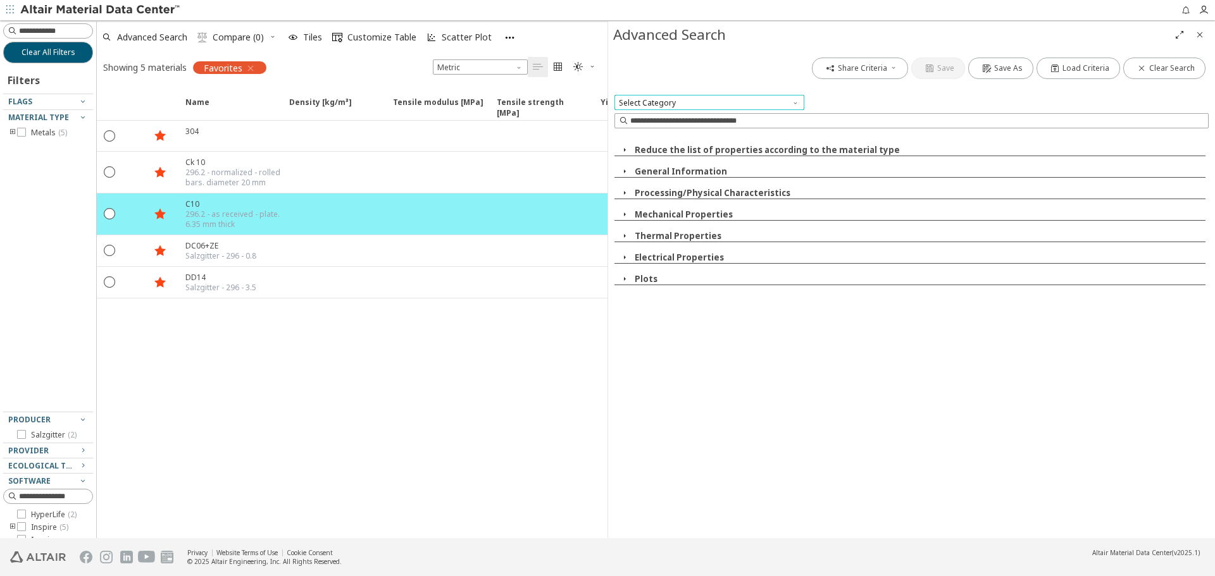
click at [733, 102] on span "Select Category" at bounding box center [709, 102] width 190 height 15
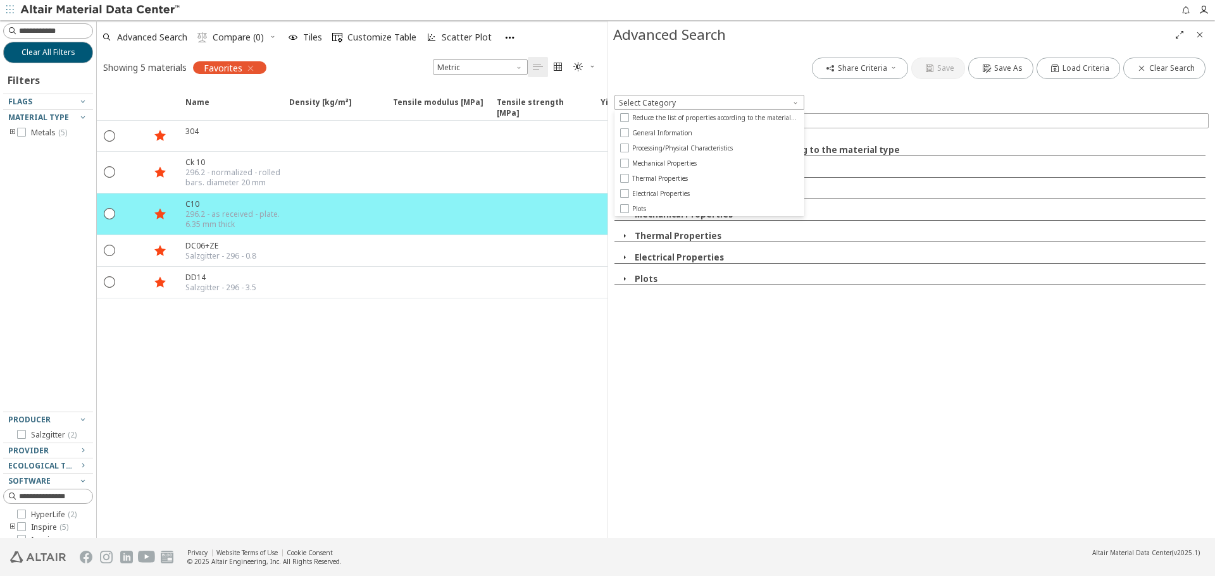
click at [860, 101] on div "Select Category" at bounding box center [911, 102] width 594 height 15
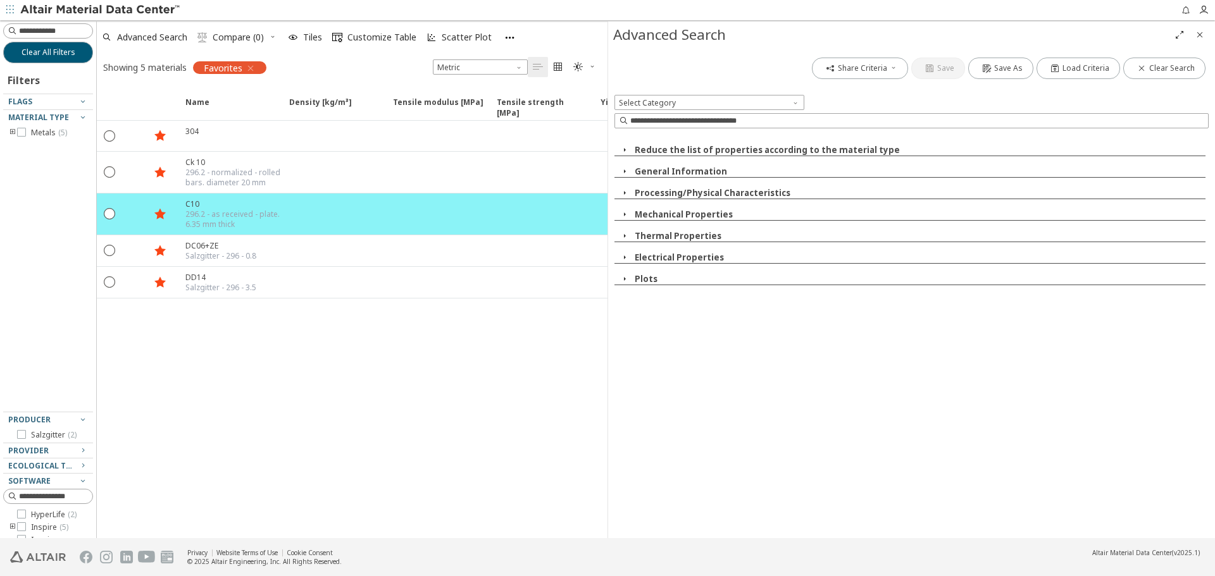
click at [629, 149] on span "button" at bounding box center [624, 149] width 15 height 11
click at [623, 149] on icon "button" at bounding box center [624, 150] width 10 height 10
click at [623, 170] on icon "button" at bounding box center [624, 171] width 10 height 10
click at [628, 148] on icon "button" at bounding box center [624, 150] width 10 height 10
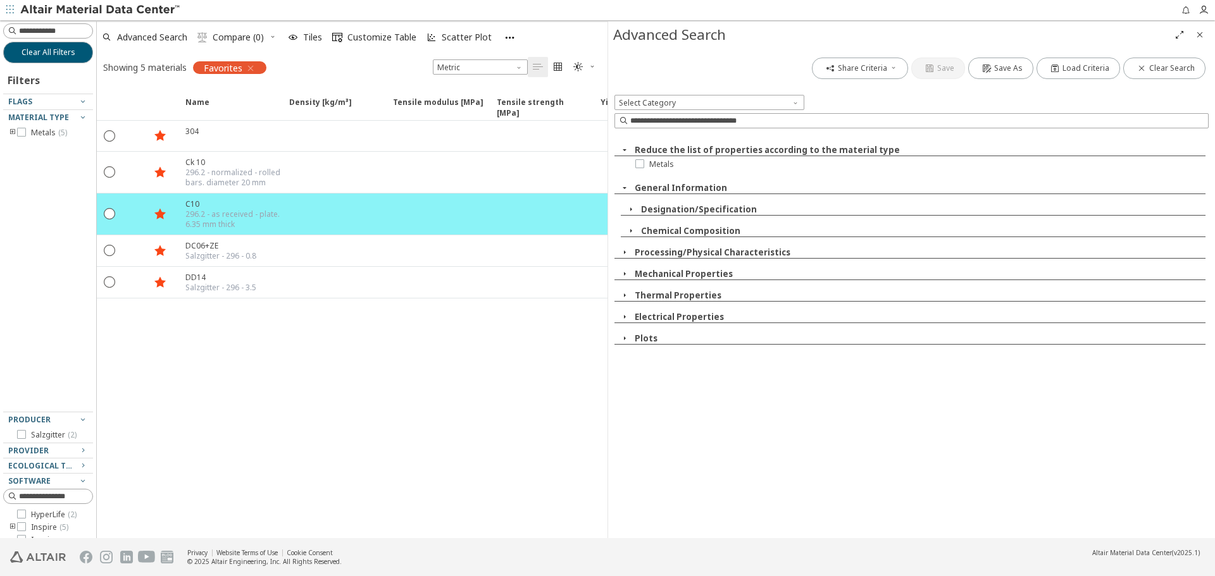
click at [630, 208] on icon "button" at bounding box center [631, 209] width 10 height 10
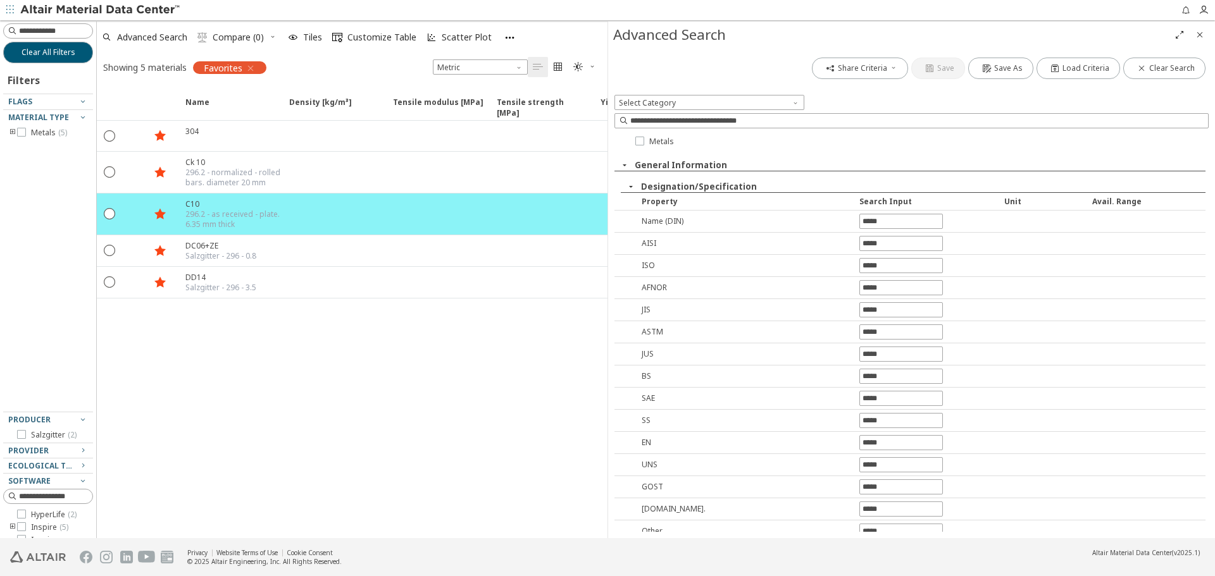
scroll to position [63, 0]
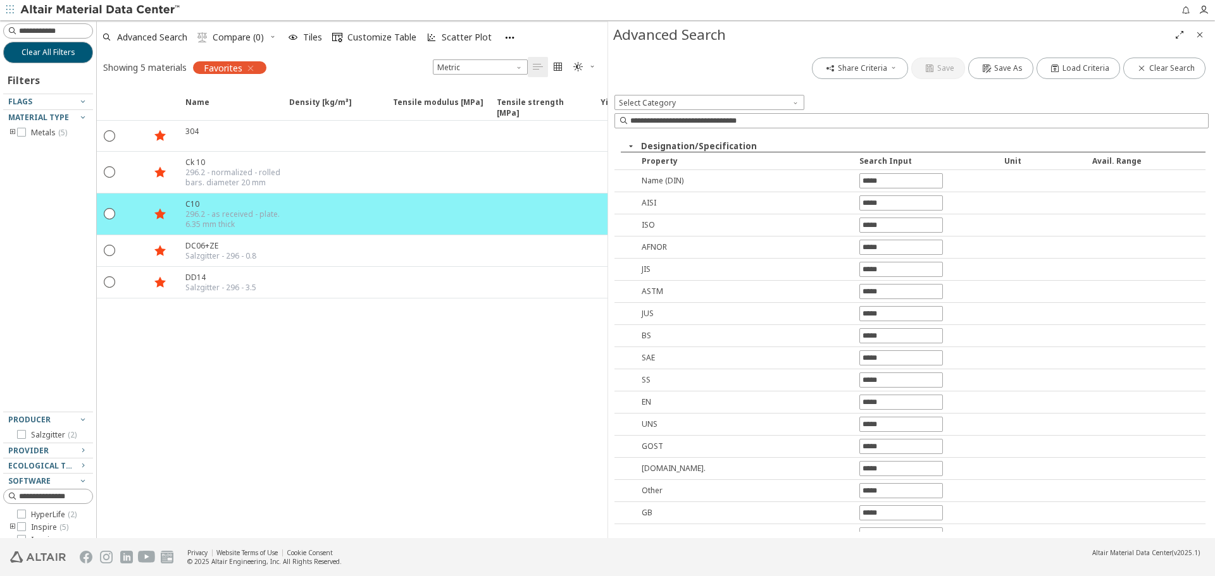
click at [630, 149] on icon "button" at bounding box center [631, 146] width 10 height 10
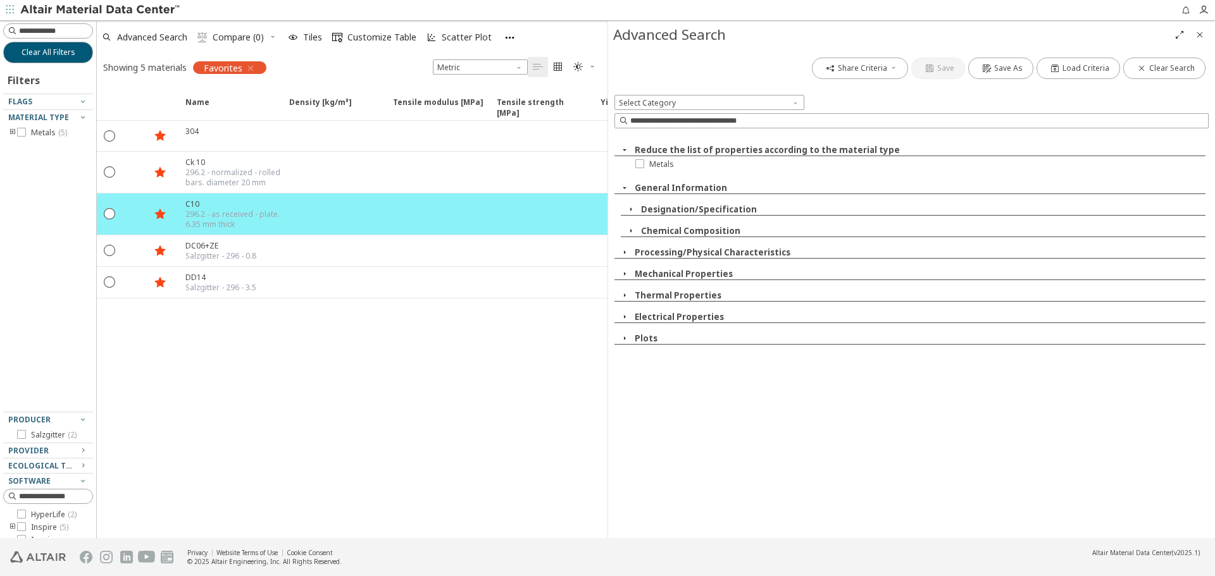
click at [634, 228] on icon "button" at bounding box center [631, 231] width 10 height 10
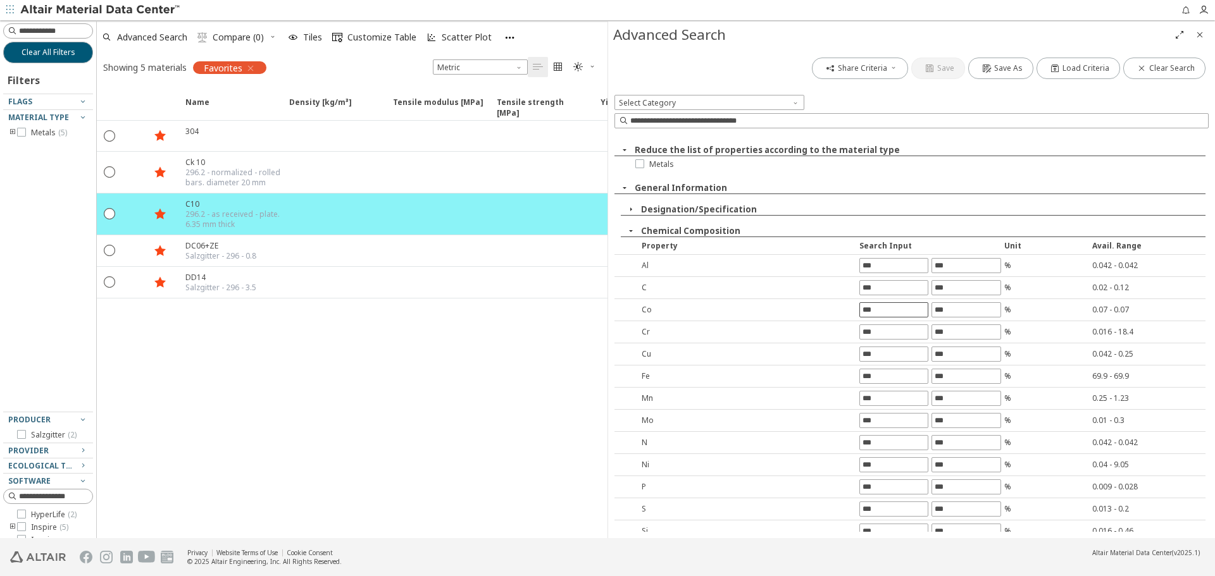
click at [867, 309] on input "text" at bounding box center [894, 310] width 68 height 14
click at [881, 285] on input "text" at bounding box center [894, 288] width 68 height 14
type input "****"
click at [890, 313] on div "Co % 0.07 - 0.07" at bounding box center [909, 310] width 591 height 22
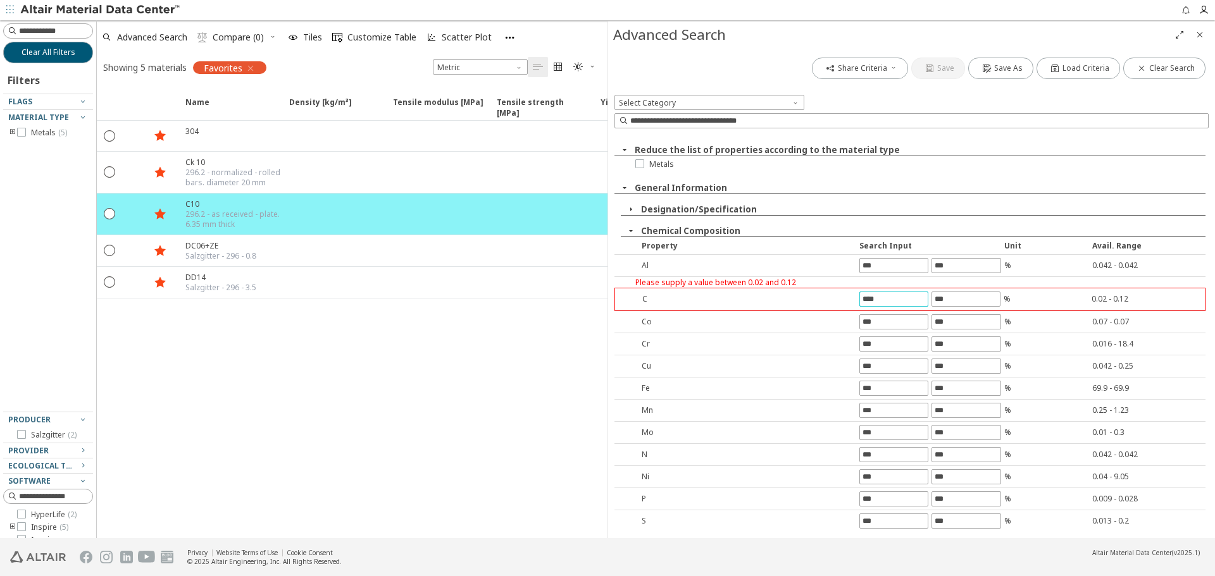
drag, startPoint x: 899, startPoint y: 302, endPoint x: 799, endPoint y: 297, distance: 100.1
click at [799, 297] on div "C **** % 0.02 - 0.12" at bounding box center [910, 300] width 590 height 22
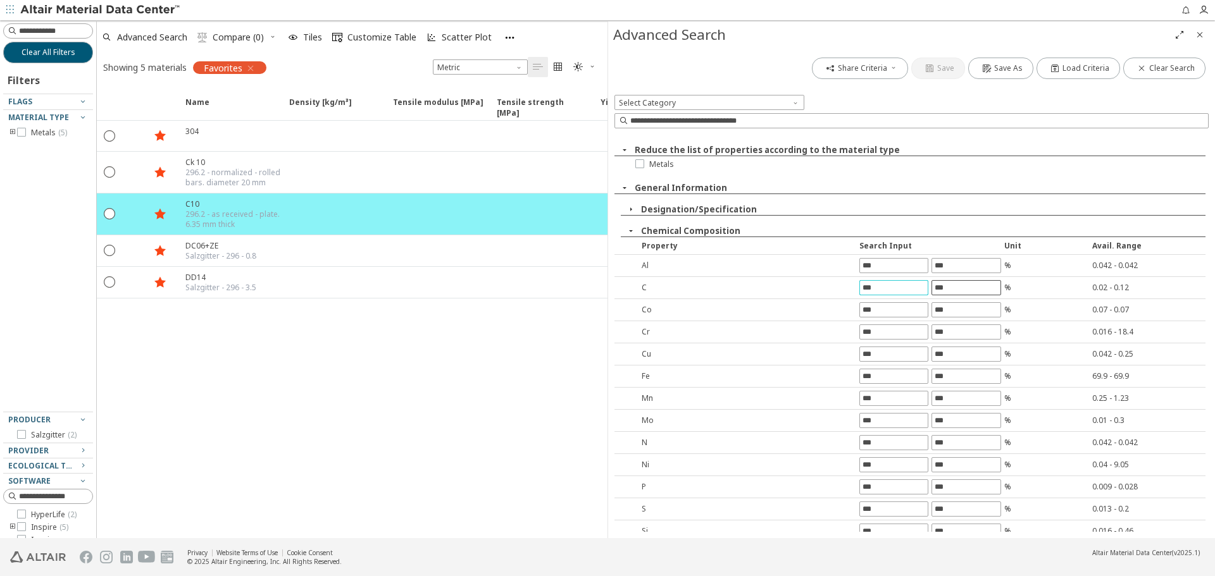
click at [953, 288] on input "text" at bounding box center [966, 288] width 68 height 14
paste input "****"
type input "****"
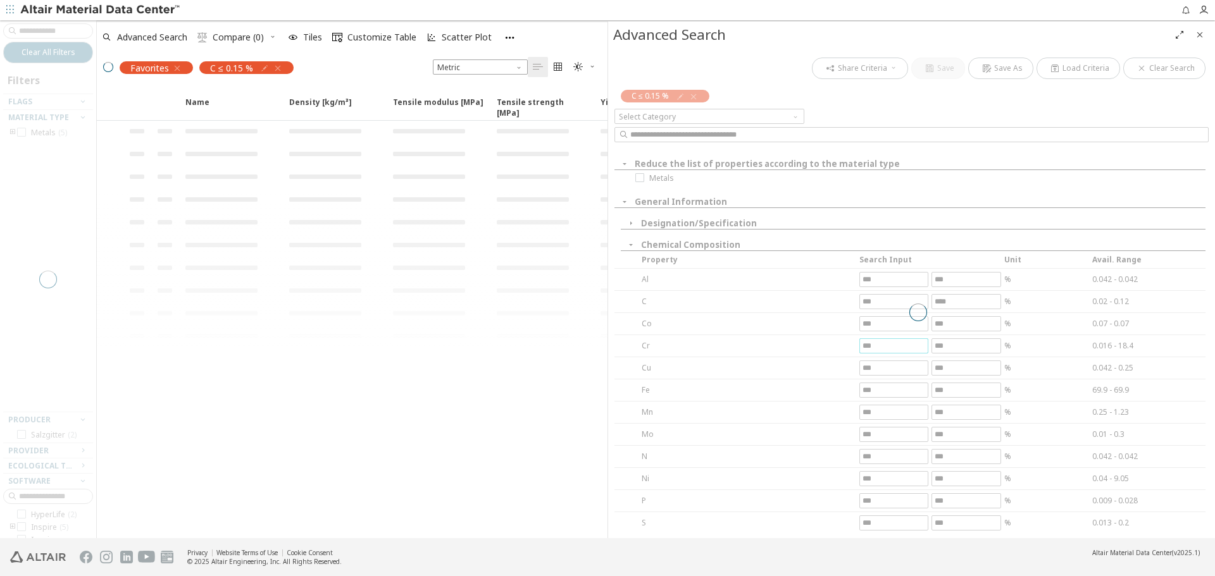
click at [879, 329] on div "Share Criteria Save Save As Load Criteria Clear Search C ≤ 0.15 % Select Catego…" at bounding box center [911, 293] width 607 height 490
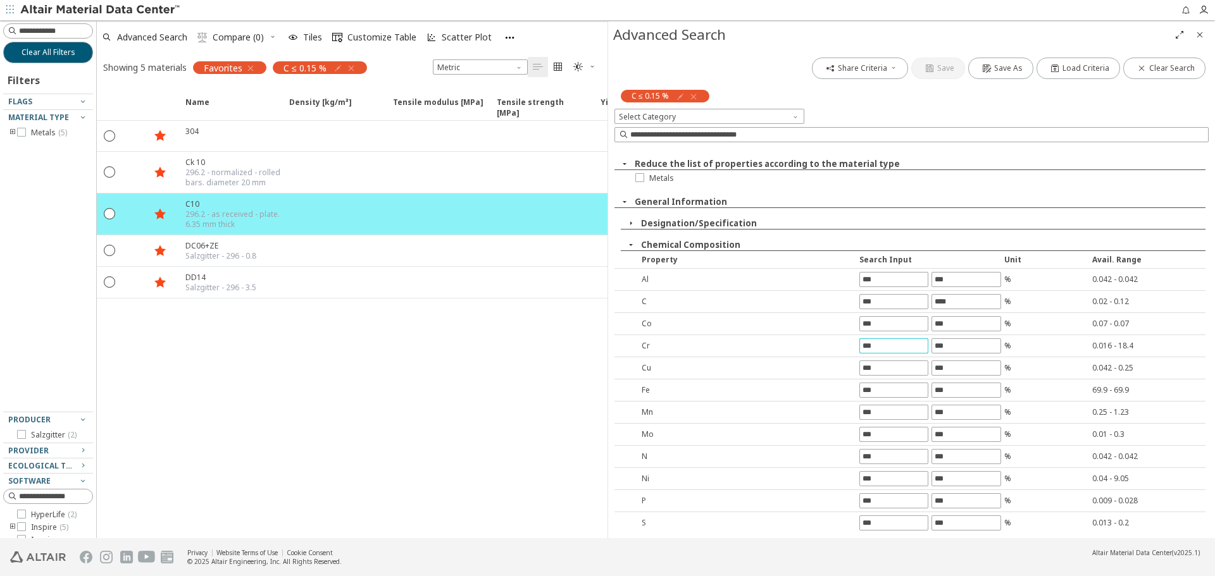
click at [248, 66] on icon "button" at bounding box center [250, 68] width 10 height 10
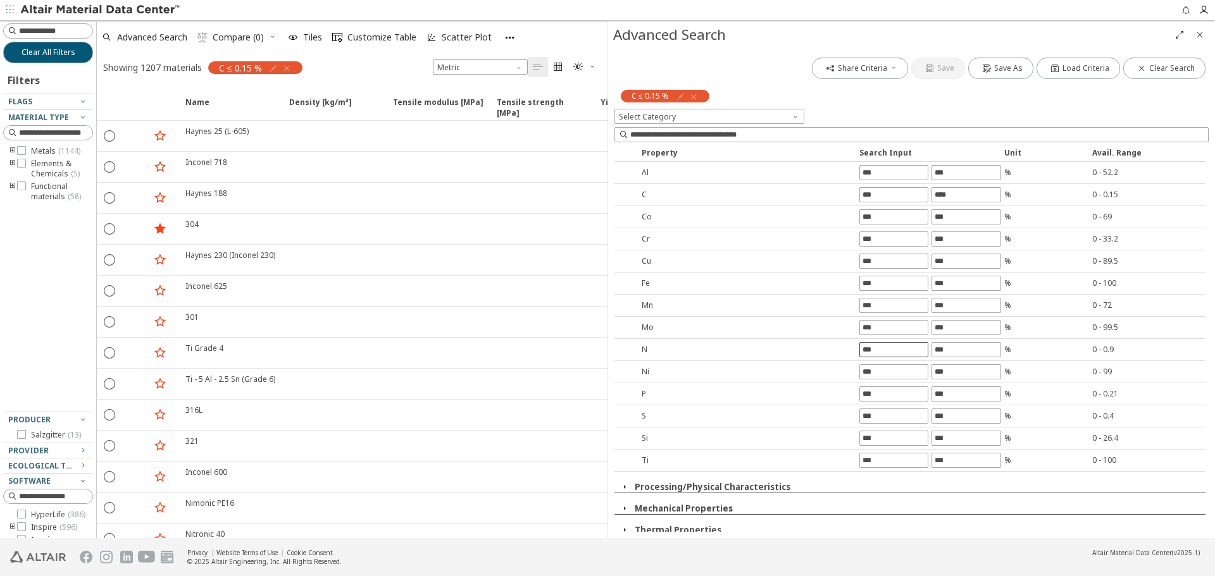
scroll to position [127, 0]
click at [937, 302] on input "text" at bounding box center [966, 302] width 68 height 14
type input "****"
click at [956, 324] on div "Share Criteria Save Save As Load Criteria Clear Search C ≤ 0.15 % Select Catego…" at bounding box center [911, 293] width 607 height 490
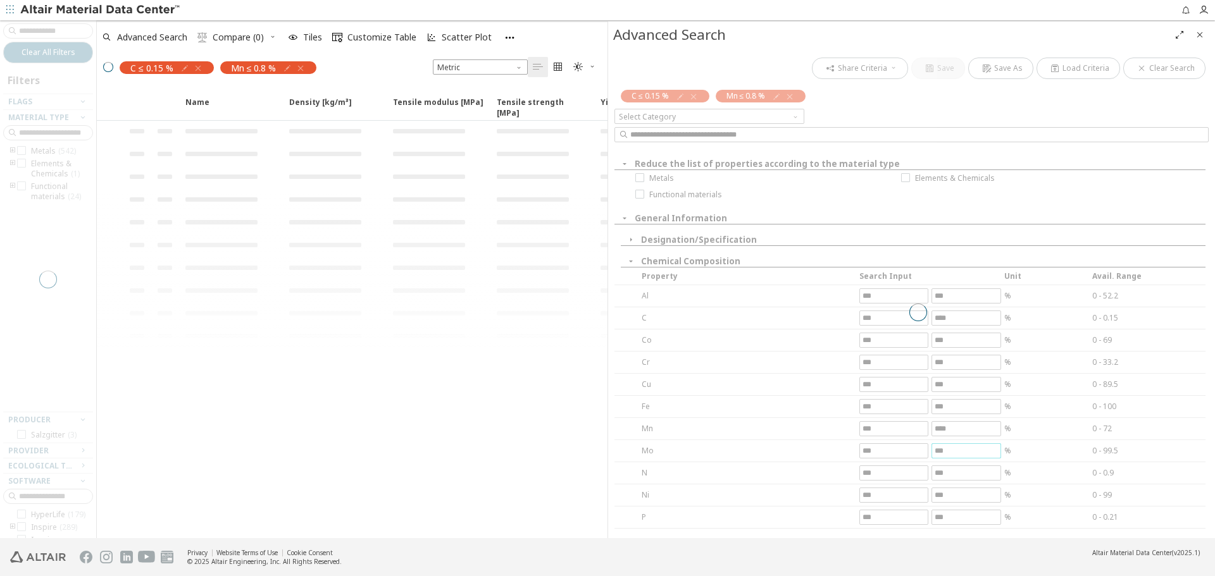
scroll to position [127, 0]
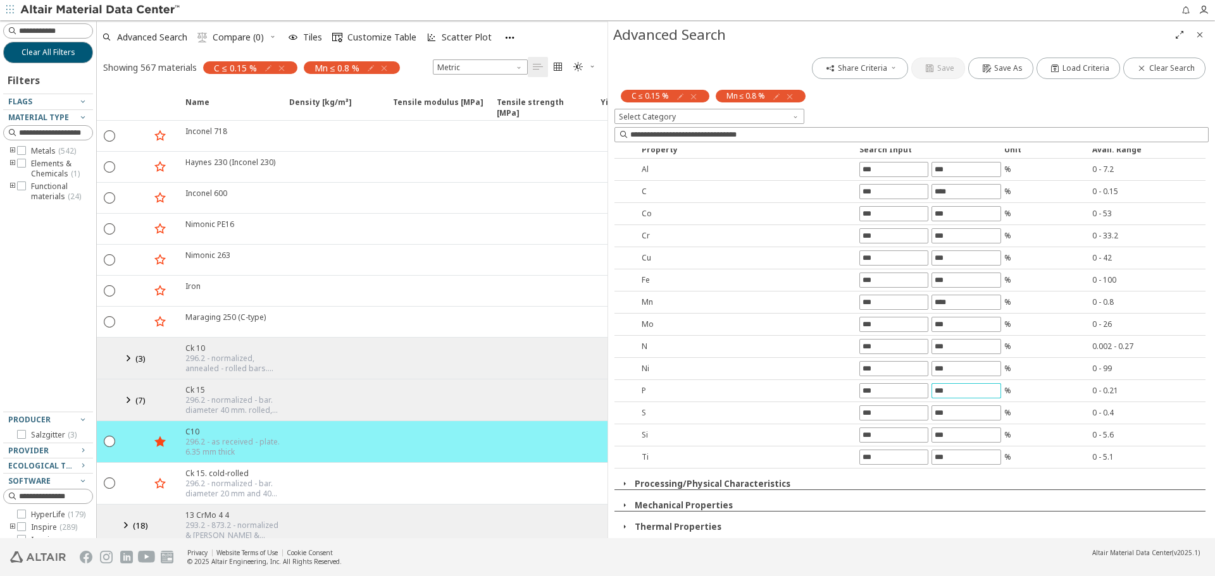
click at [955, 393] on input "text" at bounding box center [966, 391] width 68 height 14
type input "****"
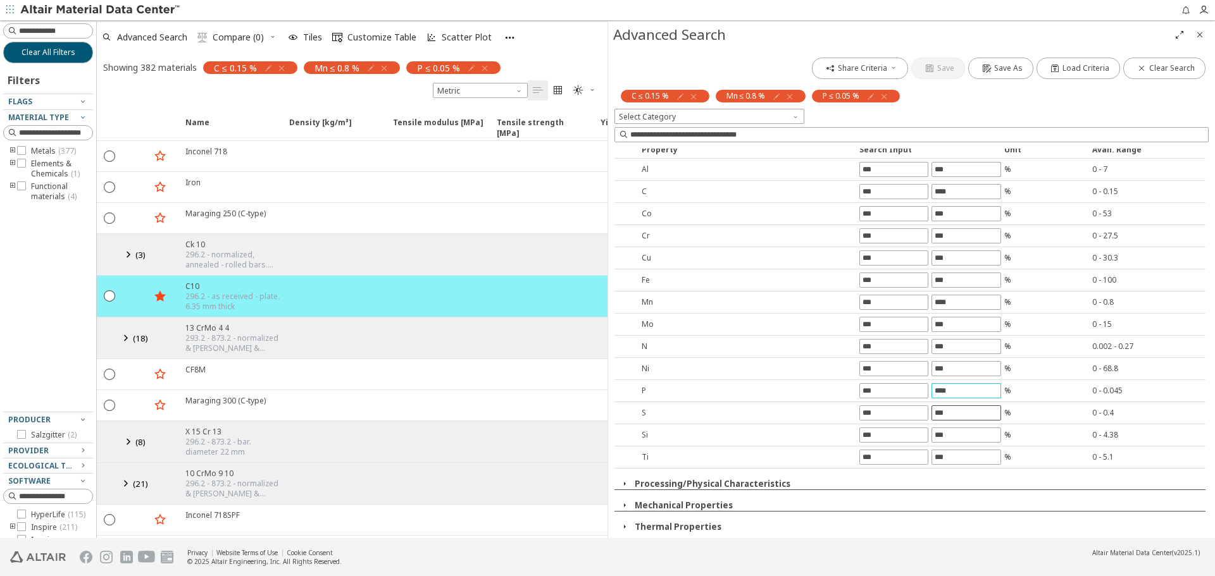
click at [955, 412] on input "text" at bounding box center [966, 413] width 68 height 14
type input "****"
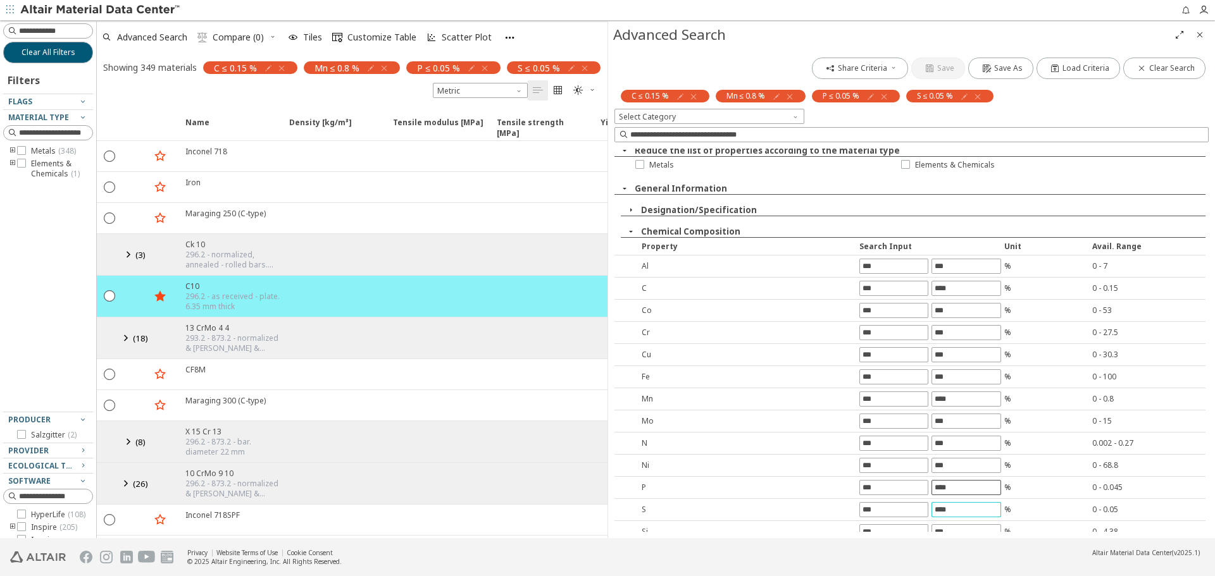
scroll to position [0, 0]
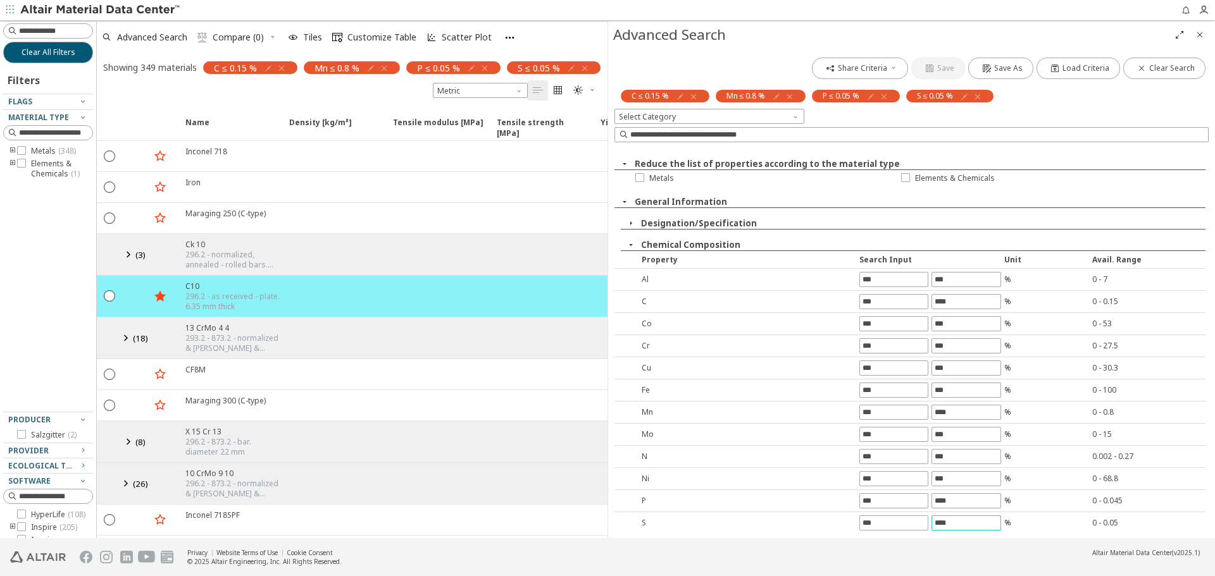
click at [628, 246] on icon "button" at bounding box center [631, 245] width 10 height 10
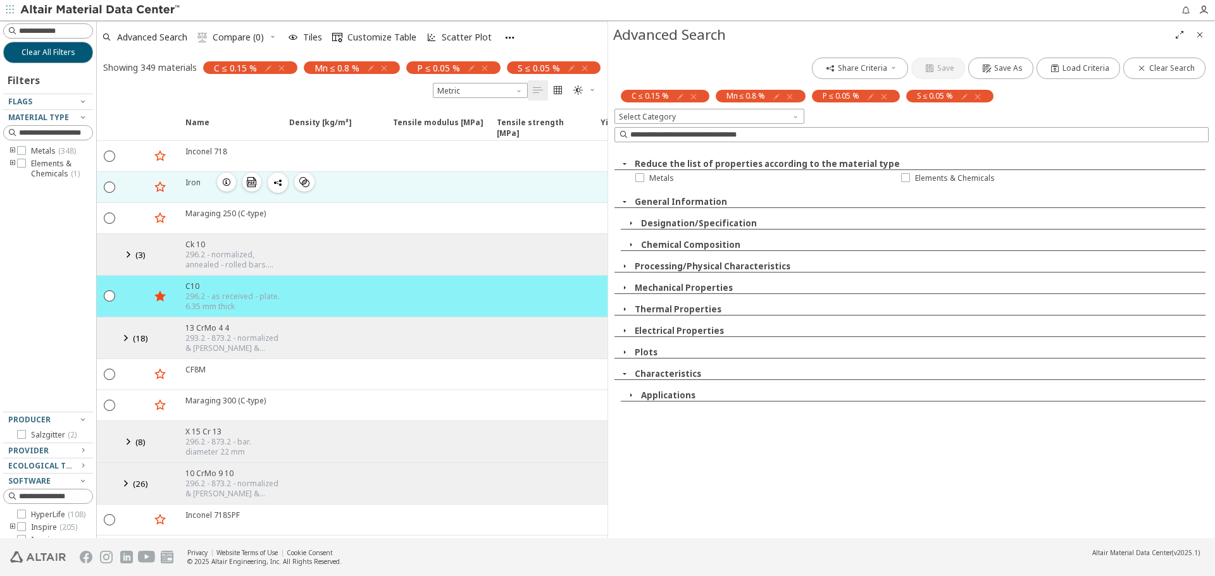
click at [228, 187] on icon "button" at bounding box center [226, 182] width 10 height 10
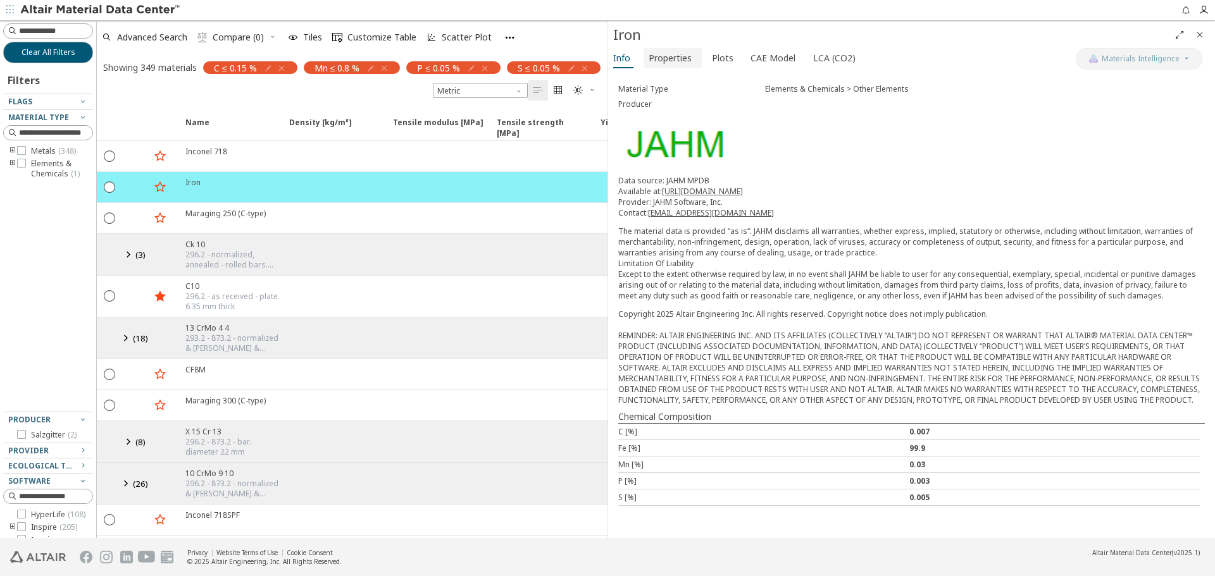
click at [667, 61] on span "Properties" at bounding box center [670, 58] width 43 height 20
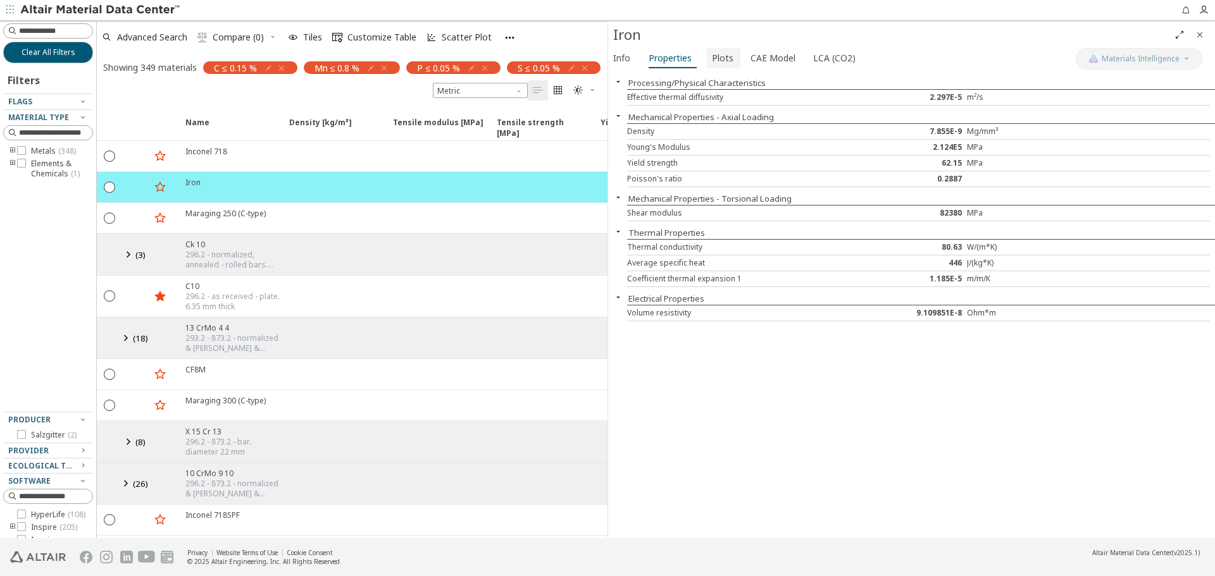
click at [721, 54] on span "Plots" at bounding box center [723, 58] width 22 height 20
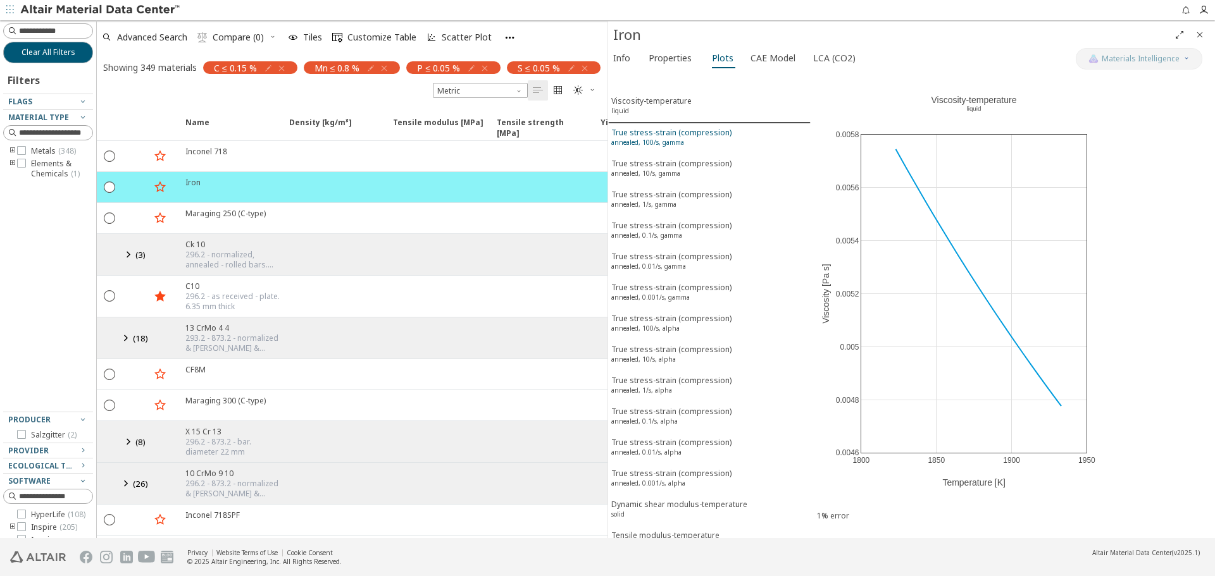
click at [719, 133] on div "True stress-strain (compression) annealed, 100/s, gamma" at bounding box center [671, 138] width 120 height 23
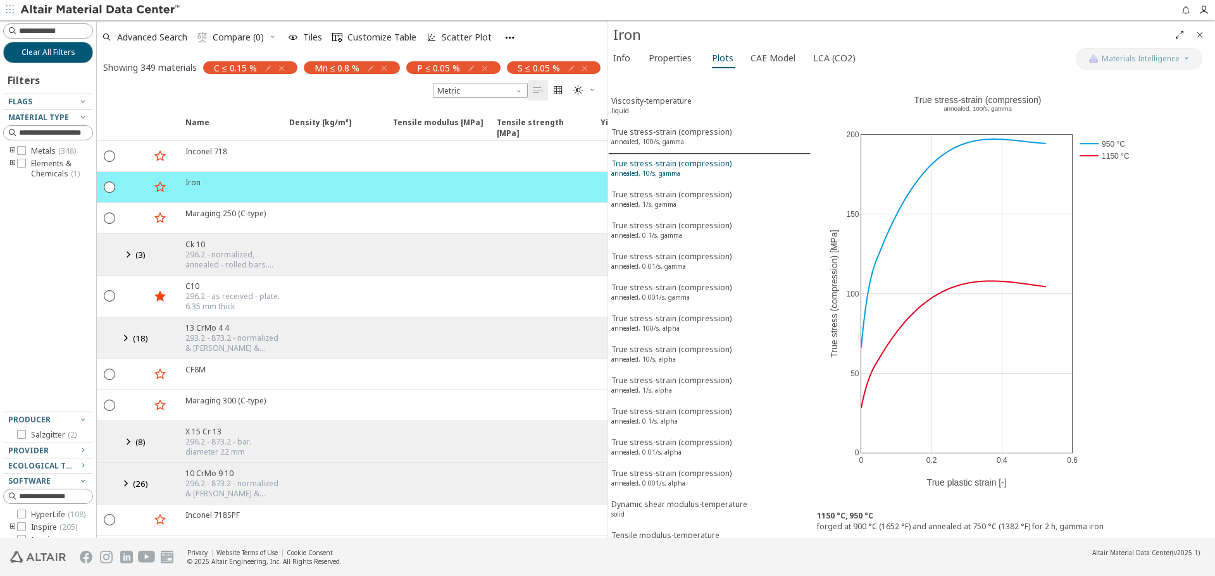
click at [697, 167] on div "True stress-strain (compression) annealed, 10/s, gamma" at bounding box center [671, 169] width 120 height 23
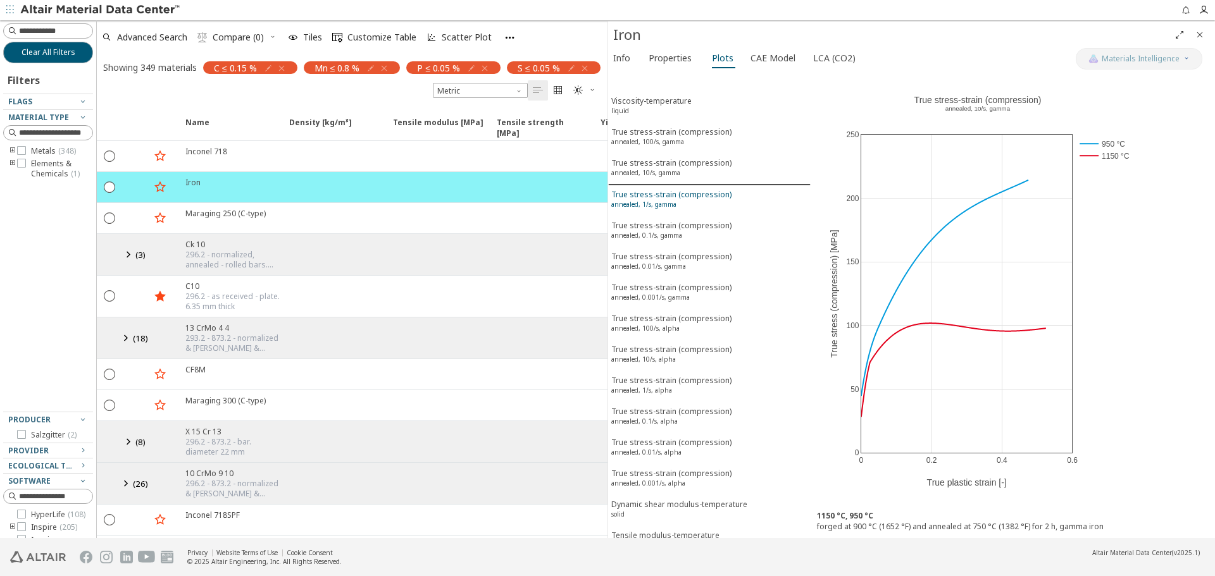
click at [655, 190] on div "True stress-strain (compression) annealed, 1/s, gamma" at bounding box center [671, 200] width 120 height 23
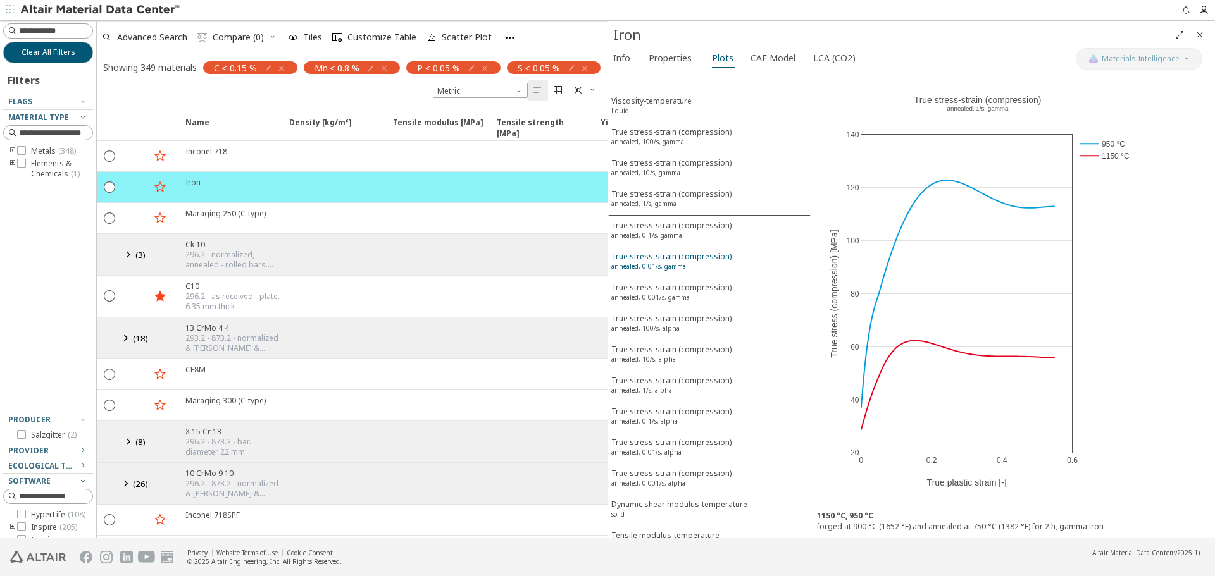
click at [702, 252] on div "True stress-strain (compression) annealed, 0.01/s, gamma" at bounding box center [671, 262] width 120 height 23
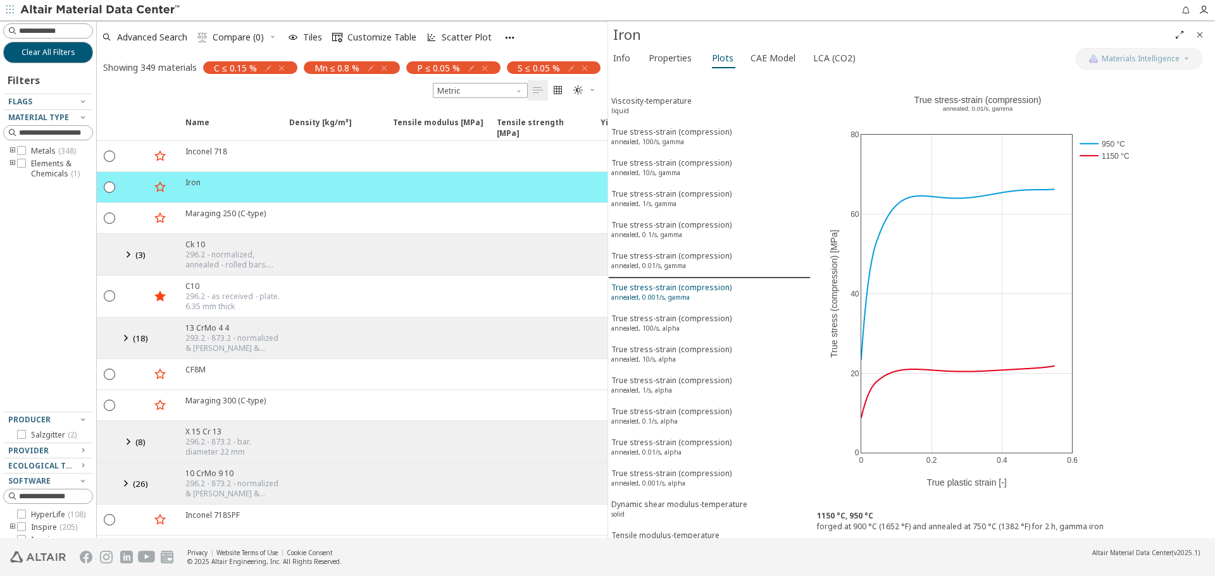
click at [713, 306] on button "True stress-strain (compression) annealed, 0.001/s, gamma" at bounding box center [709, 293] width 202 height 31
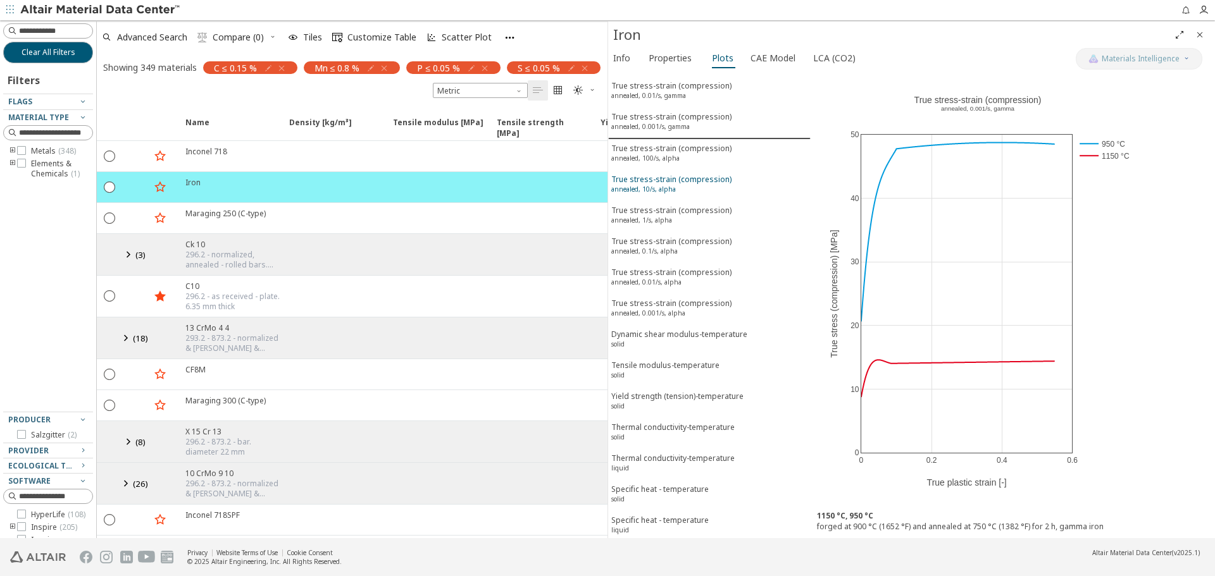
scroll to position [190, 0]
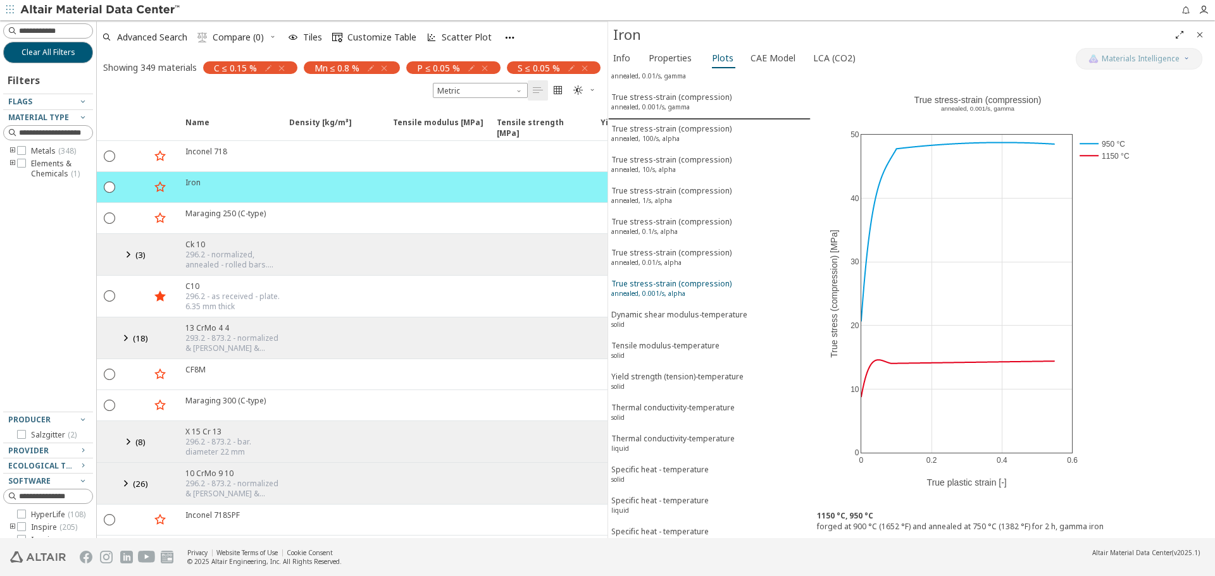
click at [692, 280] on div "True stress-strain (compression) annealed, 0.001/s, alpha" at bounding box center [671, 289] width 120 height 23
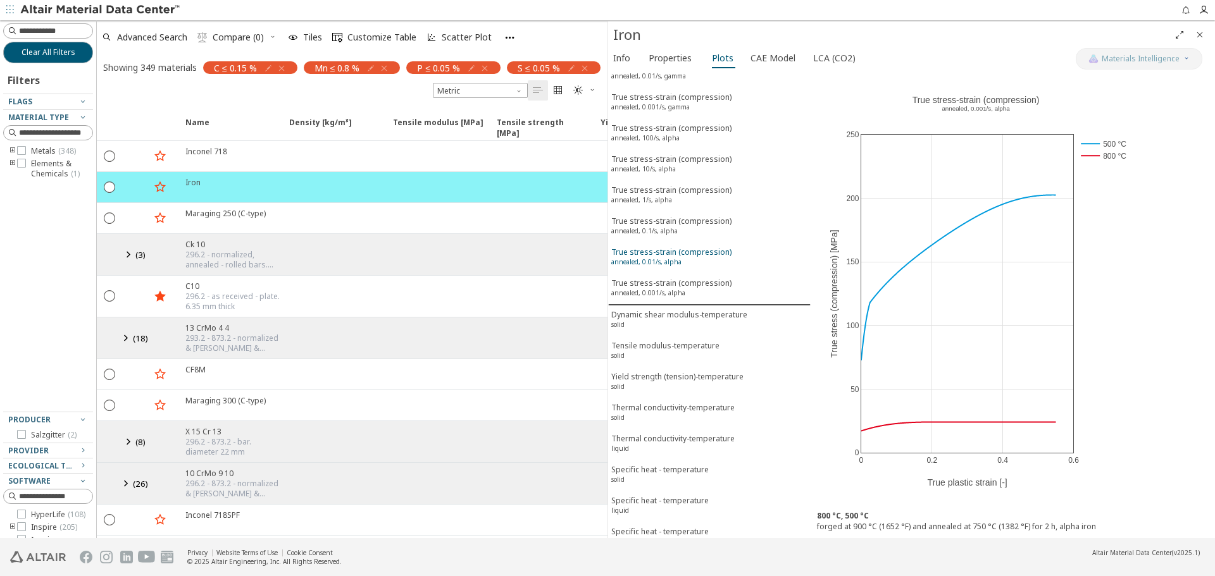
click at [688, 253] on div "True stress-strain (compression) annealed, 0.01/s, alpha" at bounding box center [671, 258] width 120 height 23
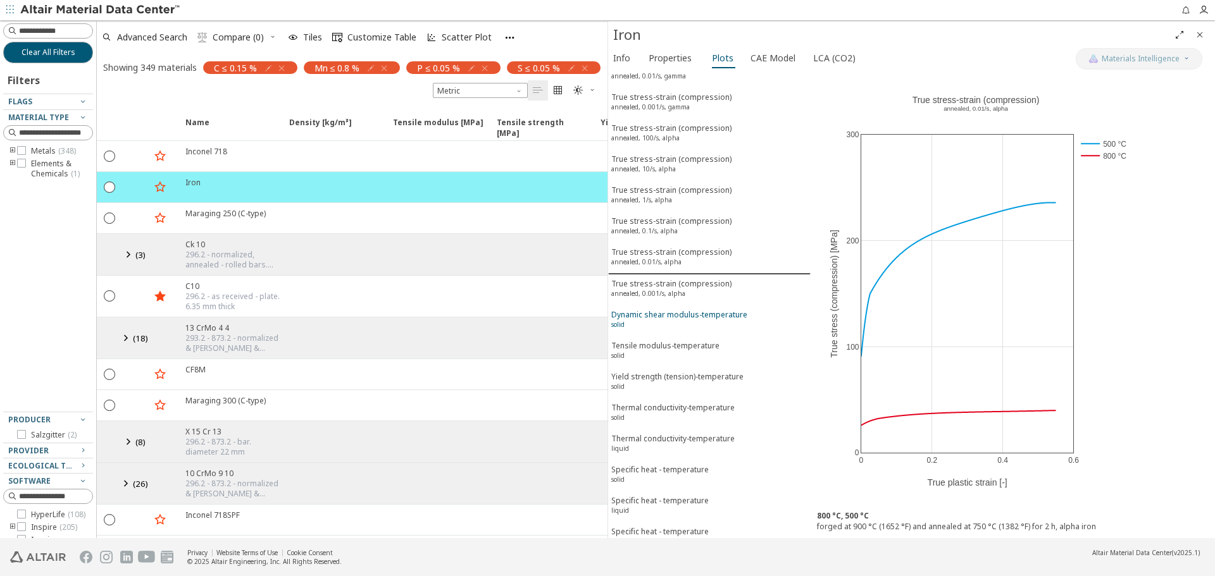
click at [681, 320] on div "Dynamic shear modulus-temperature solid" at bounding box center [679, 320] width 136 height 23
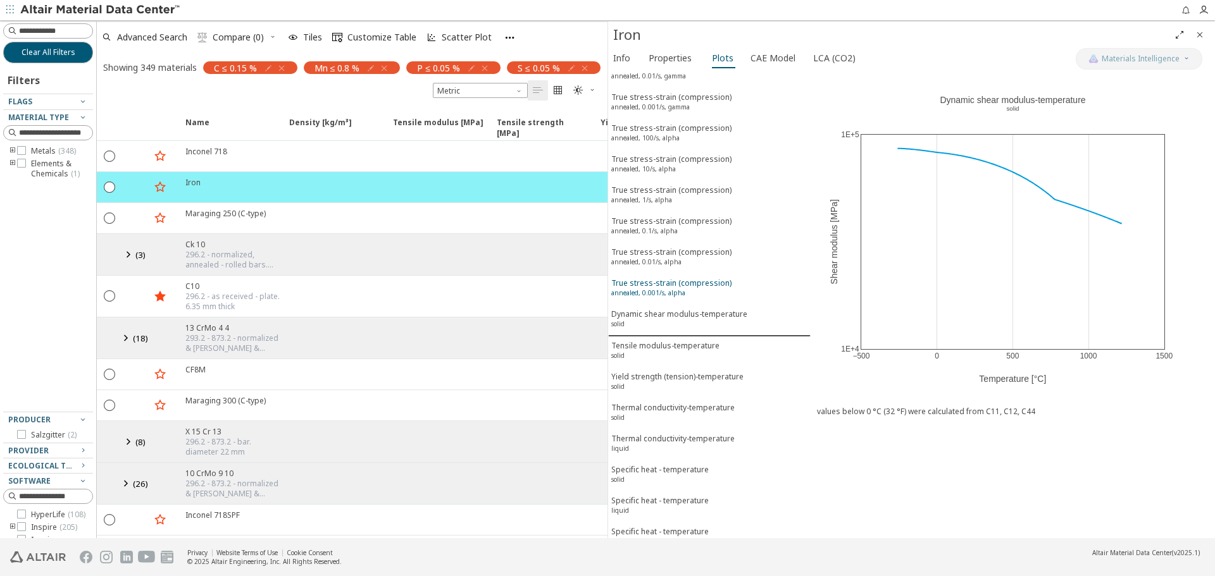
click at [691, 290] on div "True stress-strain (compression) annealed, 0.001/s, alpha" at bounding box center [671, 289] width 120 height 23
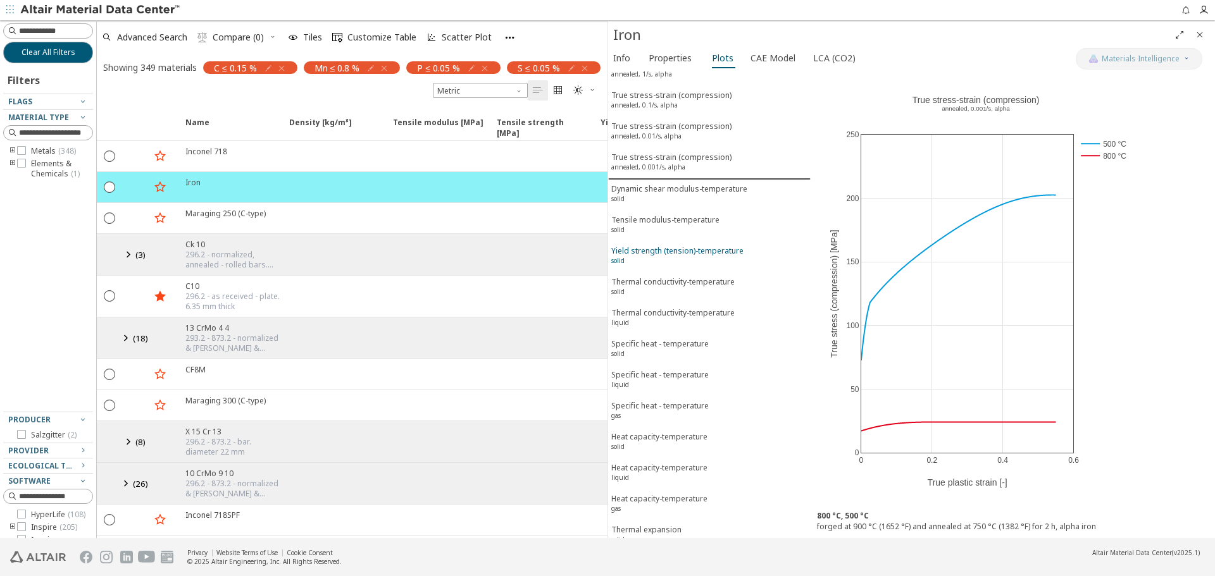
scroll to position [316, 0]
click at [672, 214] on div "Tensile modulus-temperature solid" at bounding box center [665, 225] width 108 height 23
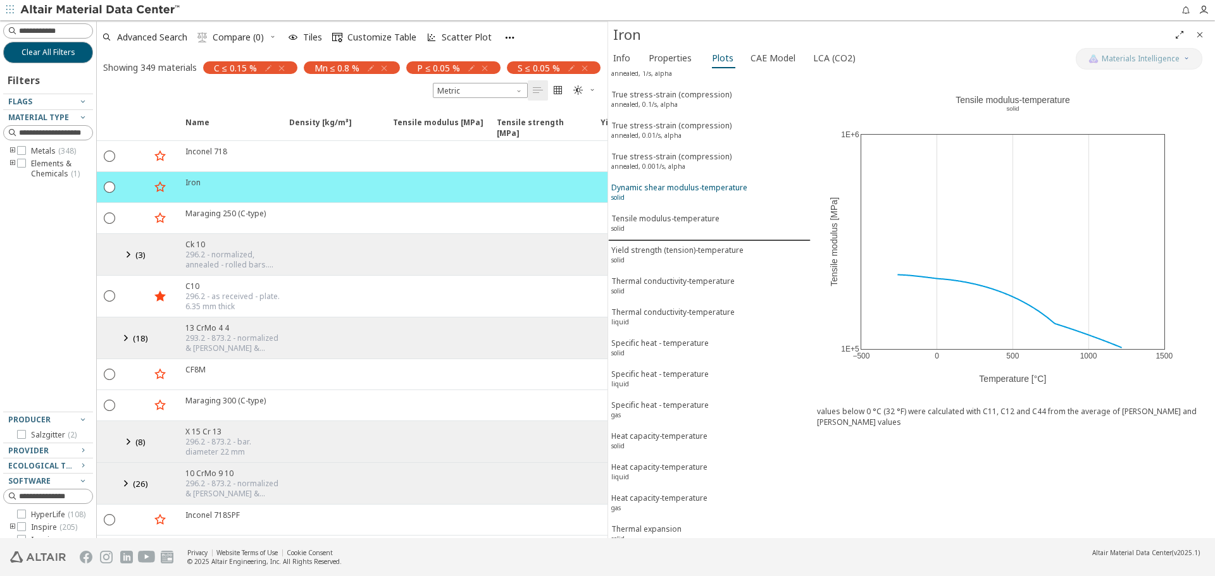
click at [693, 206] on button "Dynamic shear modulus-temperature solid" at bounding box center [709, 193] width 202 height 31
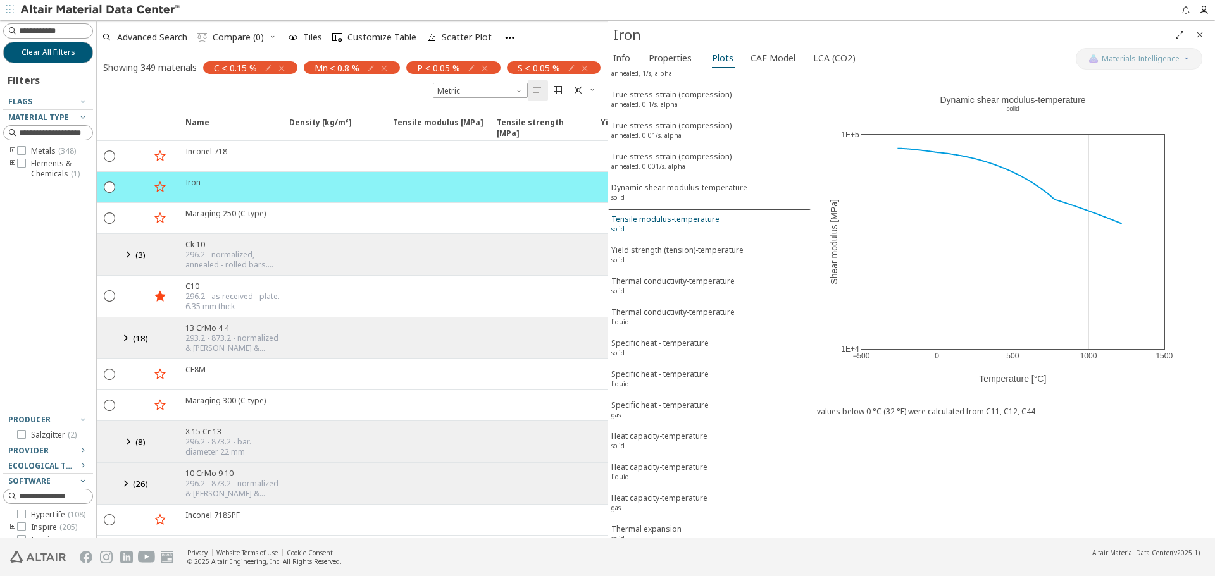
click at [691, 232] on div "Tensile modulus-temperature solid" at bounding box center [665, 225] width 108 height 23
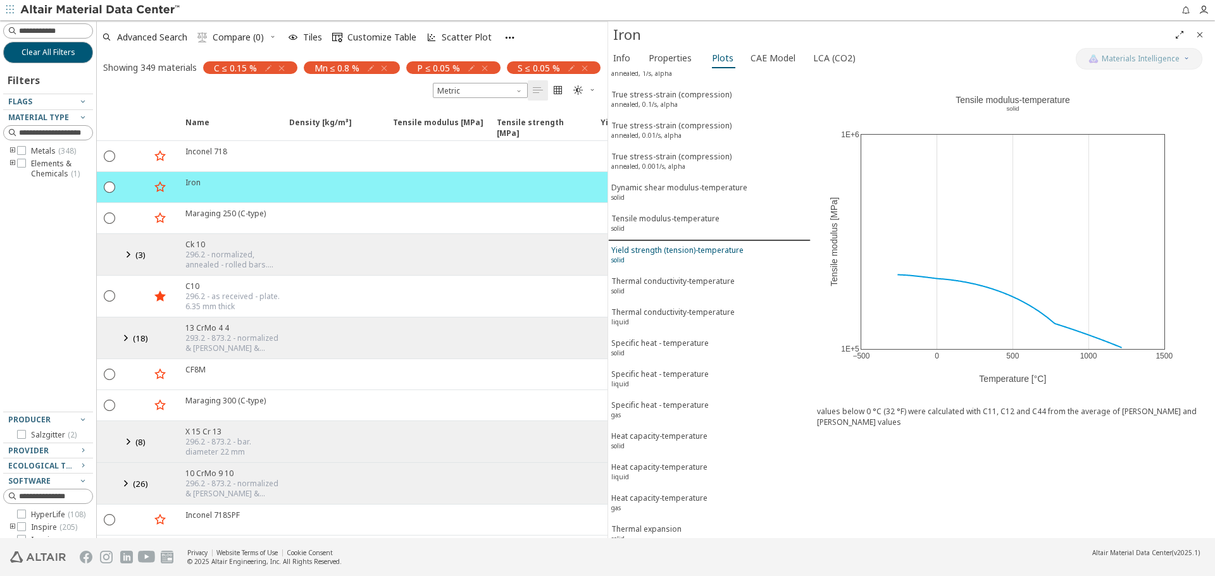
click at [687, 261] on div "Yield strength (tension)-temperature solid" at bounding box center [677, 256] width 132 height 23
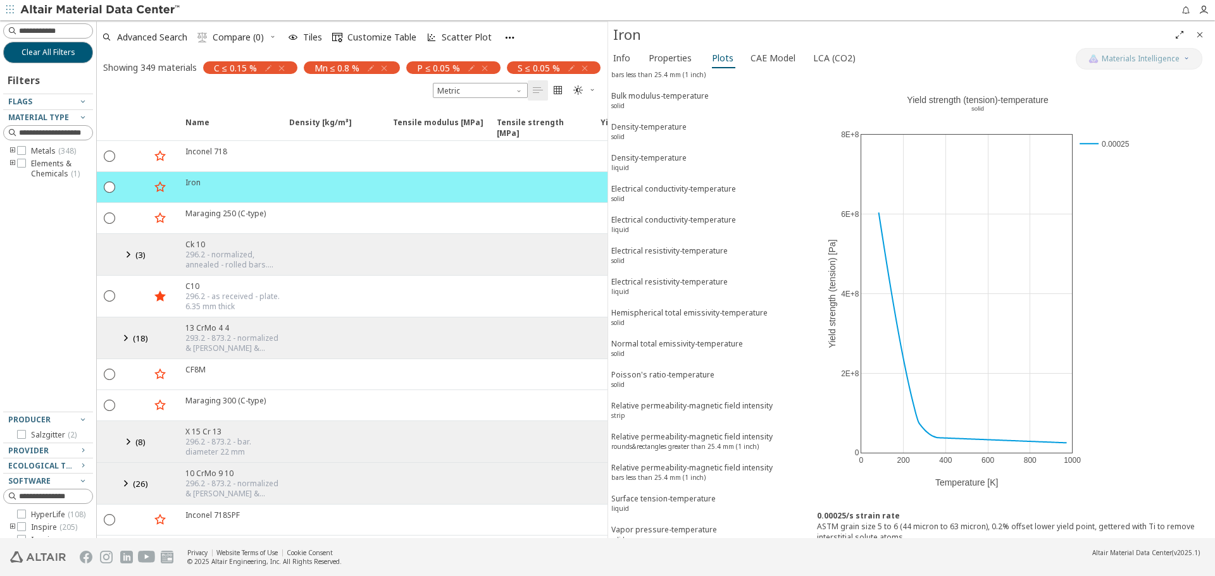
scroll to position [1290, 0]
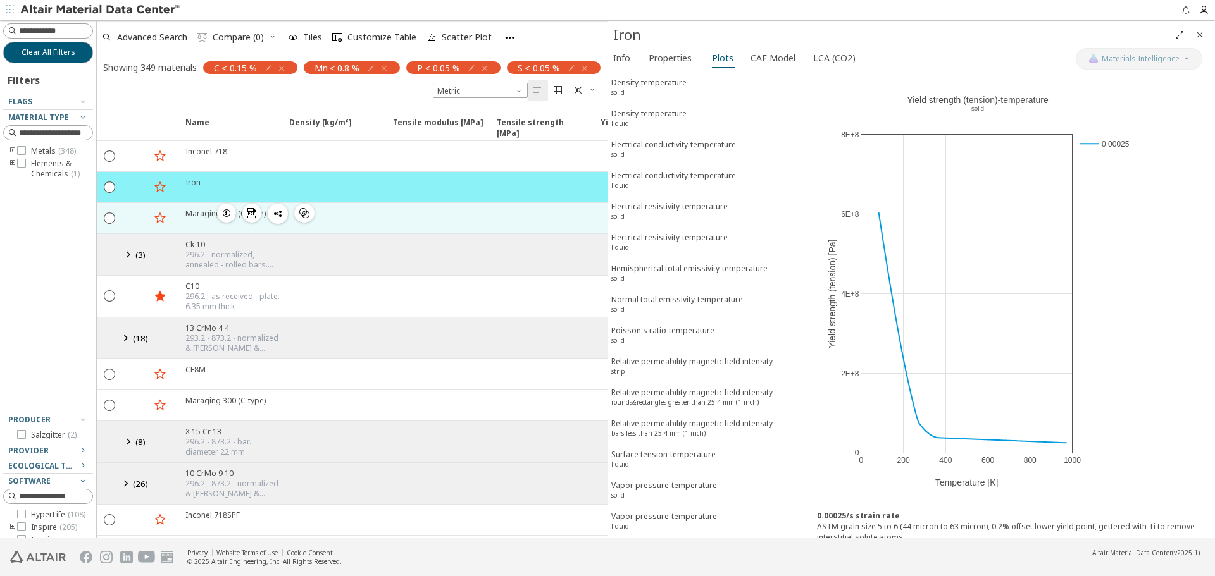
click at [388, 233] on div at bounding box center [437, 218] width 104 height 30
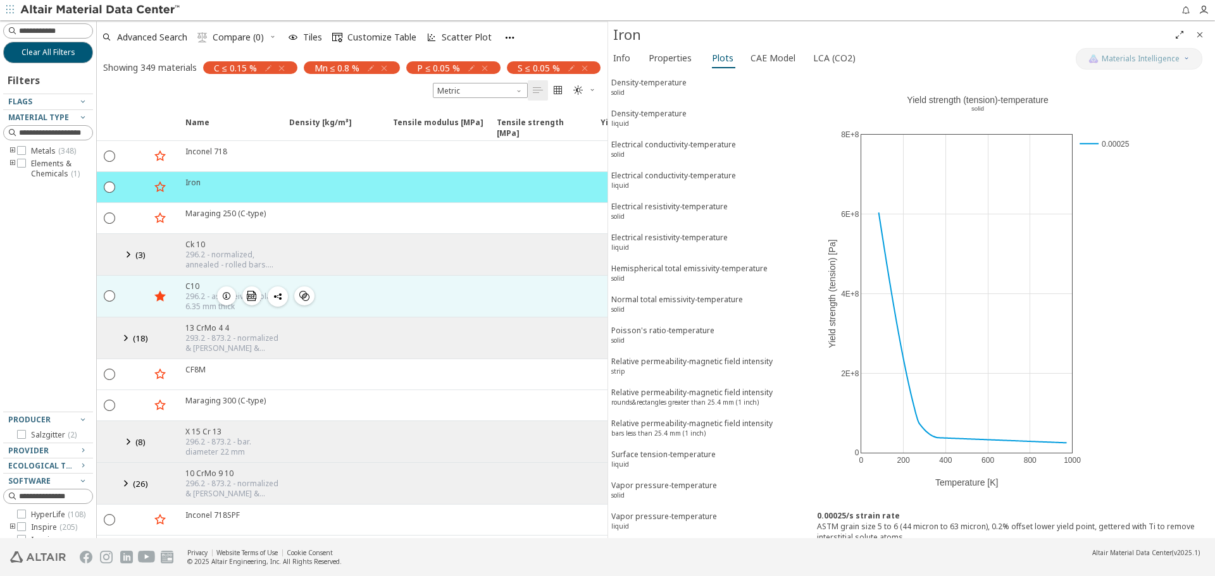
click at [228, 301] on icon "button" at bounding box center [226, 296] width 10 height 10
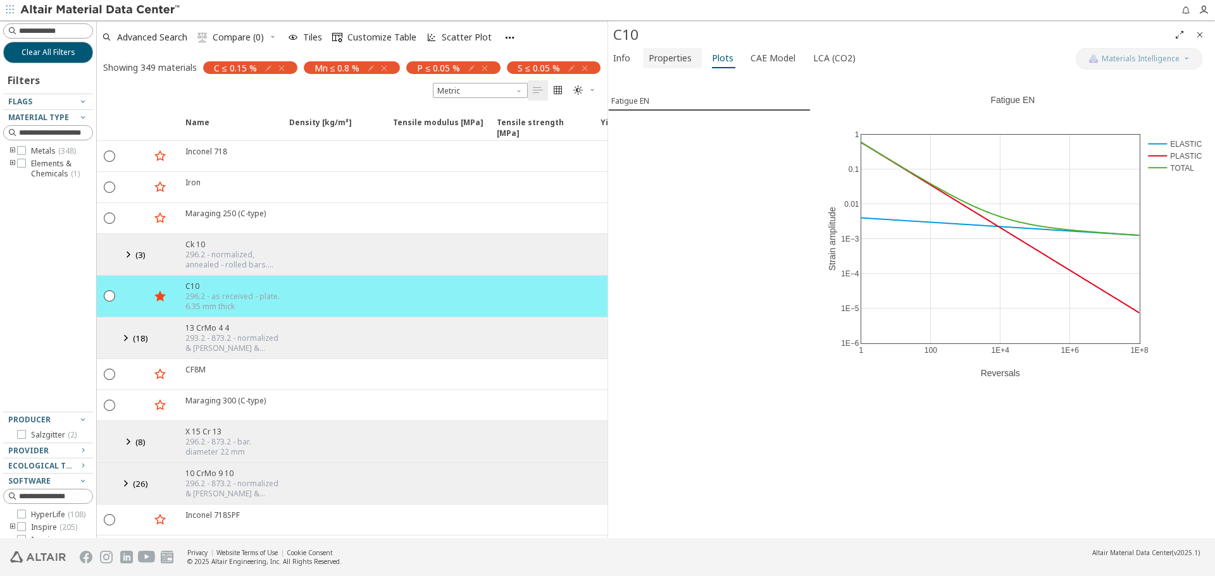
click at [659, 59] on span "Properties" at bounding box center [670, 58] width 43 height 20
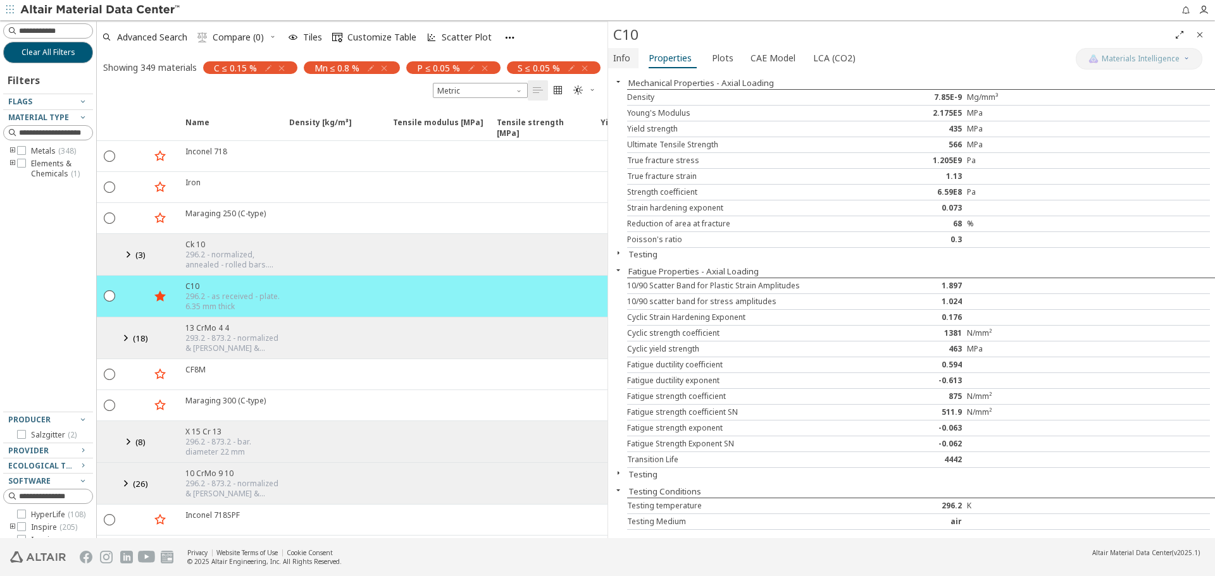
click at [623, 57] on span "Info" at bounding box center [621, 58] width 17 height 20
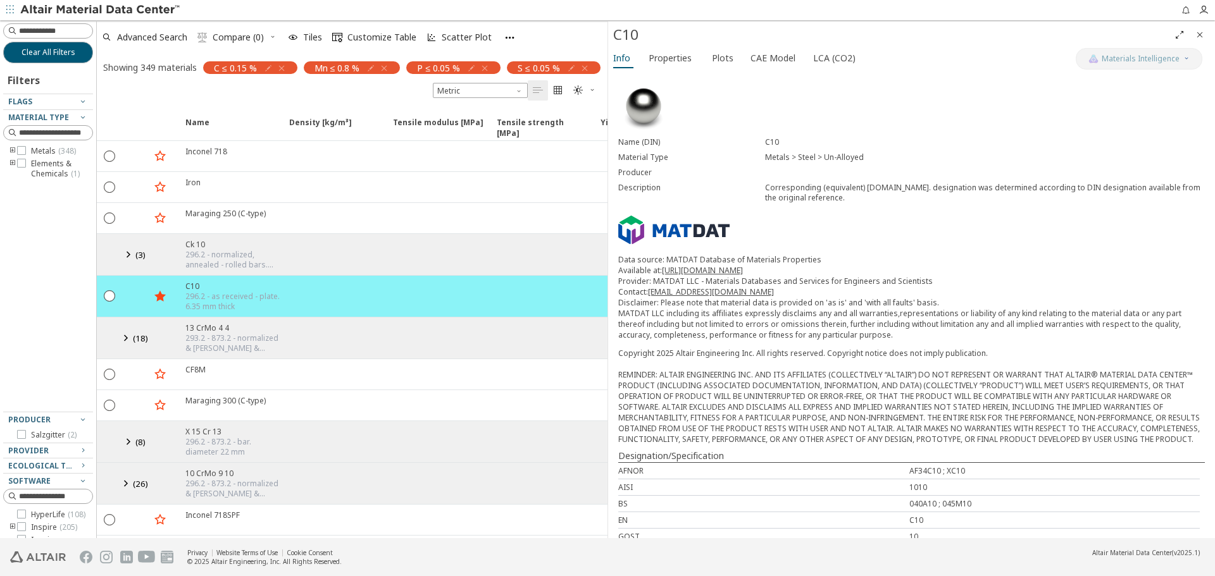
click at [466, 268] on div at bounding box center [437, 254] width 104 height 41
click at [127, 263] on icon at bounding box center [127, 255] width 15 height 16
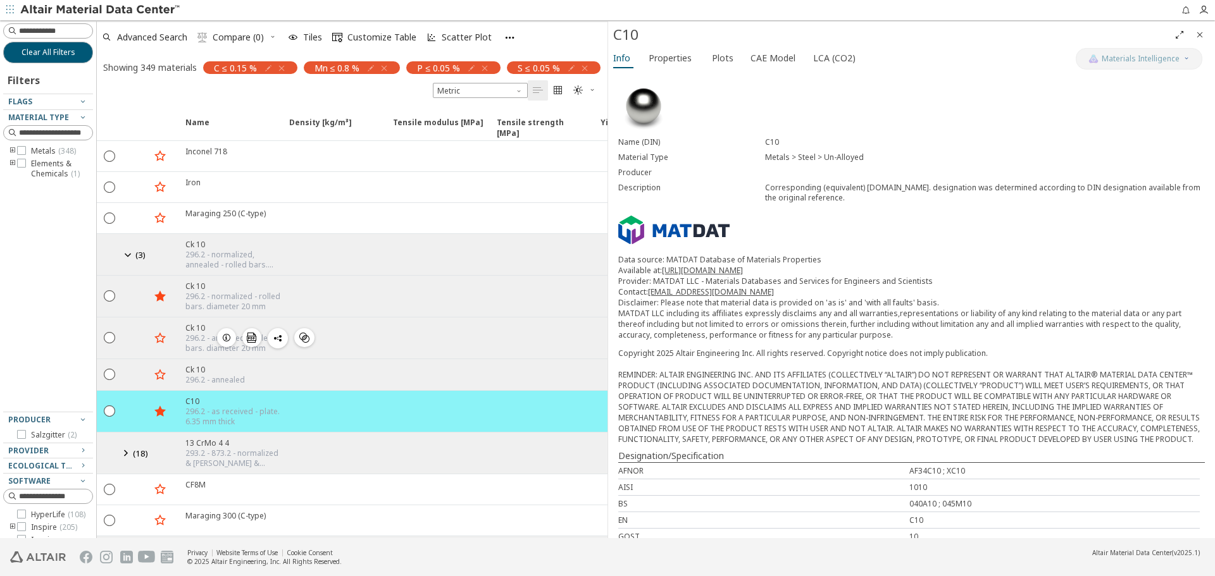
click at [225, 343] on icon "button" at bounding box center [226, 338] width 10 height 10
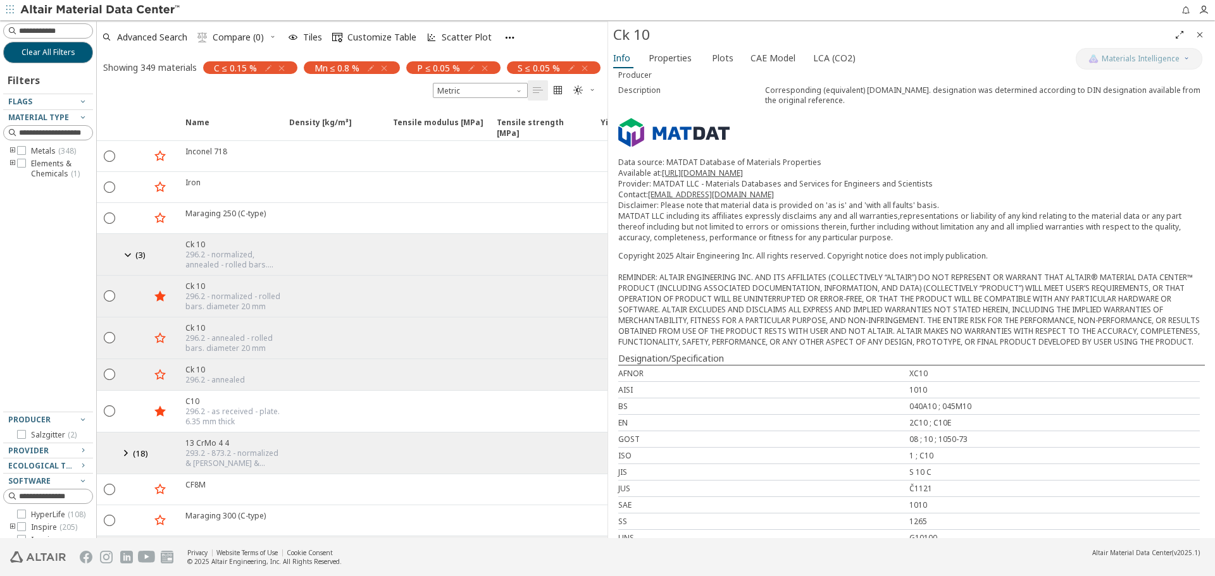
scroll to position [253, 0]
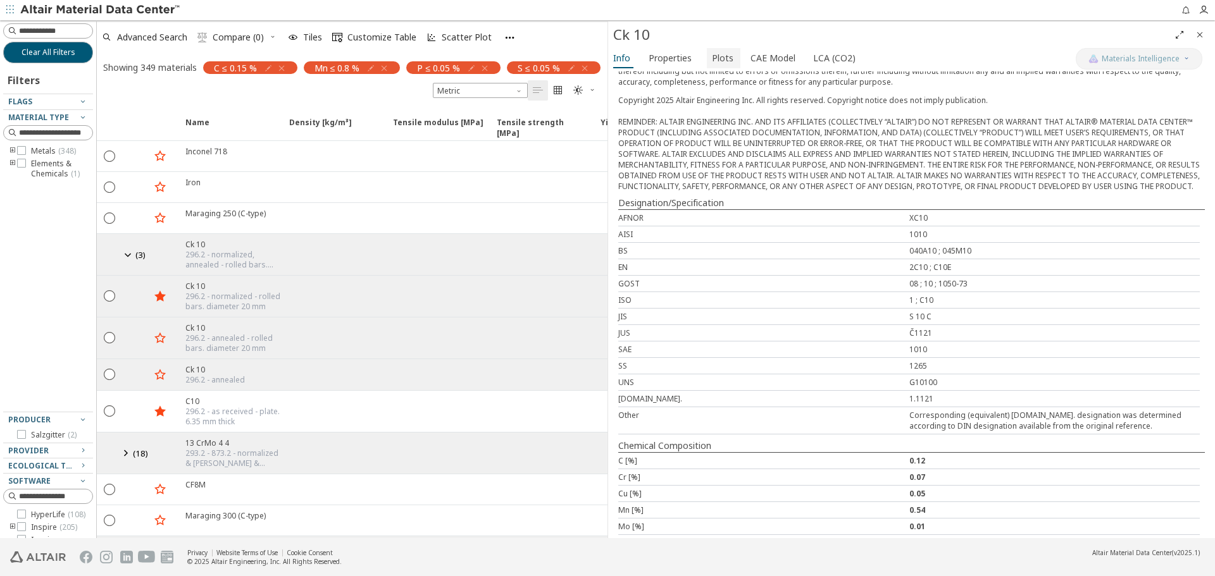
click at [712, 56] on span "Plots" at bounding box center [723, 58] width 22 height 20
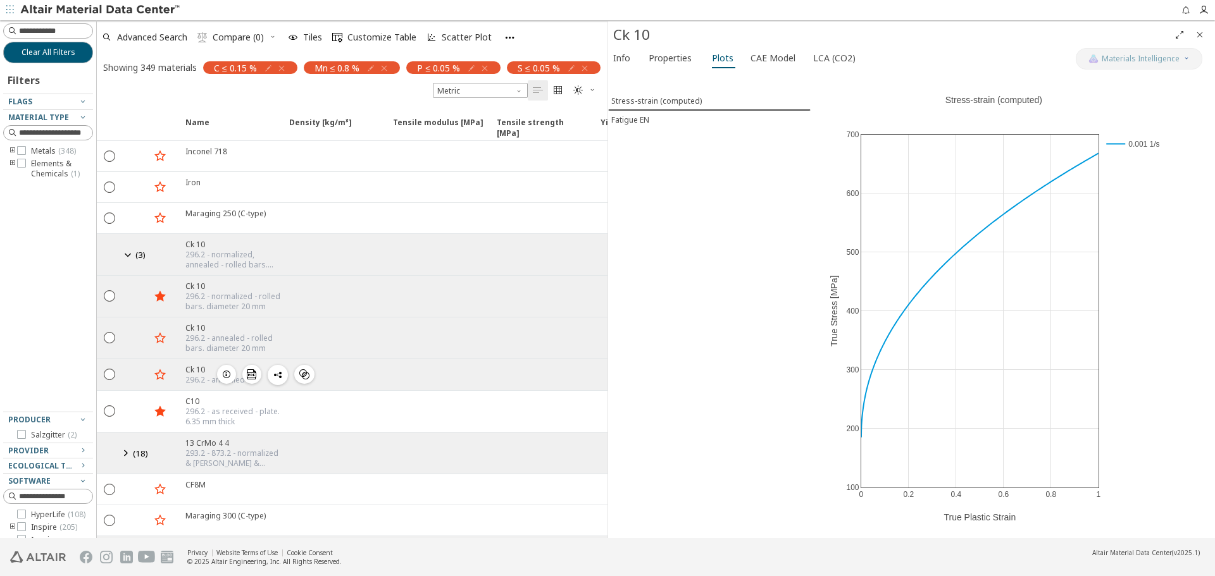
click at [221, 380] on icon "button" at bounding box center [226, 374] width 10 height 10
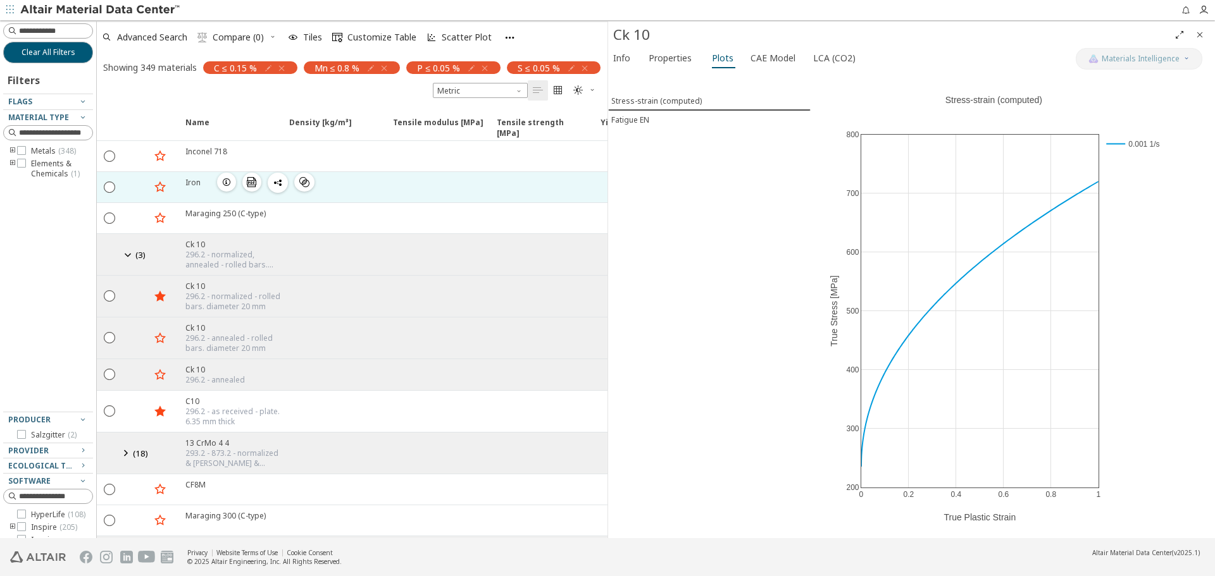
click at [228, 187] on icon "button" at bounding box center [226, 182] width 10 height 10
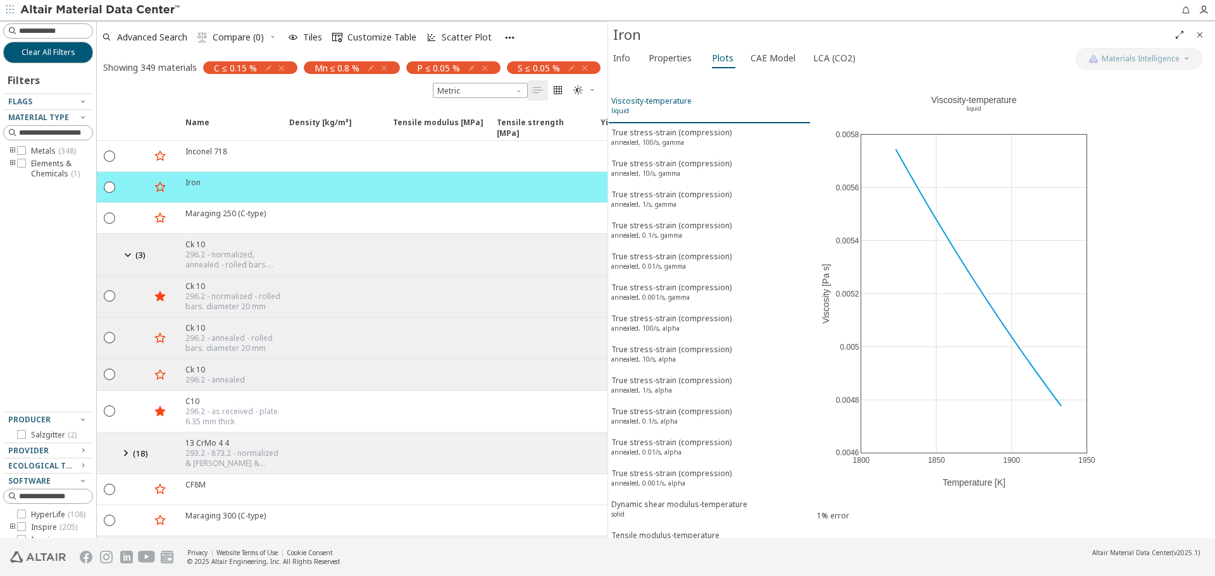
click at [692, 109] on span "Viscosity-temperature liquid" at bounding box center [709, 107] width 196 height 23
click at [688, 142] on div "True stress-strain (compression) annealed, 100/s, gamma" at bounding box center [671, 138] width 120 height 23
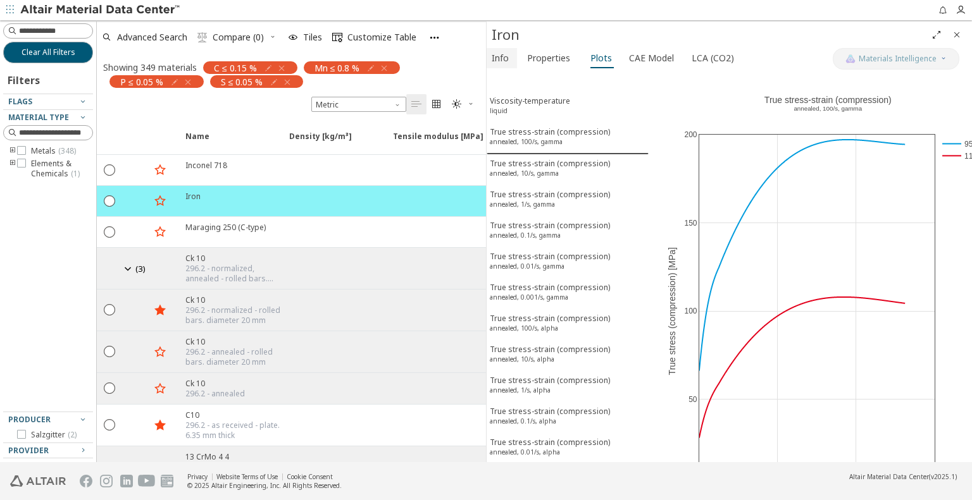
click at [499, 56] on span "Info" at bounding box center [500, 58] width 17 height 20
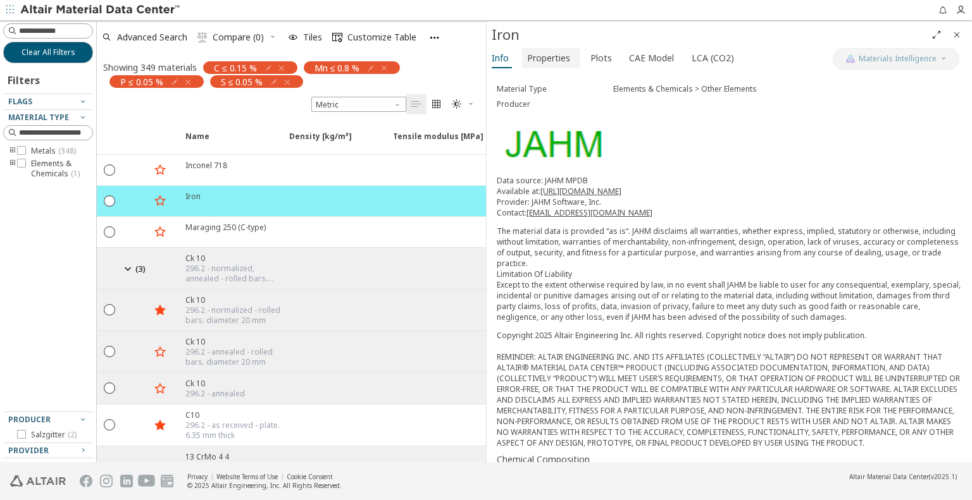
click at [553, 60] on span "Properties" at bounding box center [548, 58] width 43 height 20
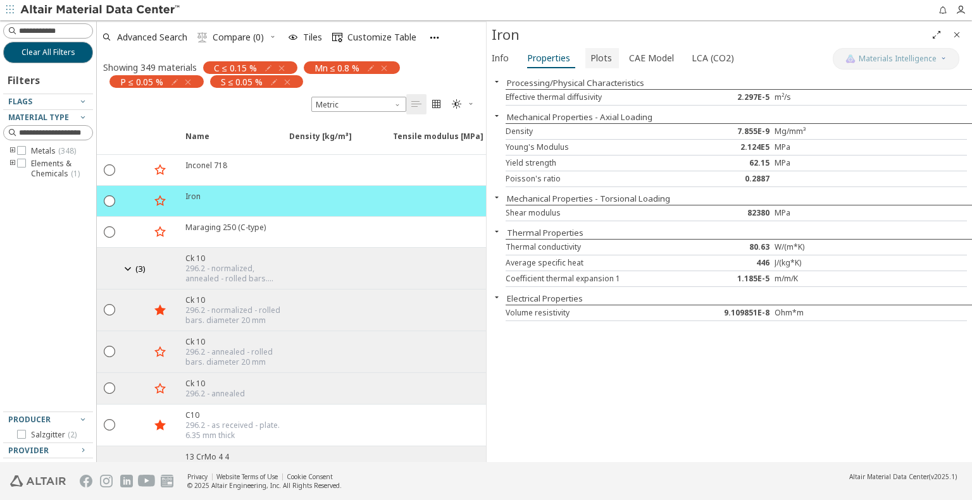
click at [594, 61] on span "Plots" at bounding box center [601, 58] width 22 height 20
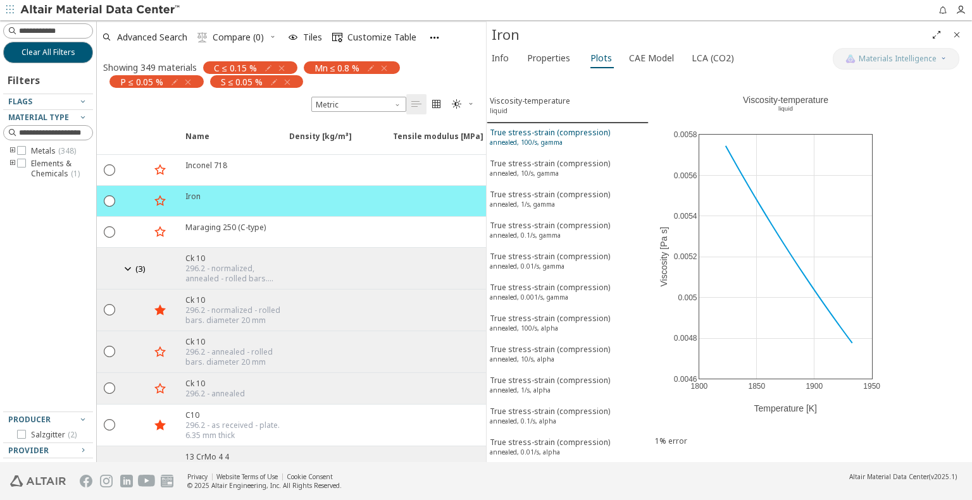
click at [524, 138] on sup "annealed, 100/s, gamma" at bounding box center [526, 142] width 73 height 9
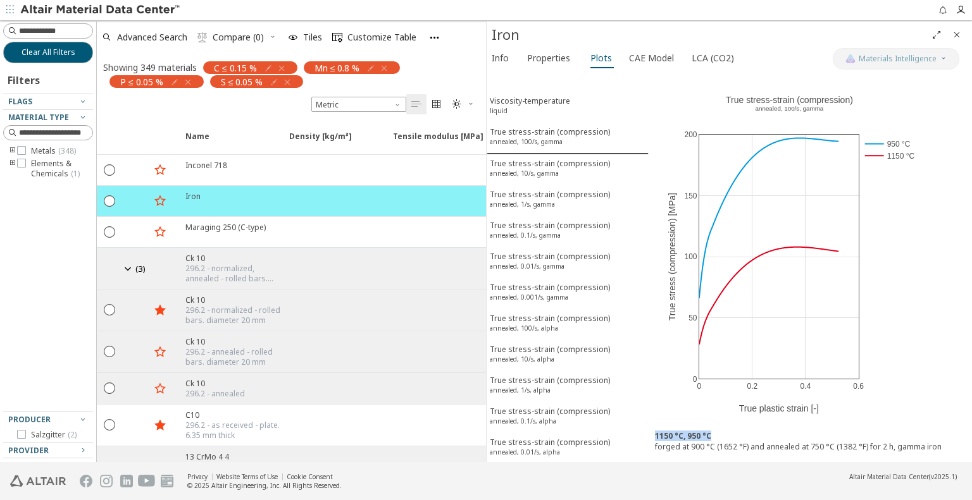
scroll to position [10, 0]
drag, startPoint x: 655, startPoint y: 438, endPoint x: 934, endPoint y: 451, distance: 279.9
click at [934, 451] on div "1150 °C, 950 °C forged at 900 °C (1652 °F) and annealed at 750 °C (1382 °F) for…" at bounding box center [810, 441] width 323 height 45
copy b "1150 °C, 950 °C"
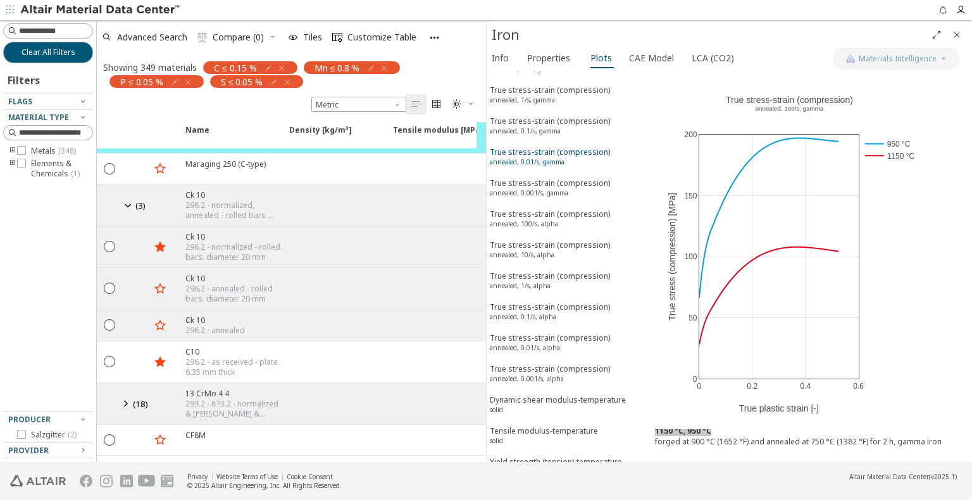
scroll to position [127, 0]
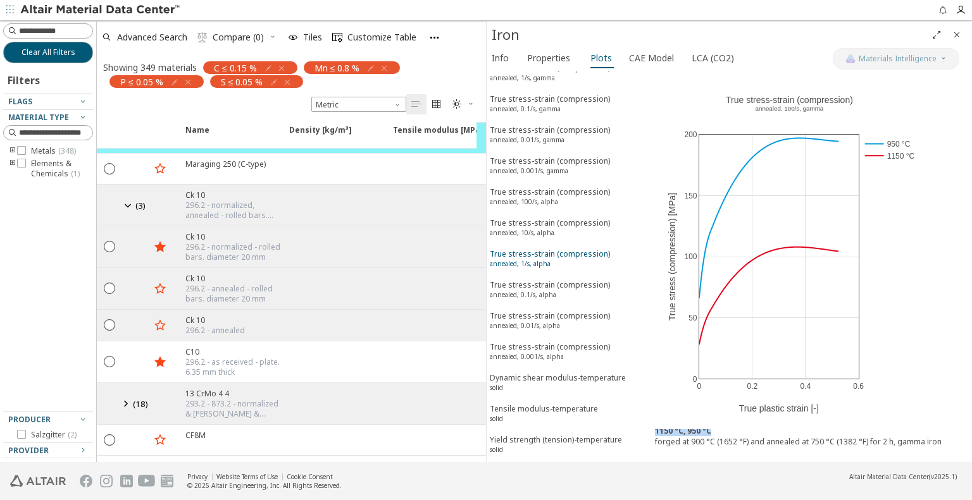
click at [514, 250] on div "True stress-strain (compression) annealed, 1/s, alpha" at bounding box center [550, 260] width 120 height 23
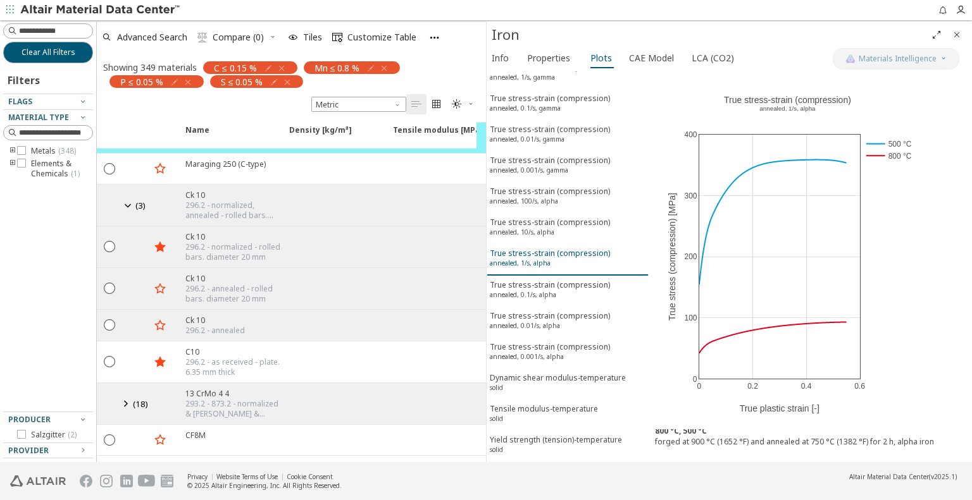
scroll to position [126, 0]
click at [506, 280] on div "True stress-strain (compression) annealed, 0.1/s, alpha" at bounding box center [550, 291] width 120 height 23
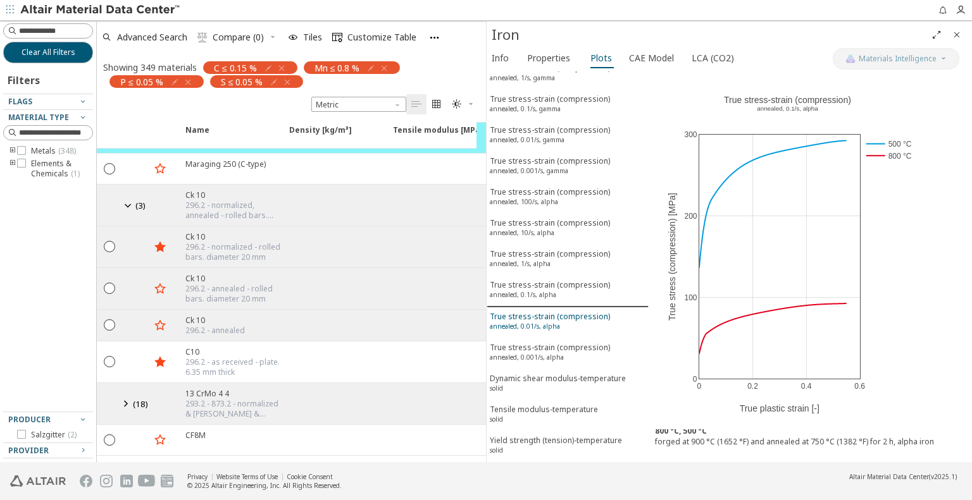
click at [564, 311] on div "True stress-strain (compression) annealed, 0.01/s, alpha" at bounding box center [550, 322] width 120 height 23
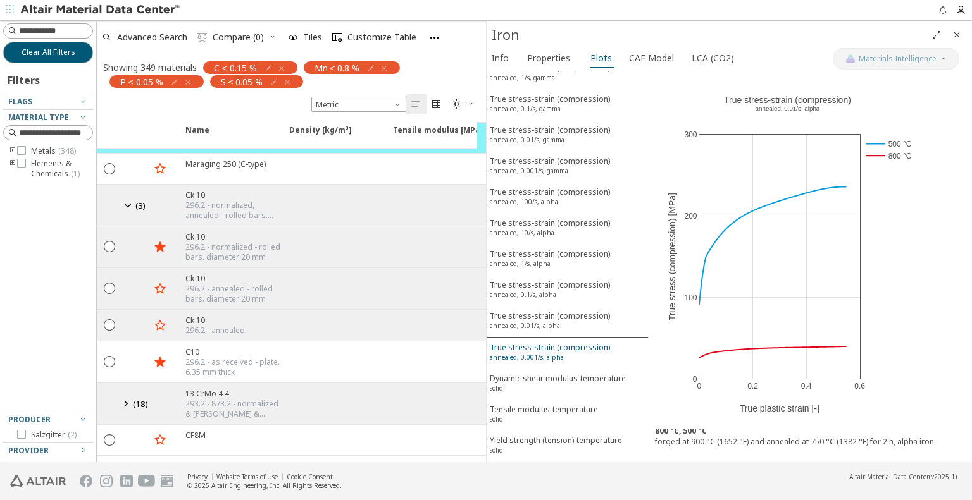
click at [554, 342] on div "True stress-strain (compression) annealed, 0.001/s, alpha" at bounding box center [550, 353] width 120 height 23
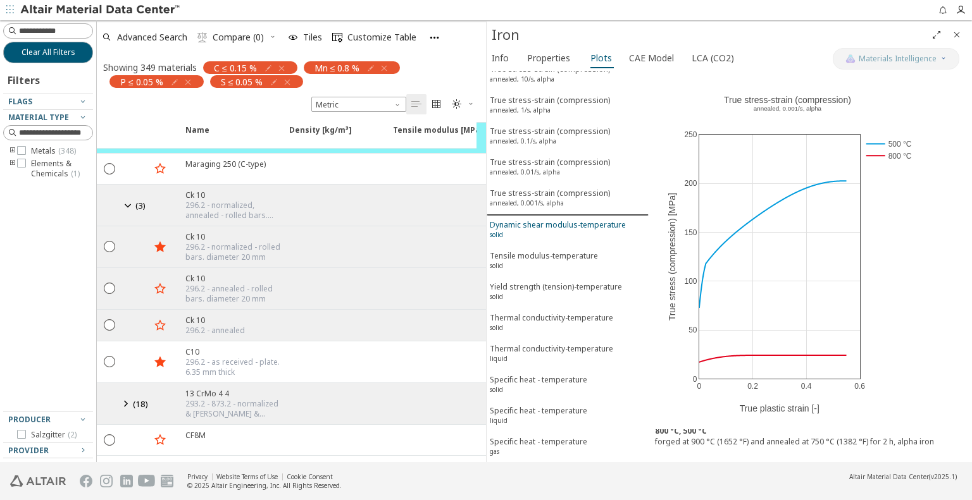
scroll to position [316, 0]
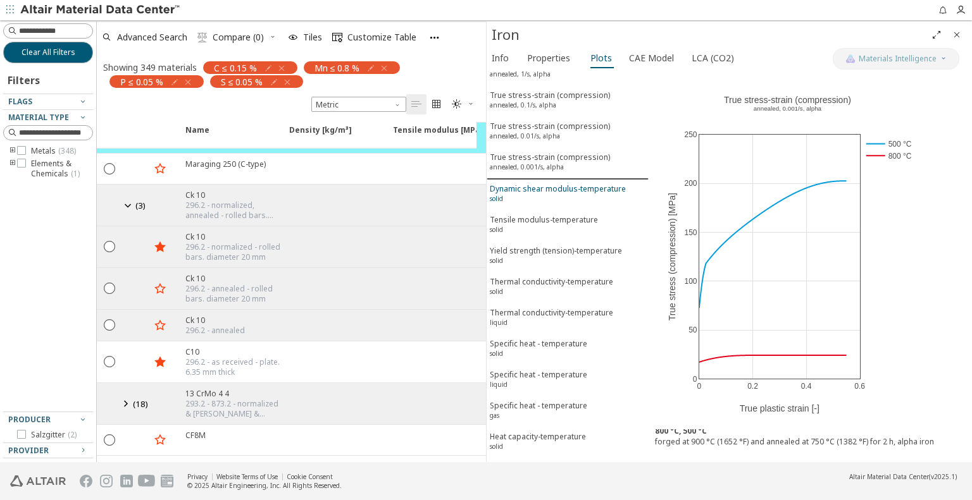
click at [569, 183] on div "Dynamic shear modulus-temperature solid" at bounding box center [558, 194] width 136 height 23
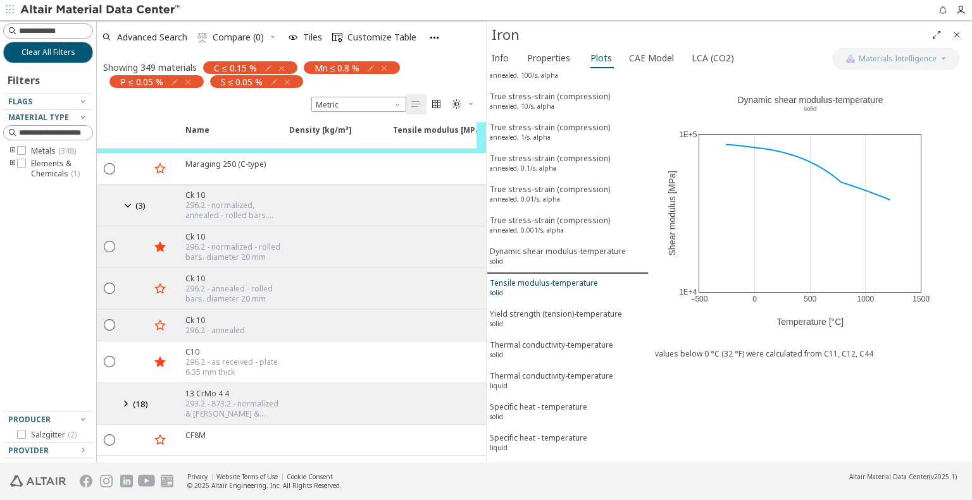
scroll to position [189, 0]
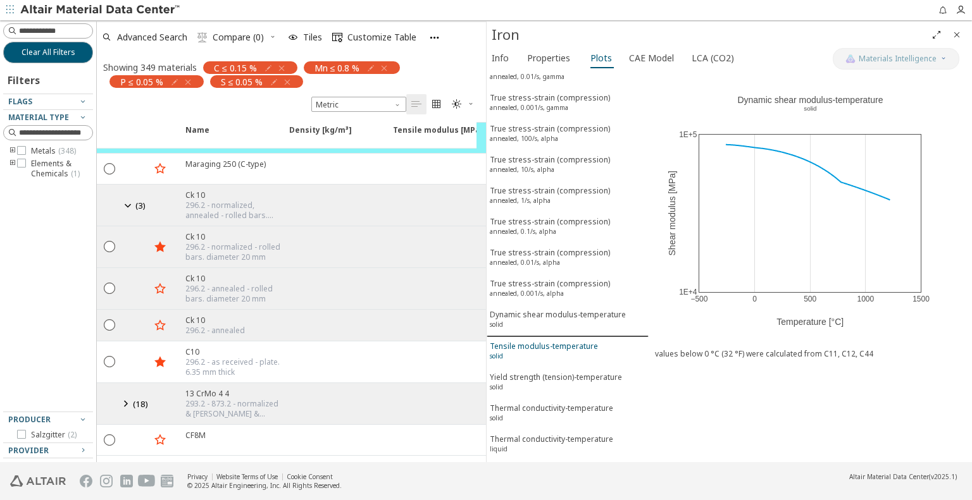
click at [557, 216] on div "True stress-strain (compression) annealed, 0.1/s, alpha" at bounding box center [550, 227] width 120 height 23
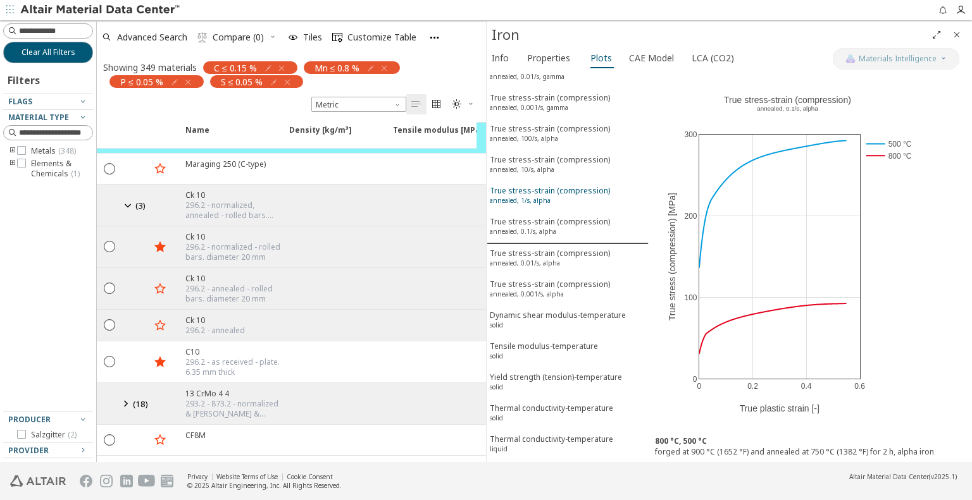
click at [557, 185] on div "True stress-strain (compression) annealed, 1/s, alpha" at bounding box center [550, 196] width 120 height 23
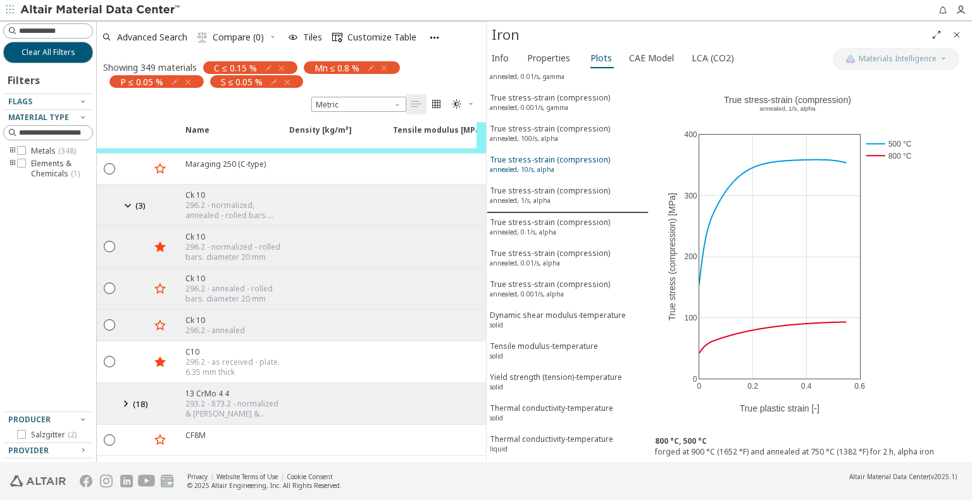
click at [562, 161] on button "True stress-strain (compression) annealed, 10/s, alpha" at bounding box center [568, 166] width 162 height 31
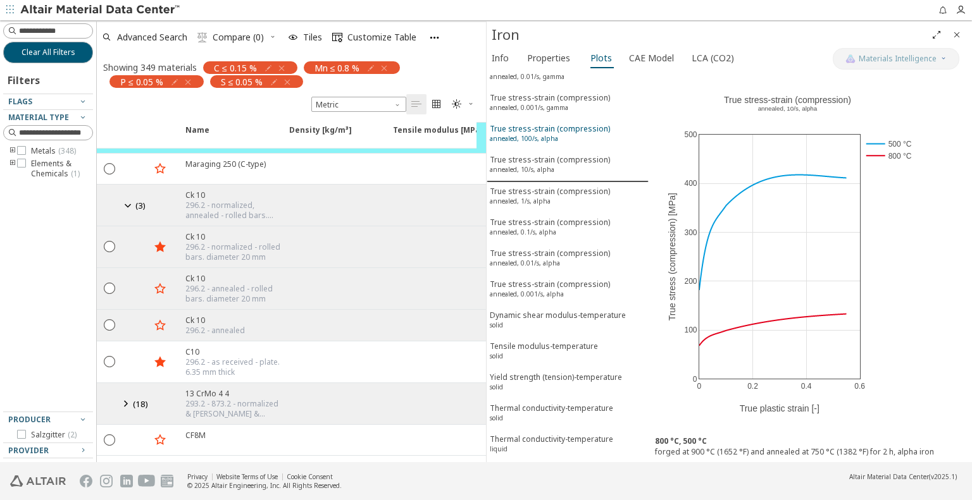
click at [560, 123] on div "True stress-strain (compression) annealed, 100/s, alpha" at bounding box center [550, 134] width 120 height 23
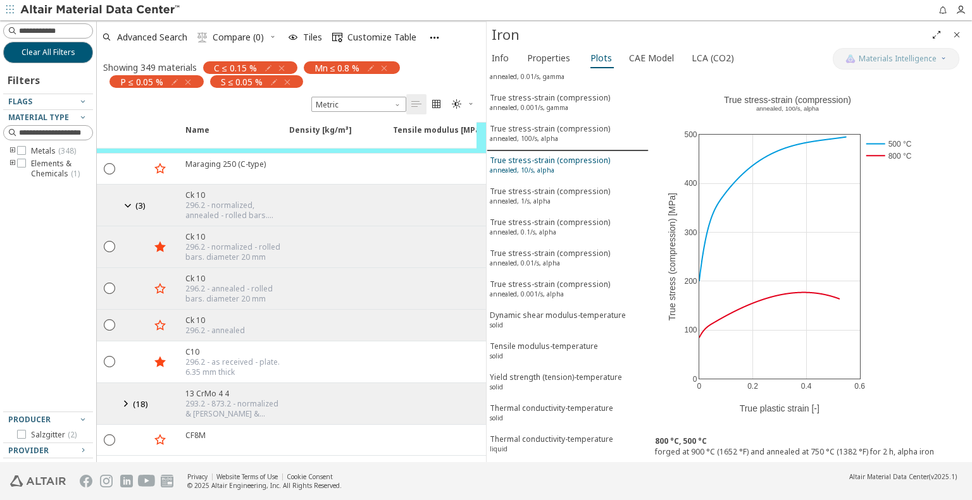
scroll to position [126, 0]
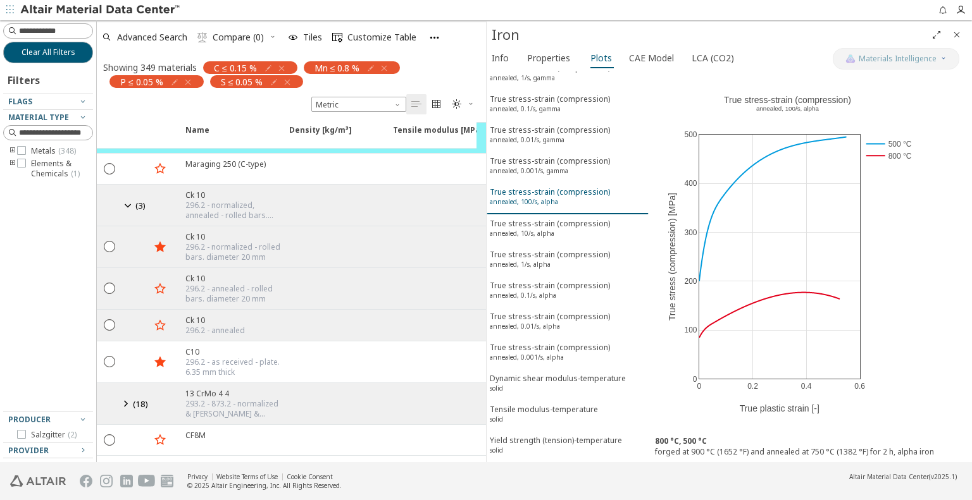
click at [531, 187] on div "True stress-strain (compression) annealed, 100/s, alpha" at bounding box center [550, 198] width 120 height 23
click at [544, 156] on div "True stress-strain (compression) annealed, 0.001/s, gamma" at bounding box center [550, 167] width 120 height 23
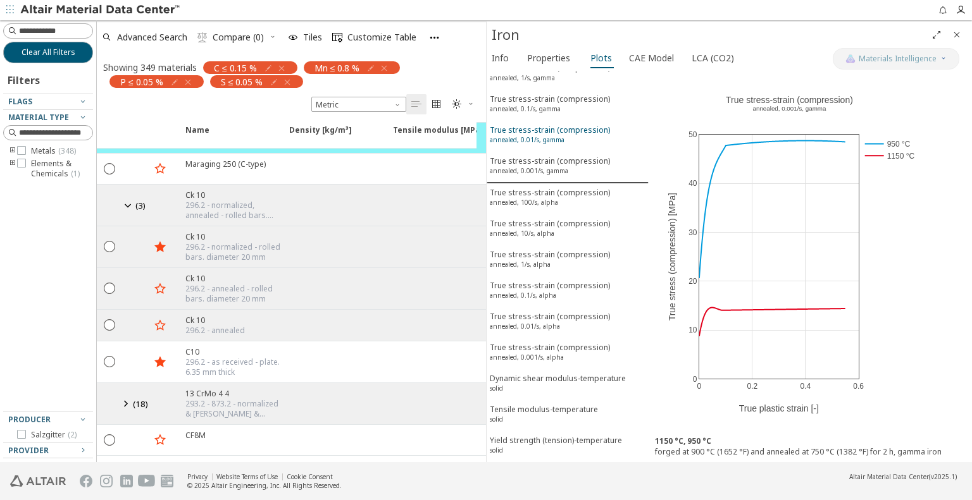
click at [545, 125] on div "True stress-strain (compression) annealed, 0.01/s, gamma" at bounding box center [550, 136] width 120 height 23
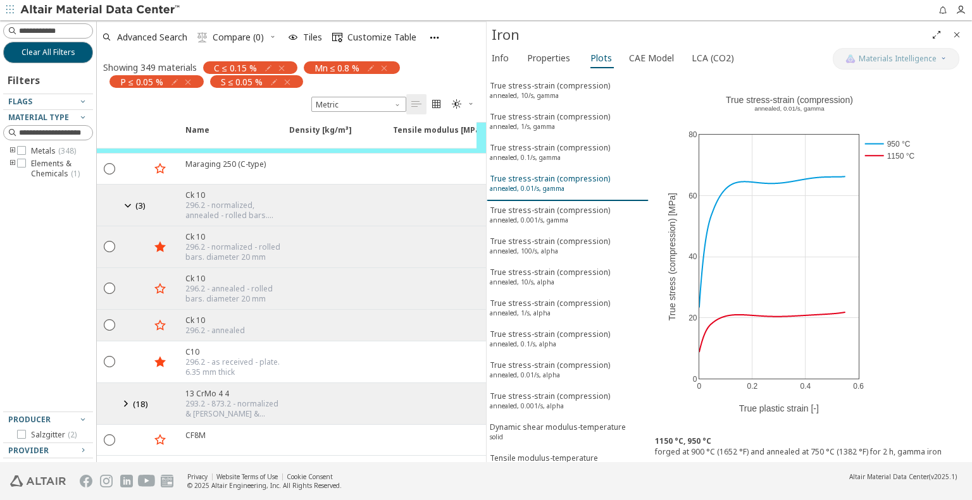
scroll to position [0, 0]
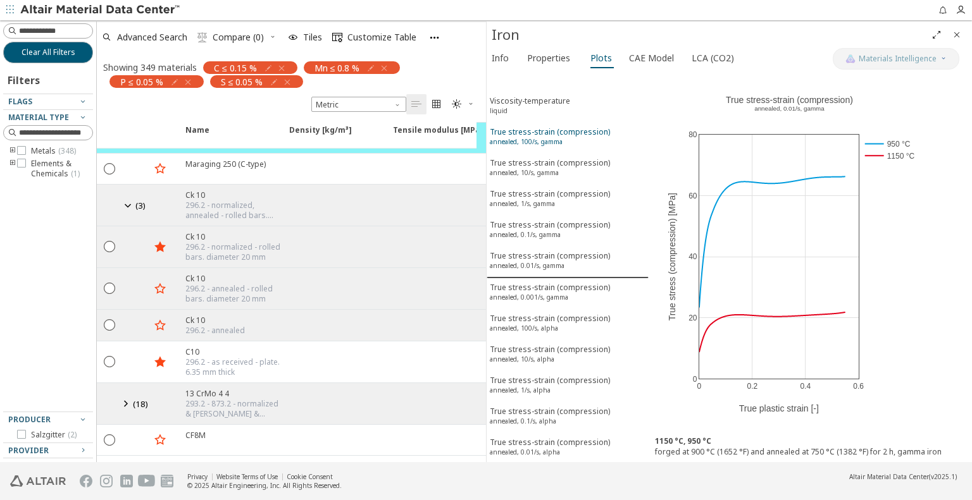
click at [535, 147] on button "True stress-strain (compression) annealed, 100/s, gamma" at bounding box center [568, 138] width 162 height 31
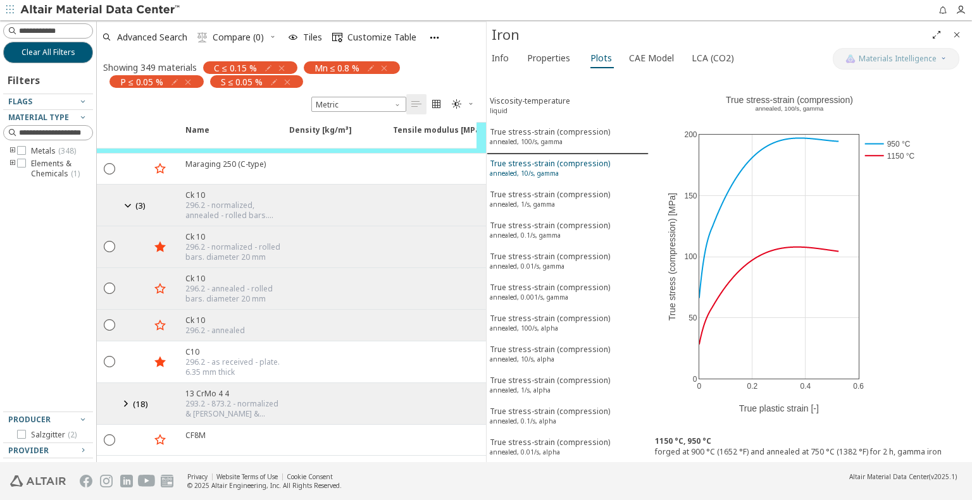
click at [533, 169] on sup "annealed, 10/s, gamma" at bounding box center [524, 173] width 69 height 9
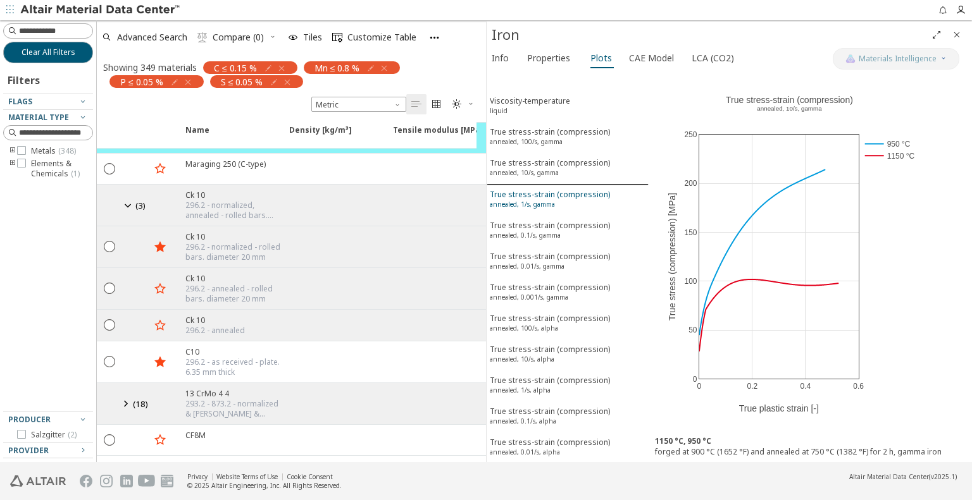
click at [529, 201] on sup "annealed, 1/s, gamma" at bounding box center [522, 204] width 65 height 9
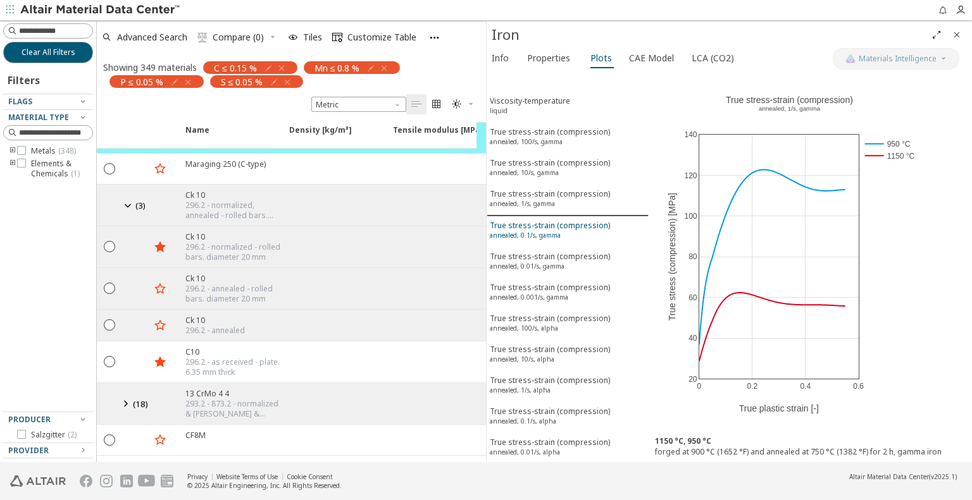
click at [539, 231] on sup "annealed, 0.1/s, gamma" at bounding box center [525, 235] width 71 height 9
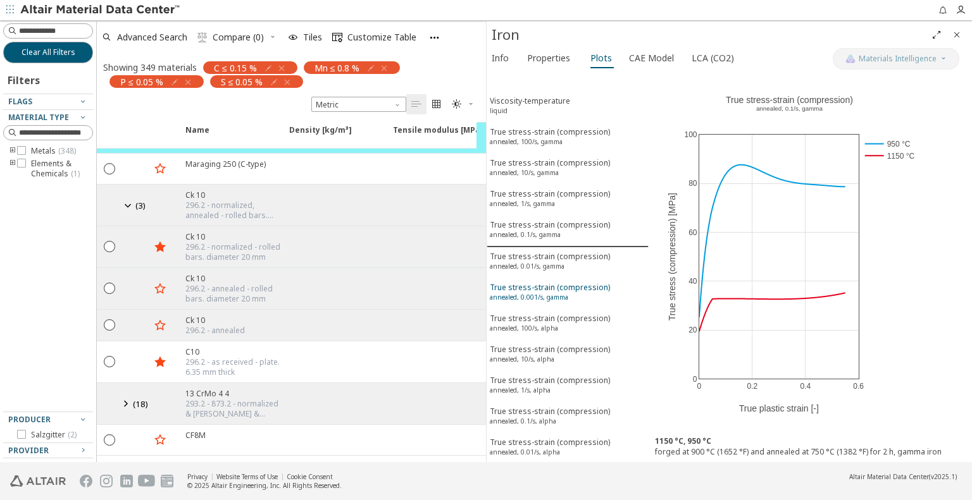
click at [529, 278] on button "True stress-strain (compression) annealed, 0.001/s, gamma" at bounding box center [568, 293] width 162 height 31
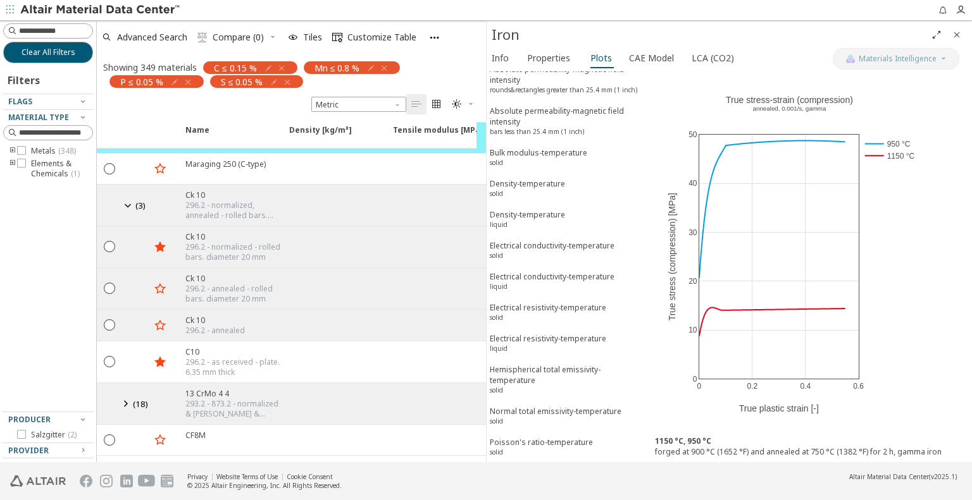
scroll to position [1377, 0]
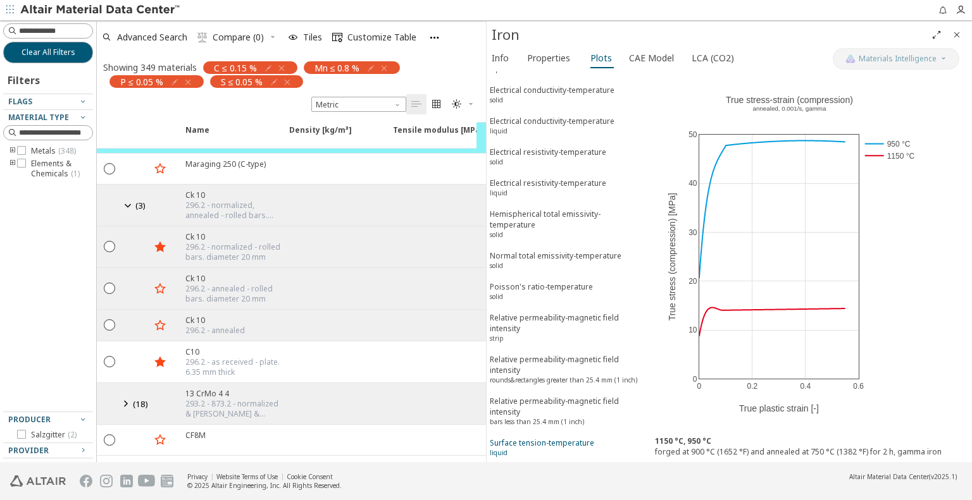
click at [546, 438] on div "Surface tension-temperature liquid" at bounding box center [542, 449] width 104 height 23
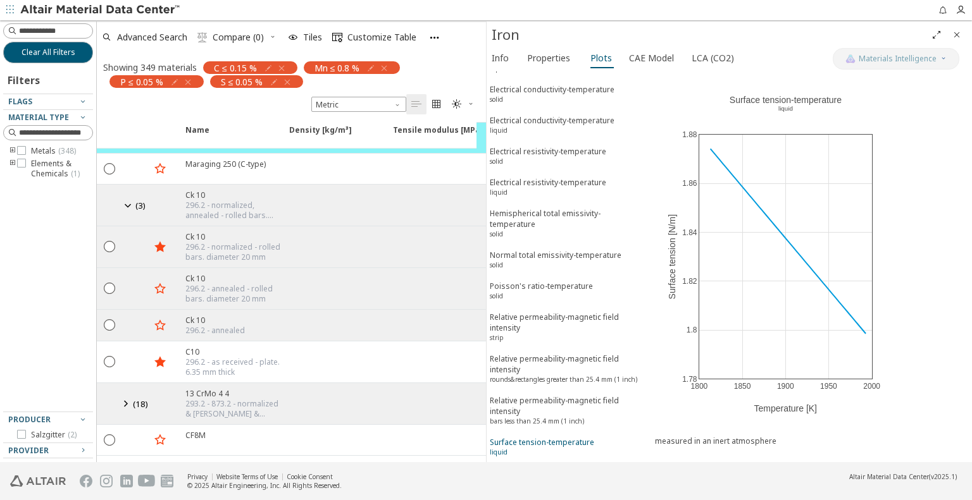
scroll to position [1376, 0]
click at [531, 469] on div "Vapor pressure-temperature solid" at bounding box center [543, 480] width 106 height 23
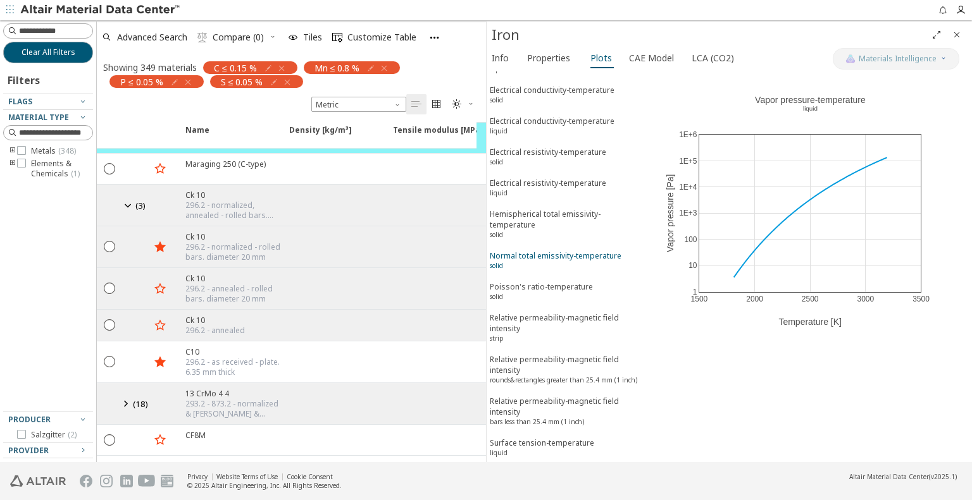
click at [570, 251] on div "Normal total emissivity-temperature solid" at bounding box center [556, 262] width 132 height 23
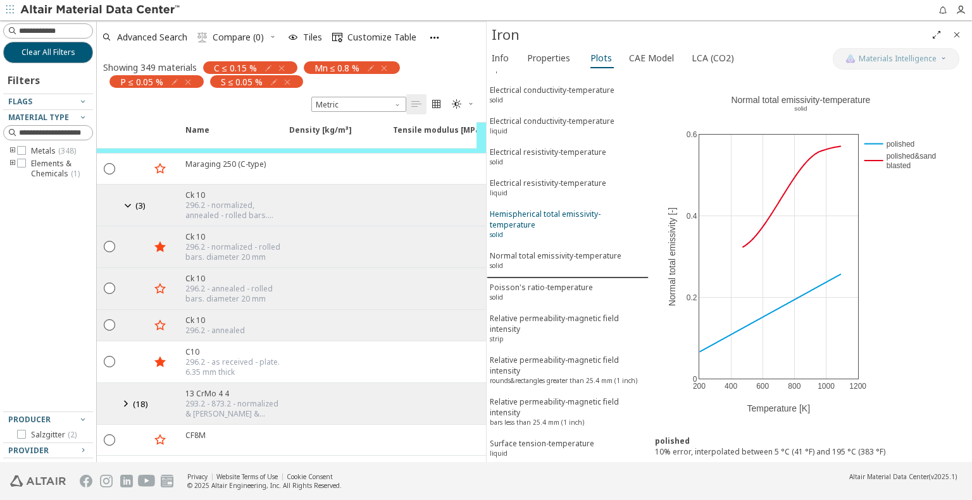
click at [538, 209] on div "Hemispherical total emissivity-temperature solid" at bounding box center [568, 226] width 156 height 34
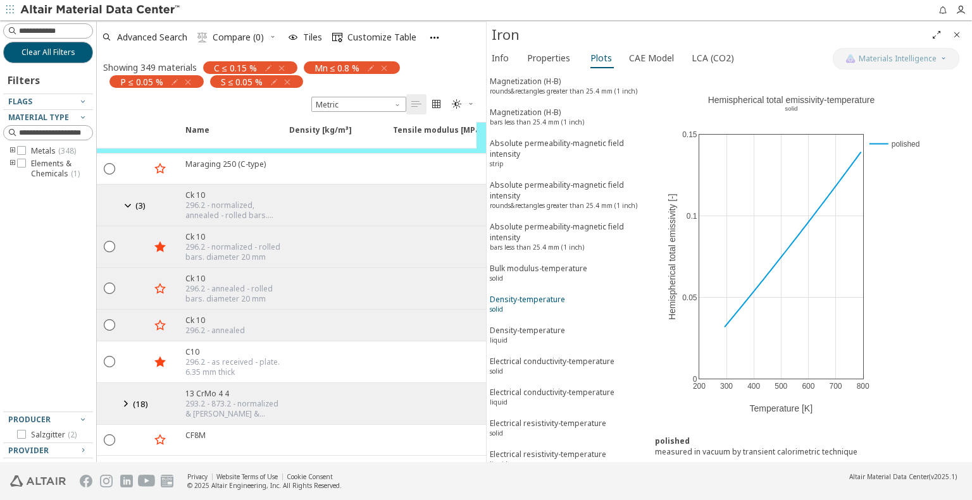
scroll to position [870, 0]
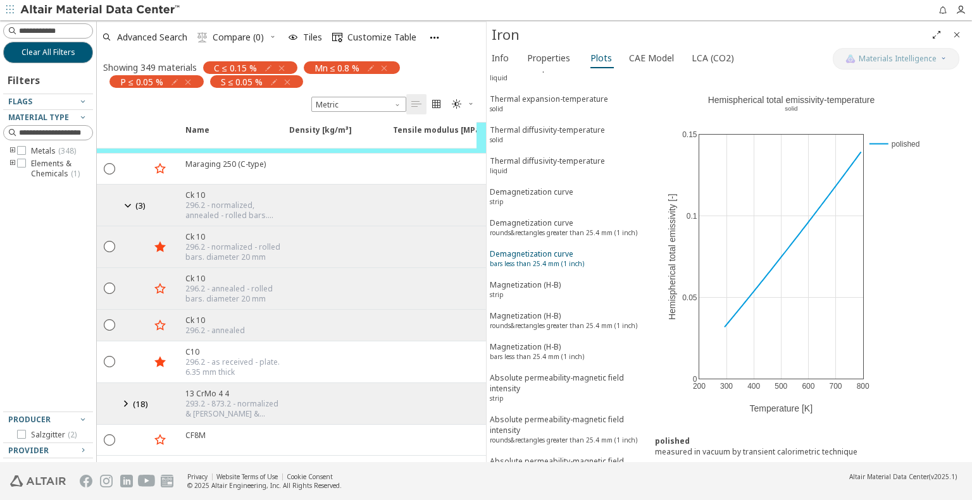
click at [559, 245] on button "Demagnetization curve bars less than 25.4 mm (1 inch)" at bounding box center [568, 260] width 162 height 31
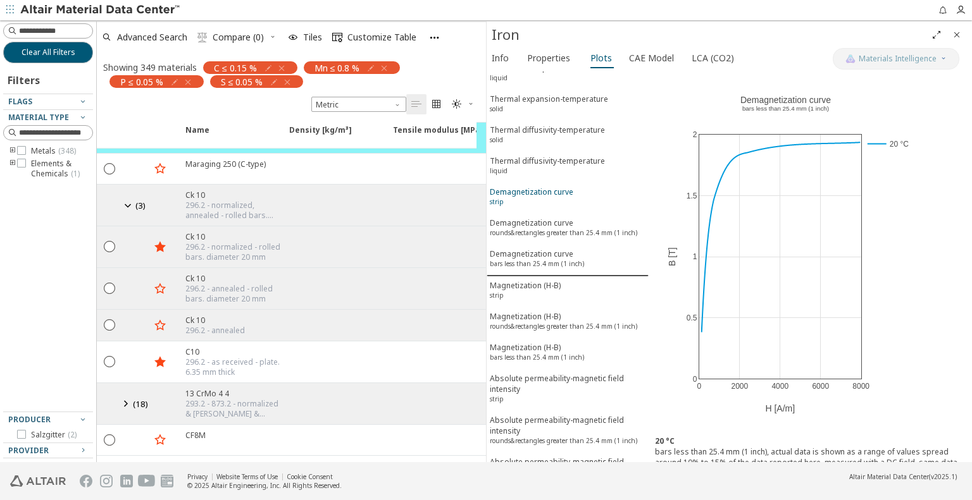
click at [563, 187] on div "Demagnetization curve strip" at bounding box center [532, 198] width 84 height 23
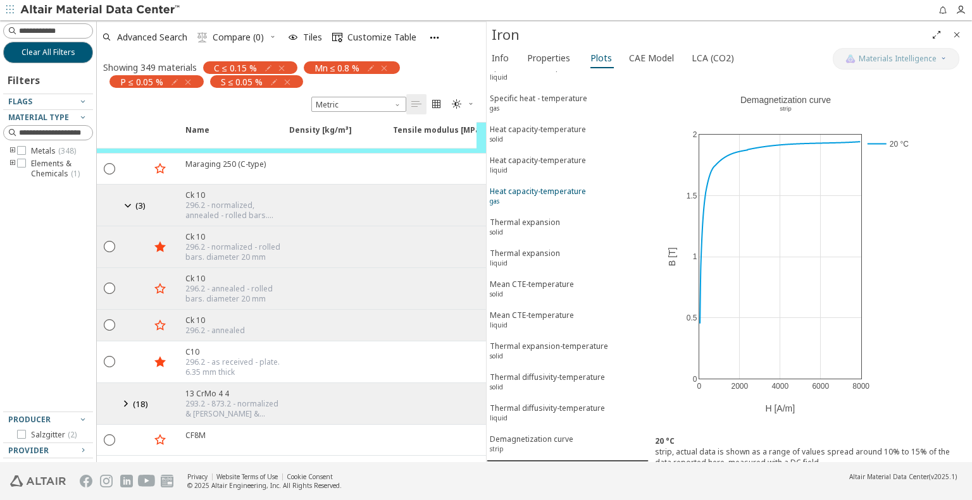
scroll to position [617, 0]
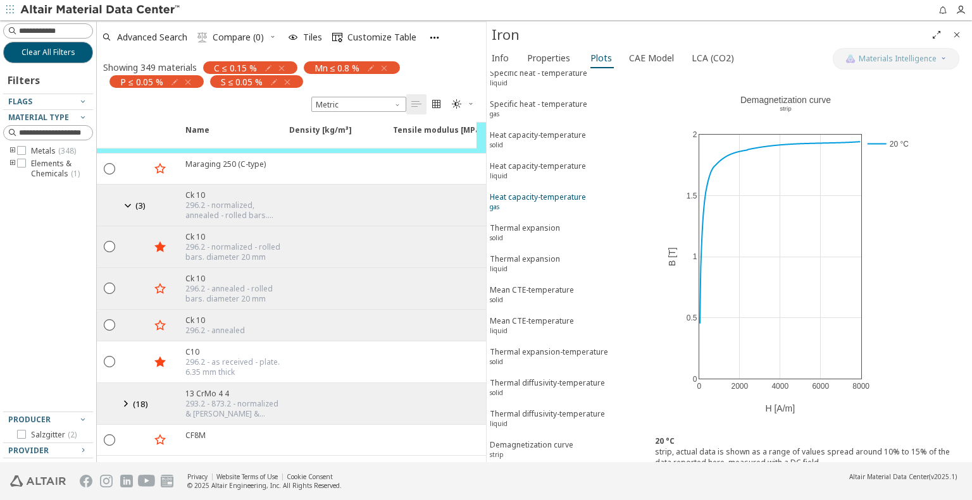
click at [559, 192] on div "Heat capacity-temperature gas" at bounding box center [538, 203] width 96 height 23
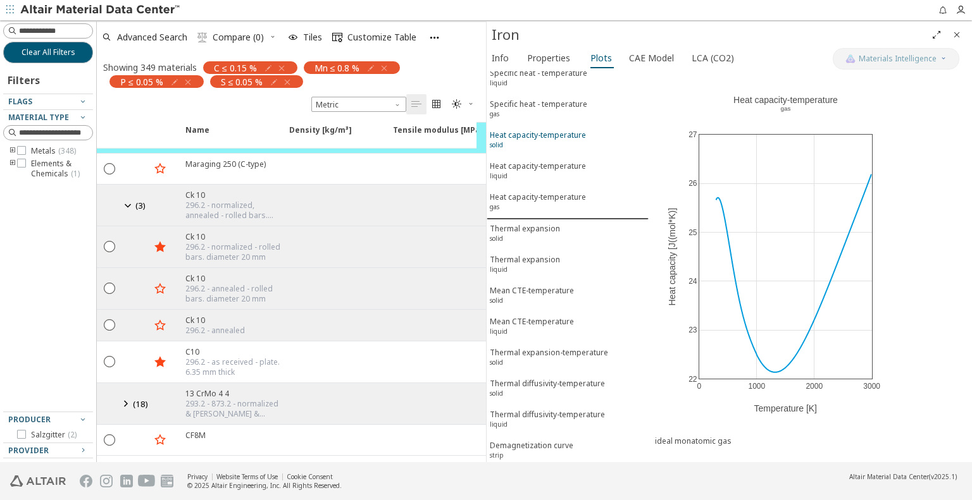
click at [547, 126] on button "Heat capacity-temperature solid" at bounding box center [568, 141] width 162 height 31
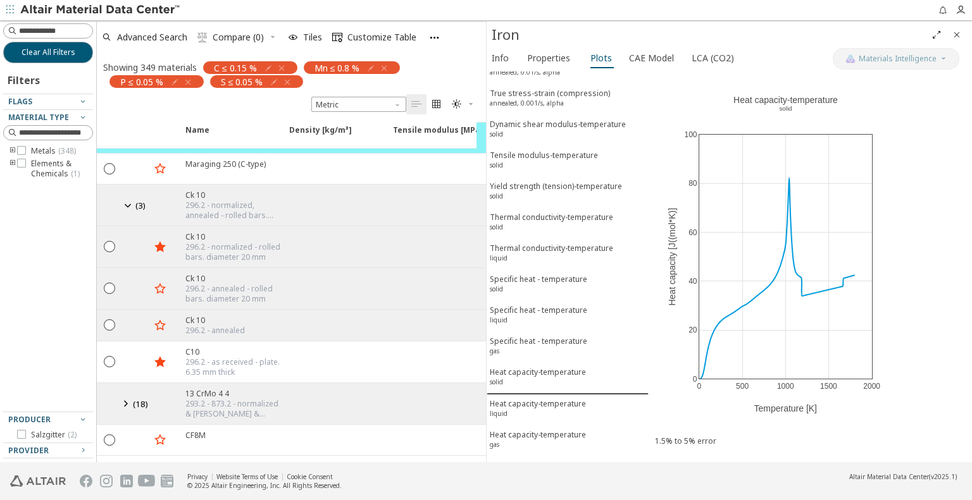
scroll to position [237, 0]
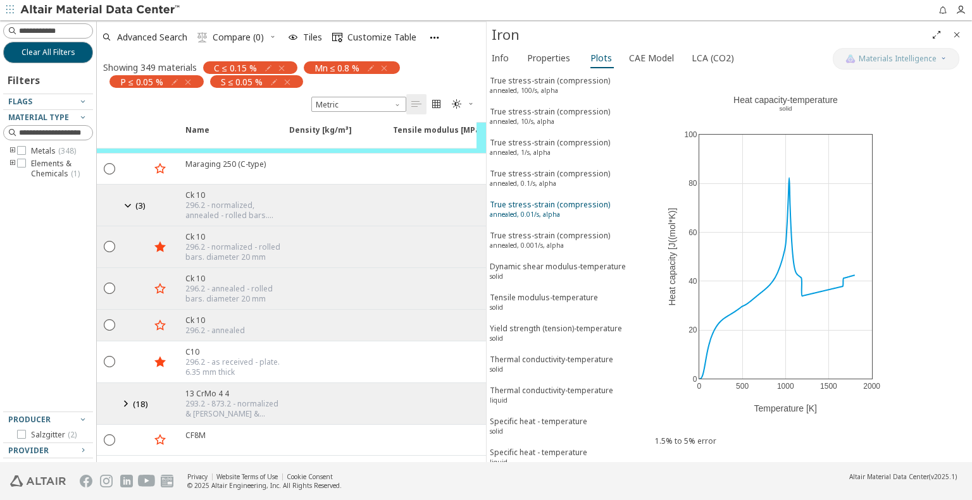
click at [549, 196] on button "True stress-strain (compression) annealed, 0.01/s, alpha" at bounding box center [568, 211] width 162 height 31
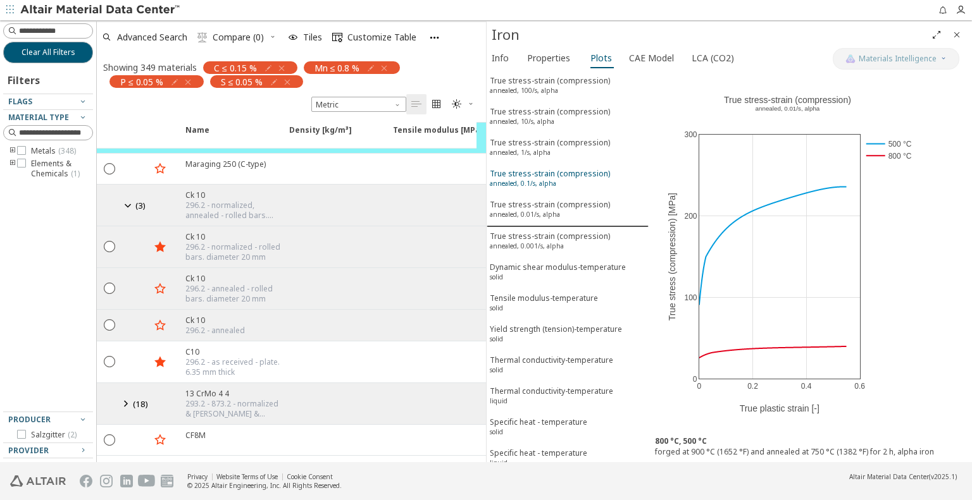
click at [557, 168] on div "True stress-strain (compression) annealed, 0.1/s, alpha" at bounding box center [550, 179] width 120 height 23
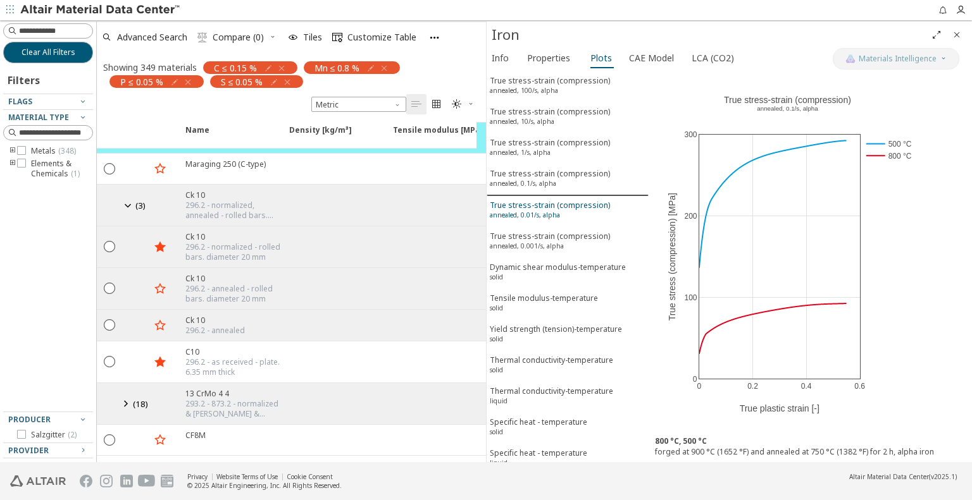
click at [540, 211] on sup "annealed, 0.01/s, alpha" at bounding box center [525, 215] width 70 height 9
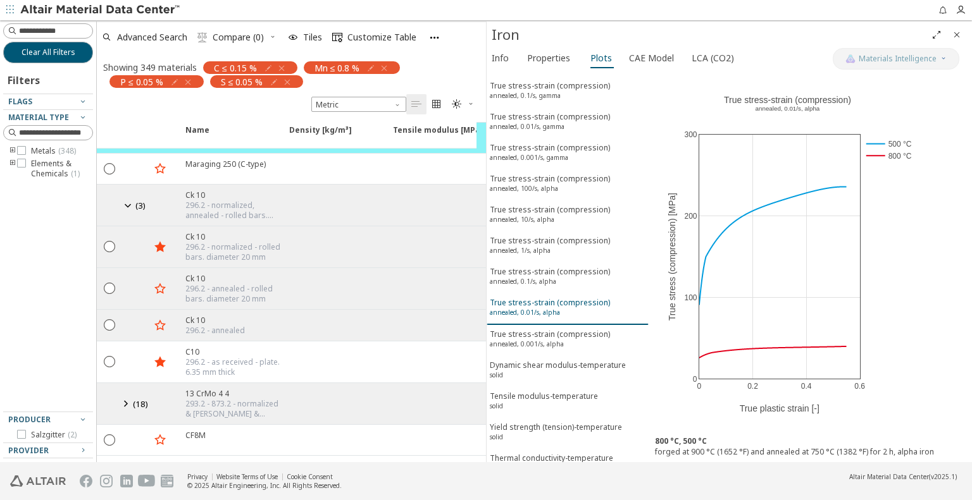
scroll to position [0, 0]
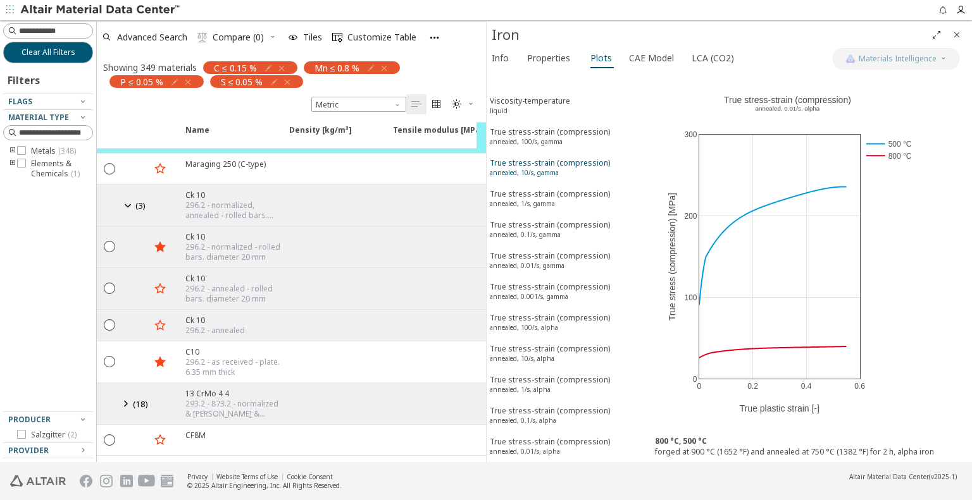
click at [574, 163] on div "True stress-strain (compression) annealed, 10/s, gamma" at bounding box center [550, 169] width 120 height 23
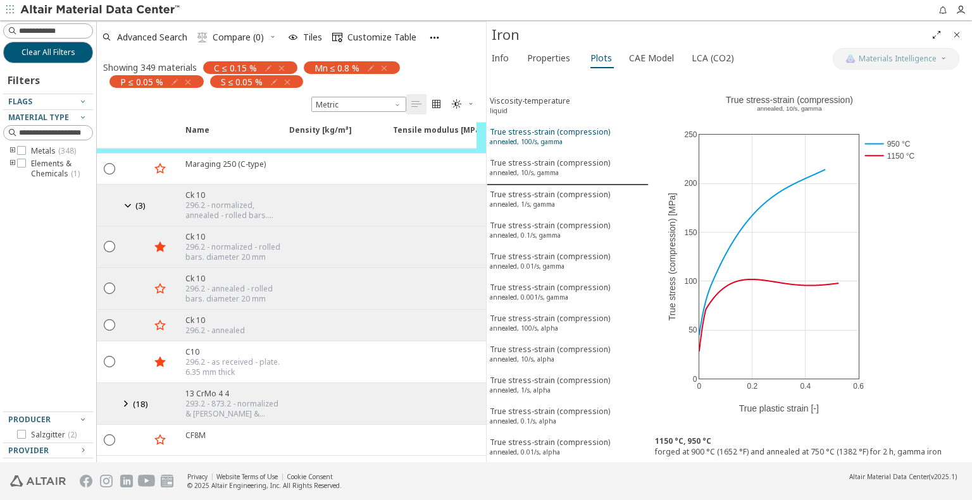
click at [552, 131] on div "True stress-strain (compression) annealed, 100/s, gamma" at bounding box center [550, 138] width 120 height 23
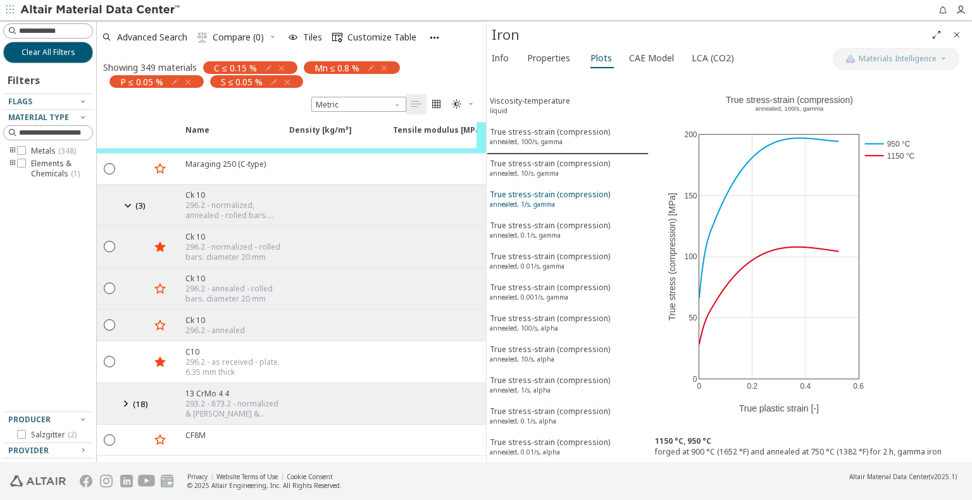
click at [540, 201] on sup "annealed, 1/s, gamma" at bounding box center [522, 204] width 65 height 9
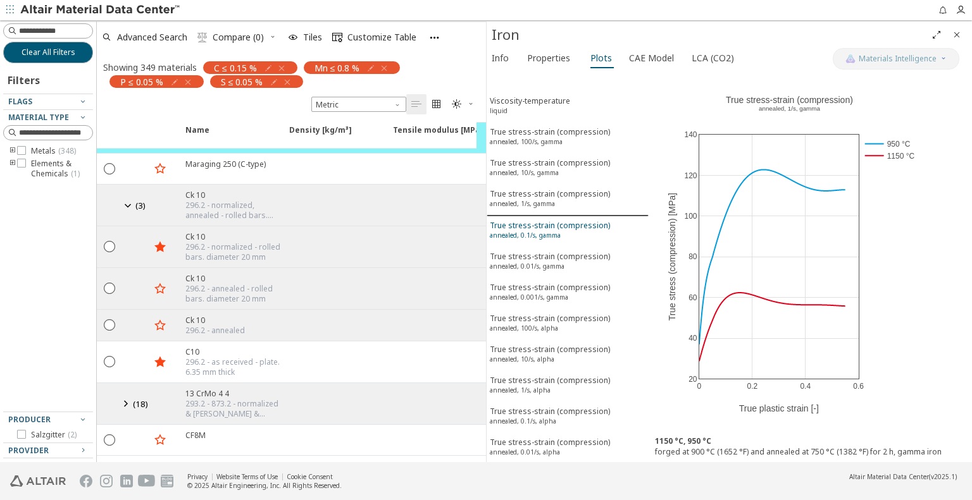
click at [540, 220] on div "True stress-strain (compression) annealed, 0.1/s, gamma" at bounding box center [550, 231] width 120 height 23
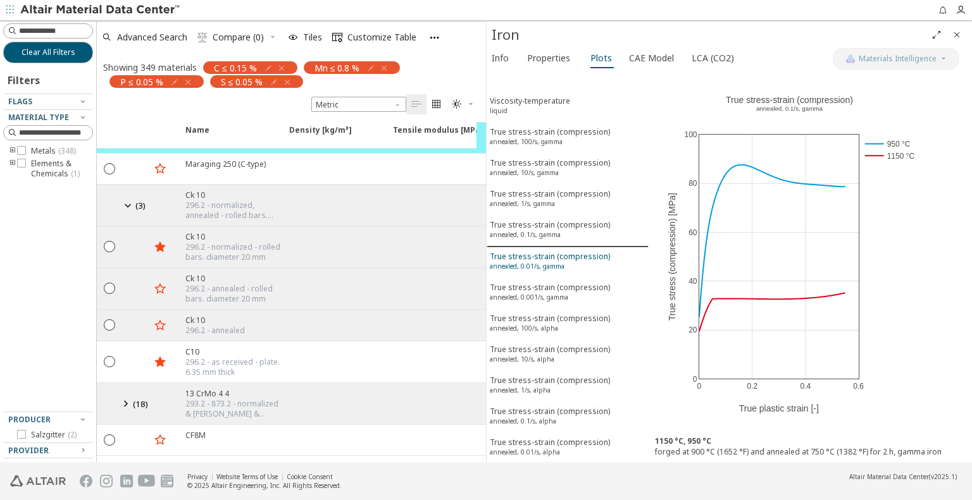
click at [557, 262] on sup "annealed, 0.01/s, gamma" at bounding box center [527, 266] width 75 height 9
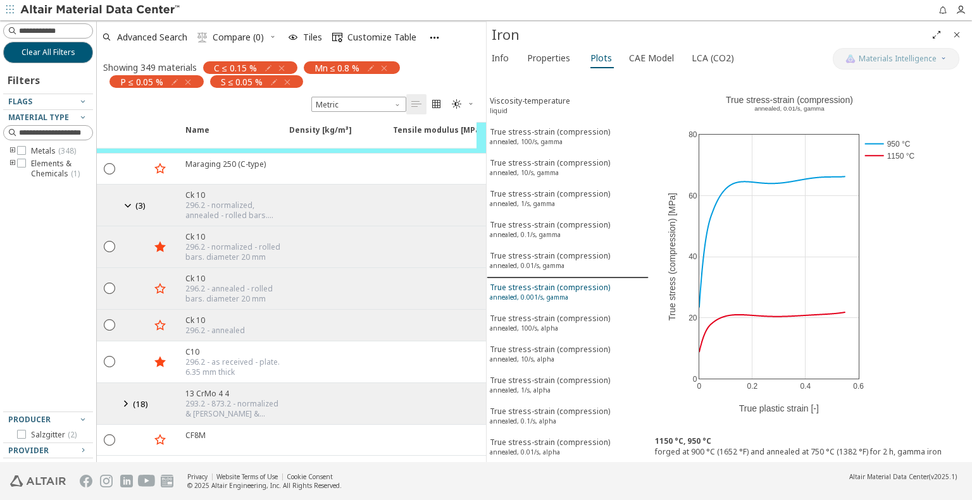
click at [557, 282] on div "True stress-strain (compression) annealed, 0.001/s, gamma" at bounding box center [550, 293] width 120 height 23
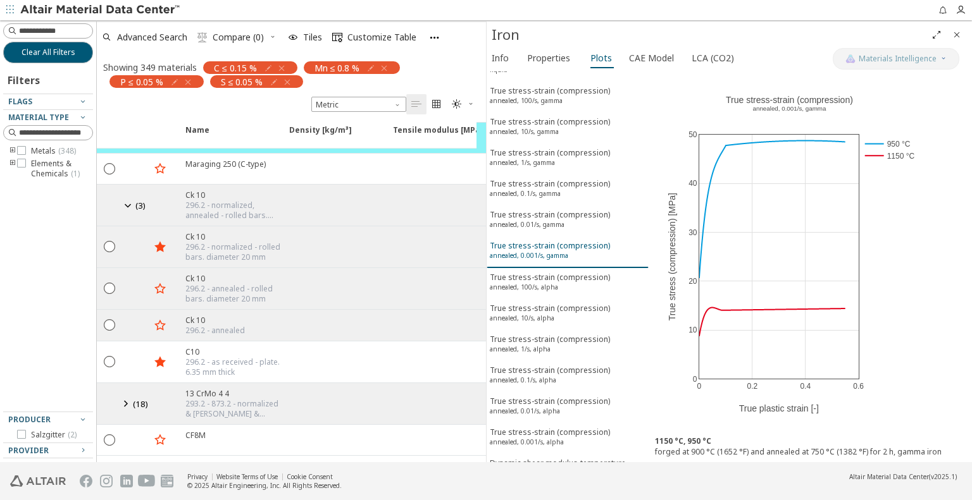
scroll to position [63, 0]
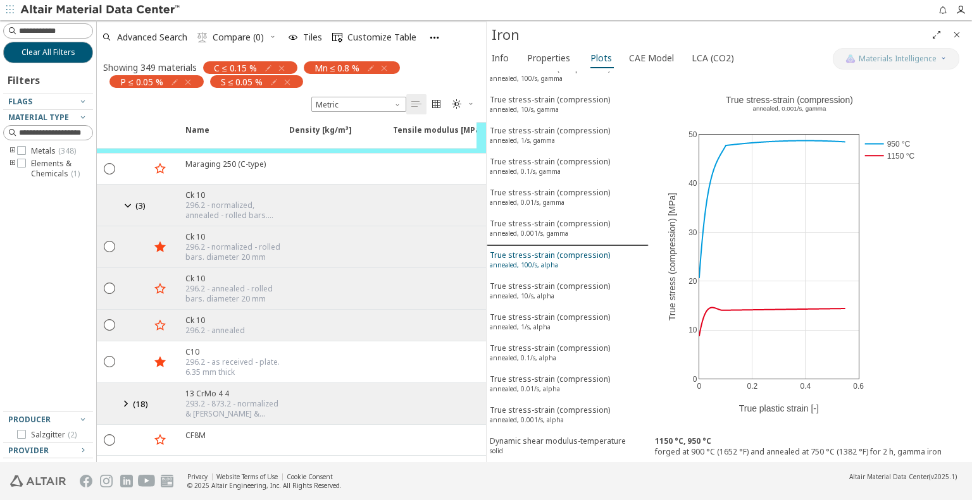
click at [564, 250] on div "True stress-strain (compression) annealed, 100/s, alpha" at bounding box center [550, 261] width 120 height 23
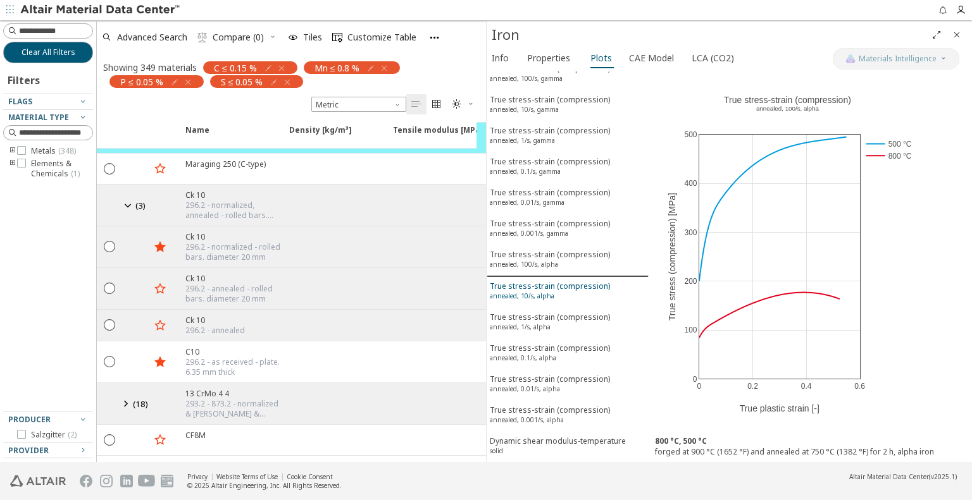
click at [554, 281] on div "True stress-strain (compression) annealed, 10/s, alpha" at bounding box center [550, 292] width 120 height 23
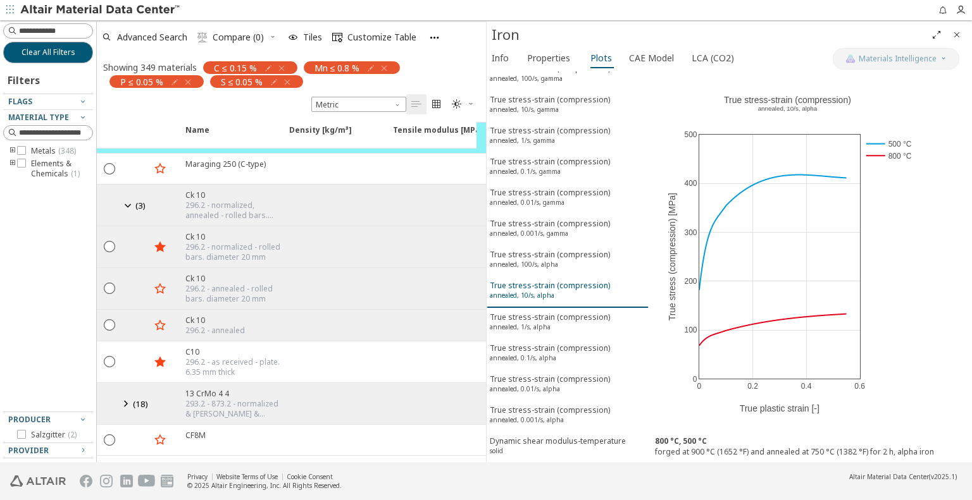
scroll to position [190, 0]
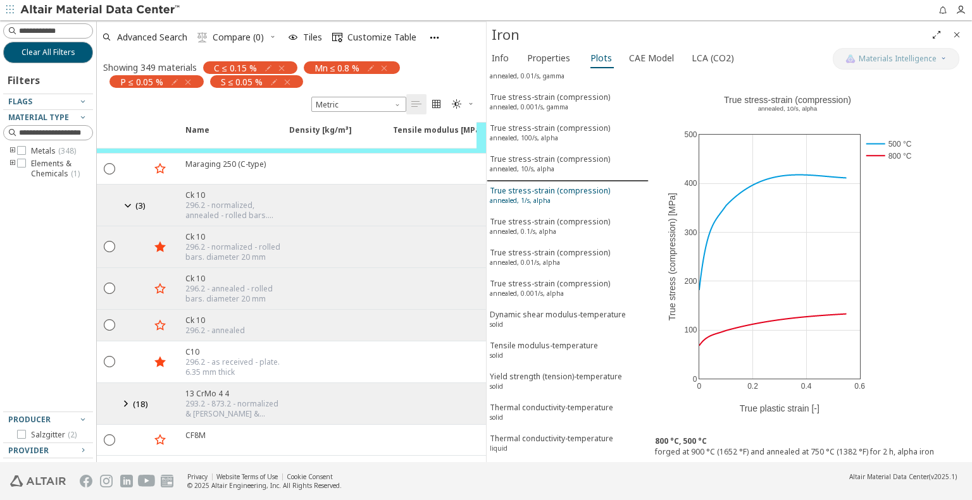
click at [518, 185] on div "True stress-strain (compression) annealed, 1/s, alpha" at bounding box center [550, 196] width 120 height 23
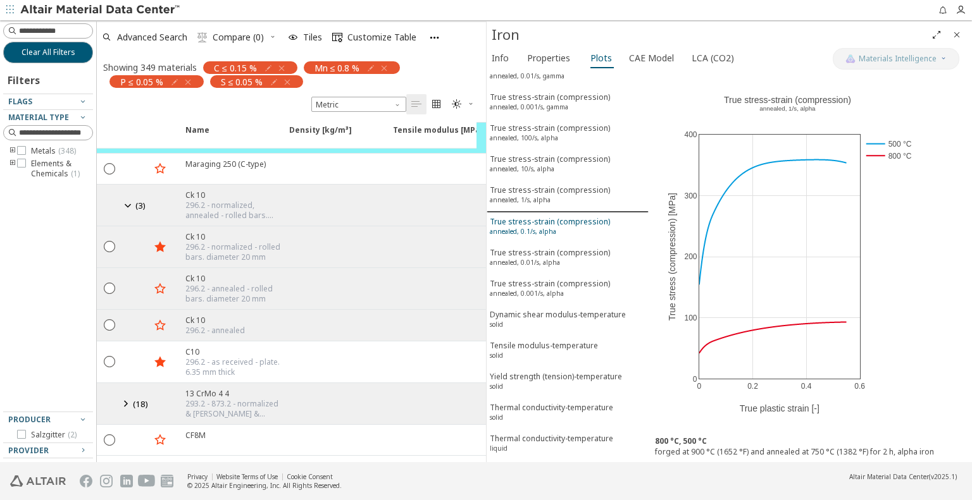
click at [527, 227] on sup "annealed, 0.1/s, alpha" at bounding box center [523, 231] width 66 height 9
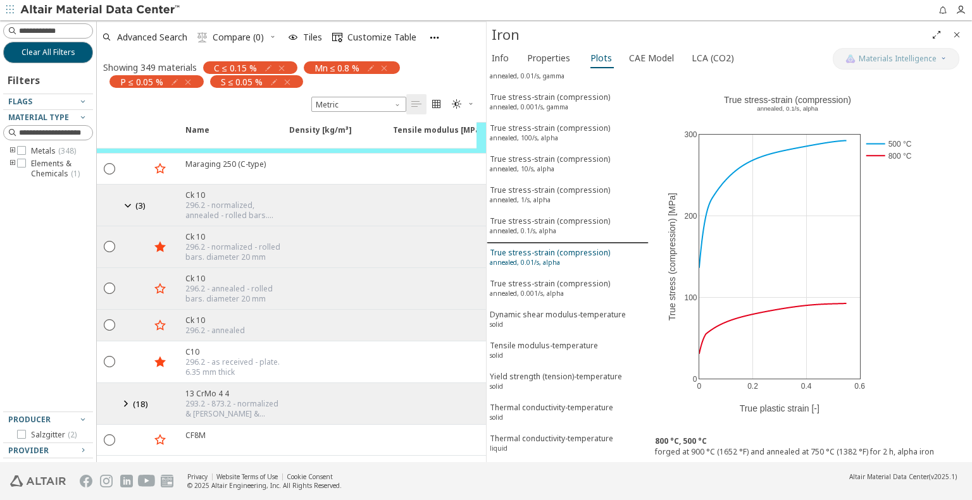
click at [536, 258] on sup "annealed, 0.01/s, alpha" at bounding box center [525, 262] width 70 height 9
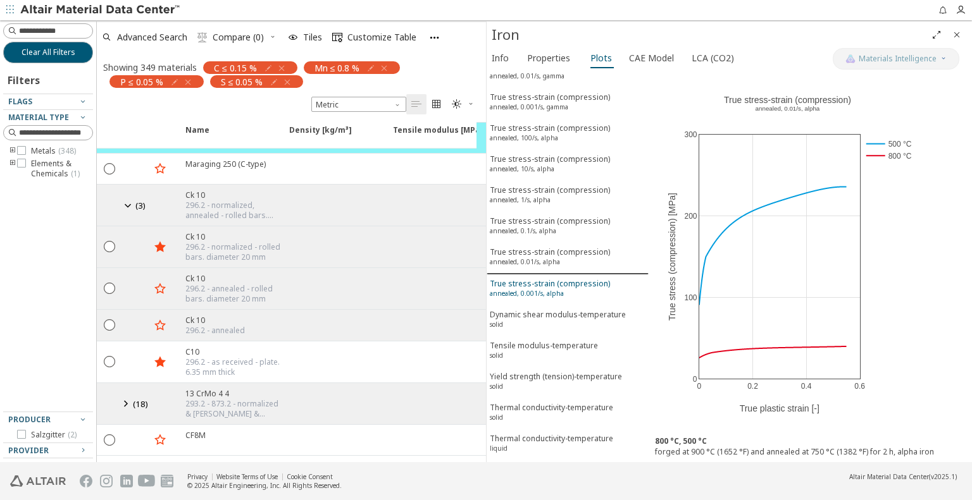
click at [553, 278] on div "True stress-strain (compression) annealed, 0.001/s, alpha" at bounding box center [550, 289] width 120 height 23
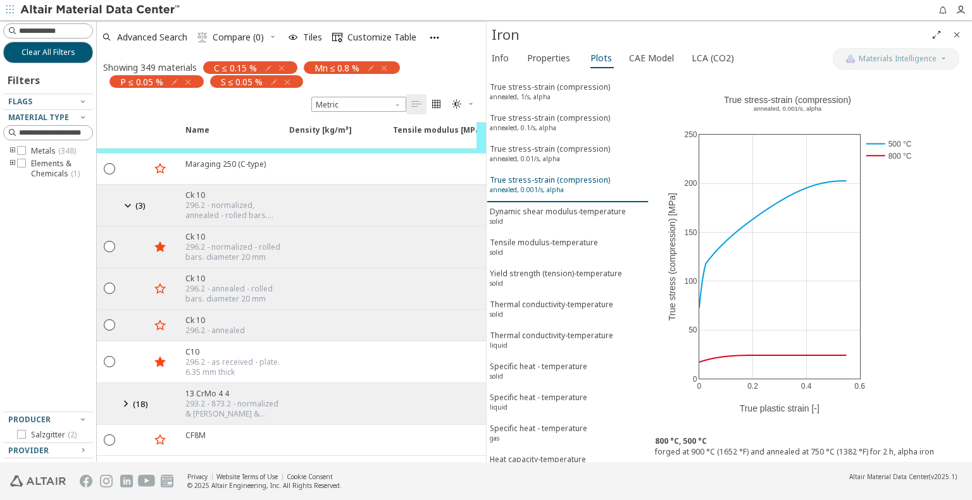
scroll to position [316, 0]
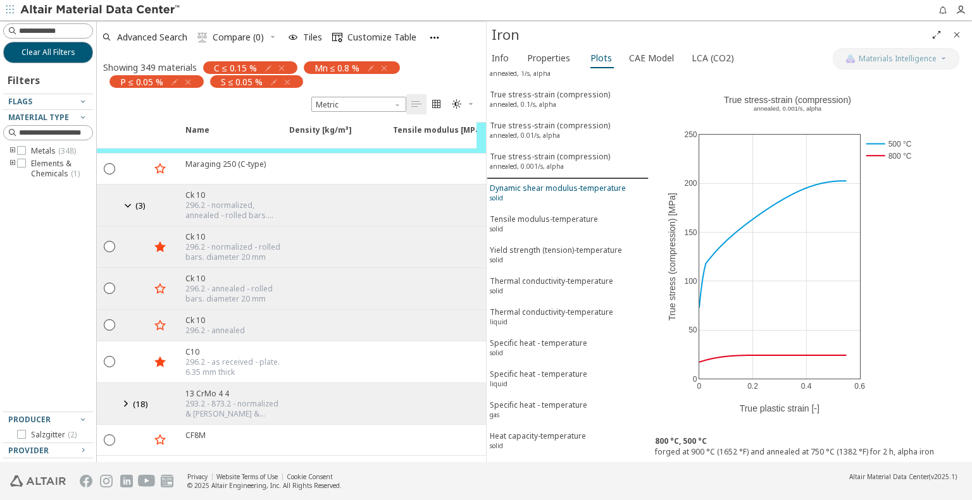
click at [542, 183] on div "Dynamic shear modulus-temperature solid" at bounding box center [558, 194] width 136 height 23
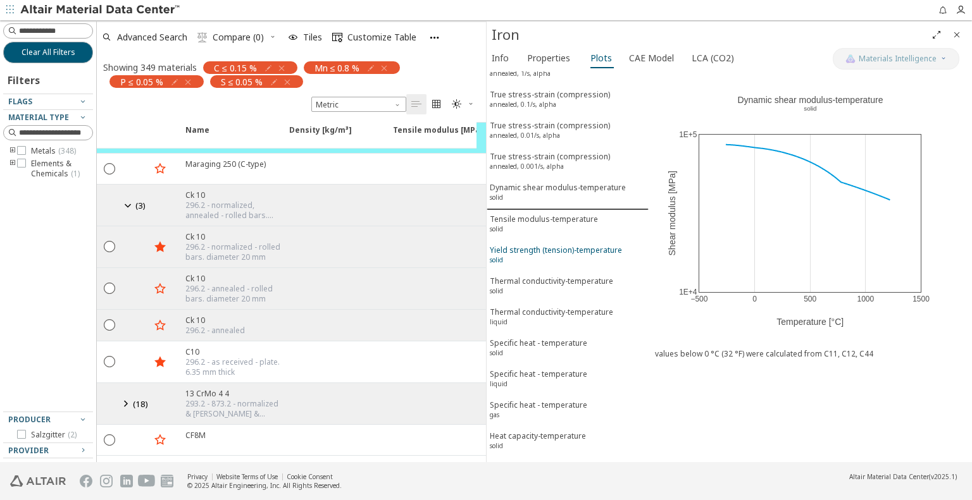
click at [537, 241] on button "Yield strength (tension)-temperature solid" at bounding box center [568, 256] width 162 height 31
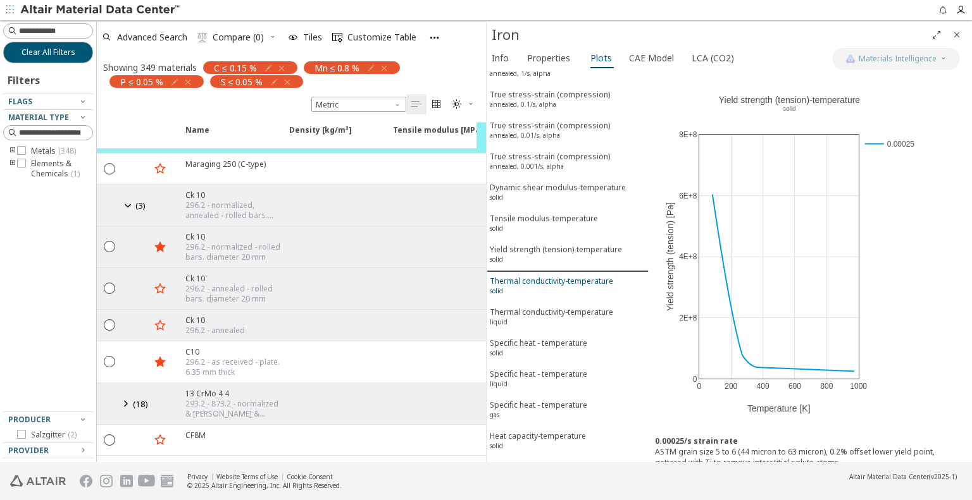
click at [542, 276] on div "Thermal conductivity-temperature solid" at bounding box center [551, 287] width 123 height 23
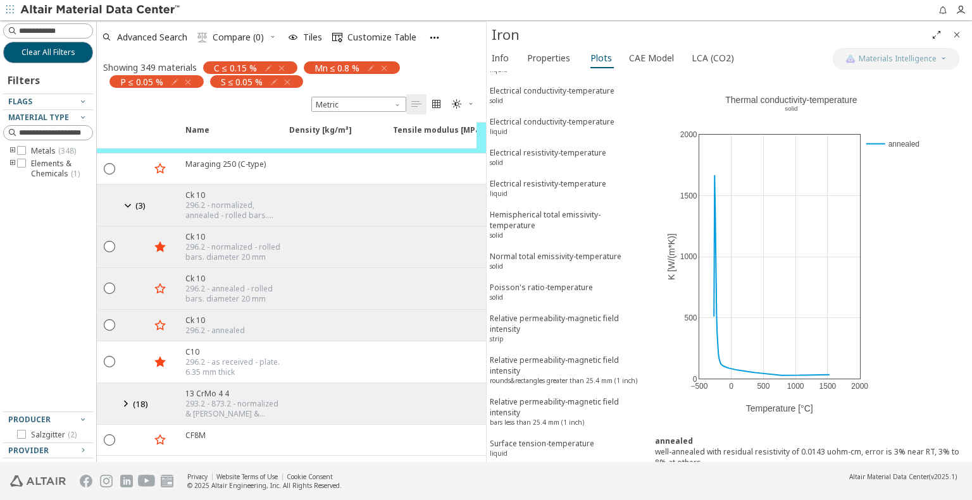
scroll to position [1377, 0]
click at [224, 247] on icon "button" at bounding box center [226, 247] width 10 height 10
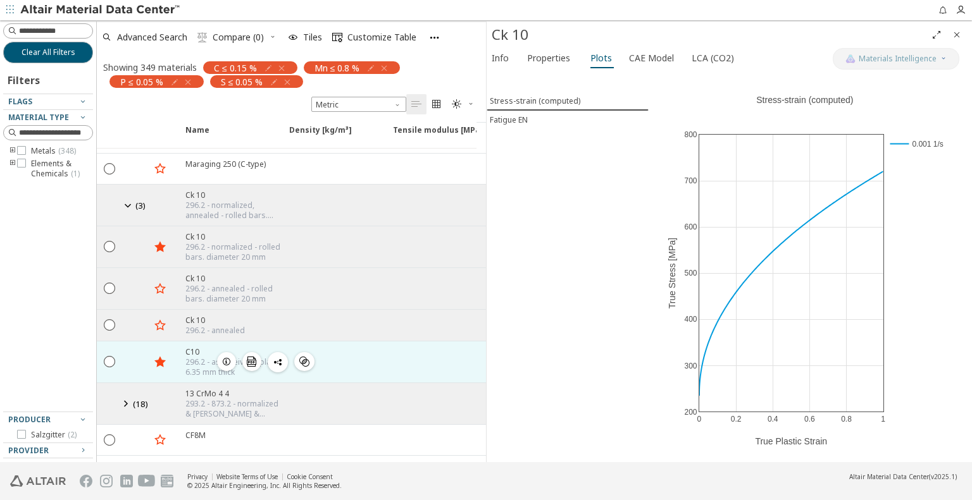
click at [228, 359] on icon "button" at bounding box center [226, 362] width 10 height 10
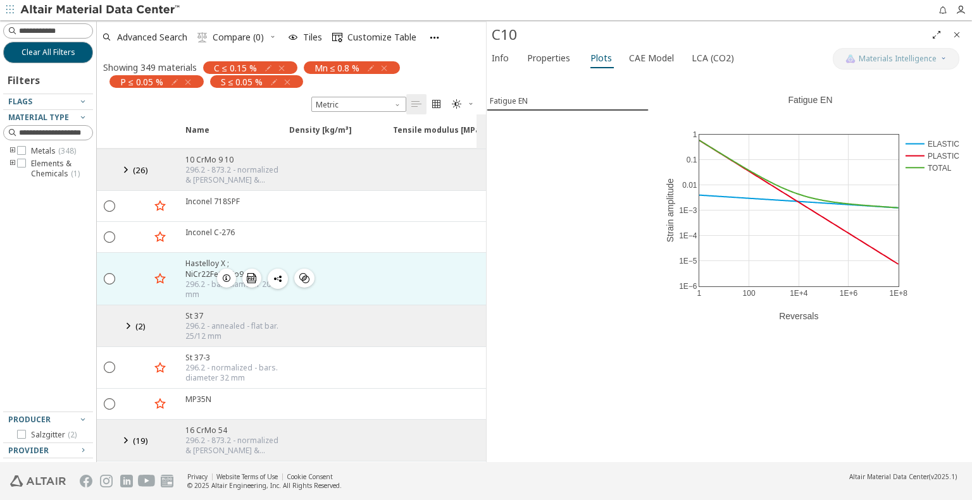
scroll to position [759, 0]
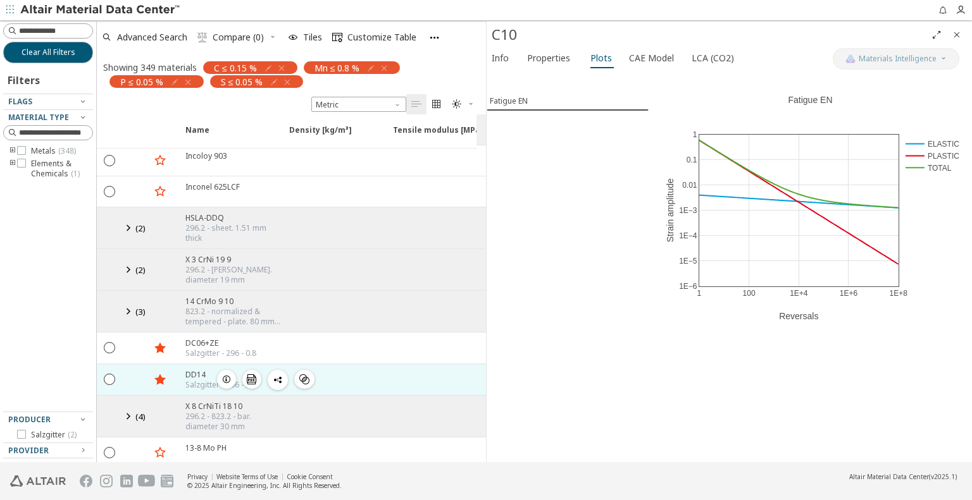
click at [228, 375] on icon "button" at bounding box center [226, 380] width 10 height 10
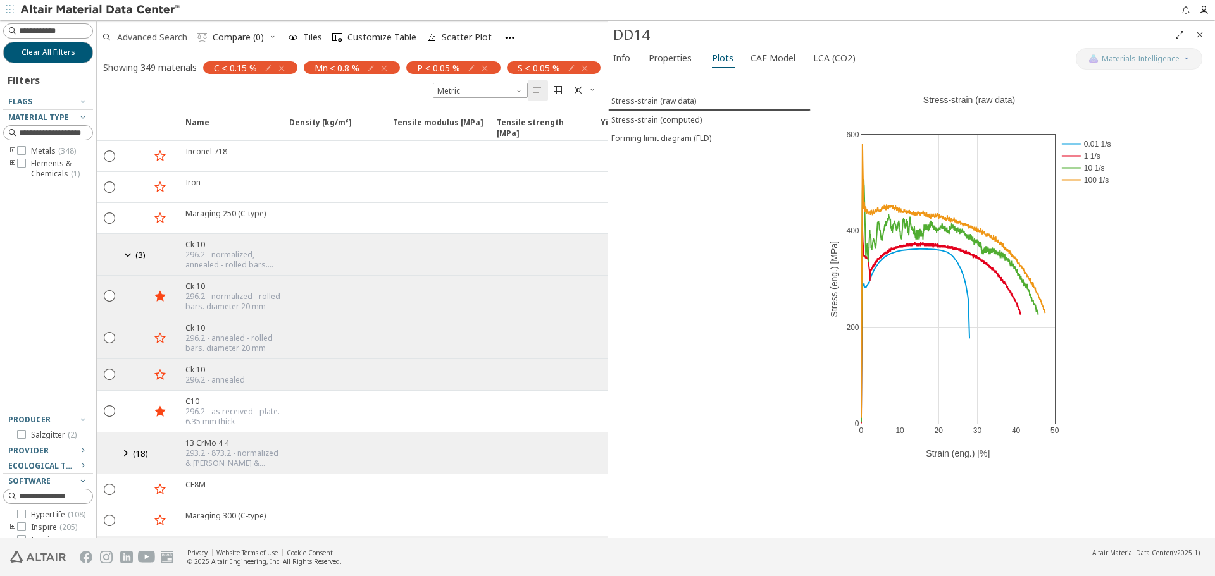
click at [150, 33] on span "Advanced Search" at bounding box center [152, 37] width 70 height 9
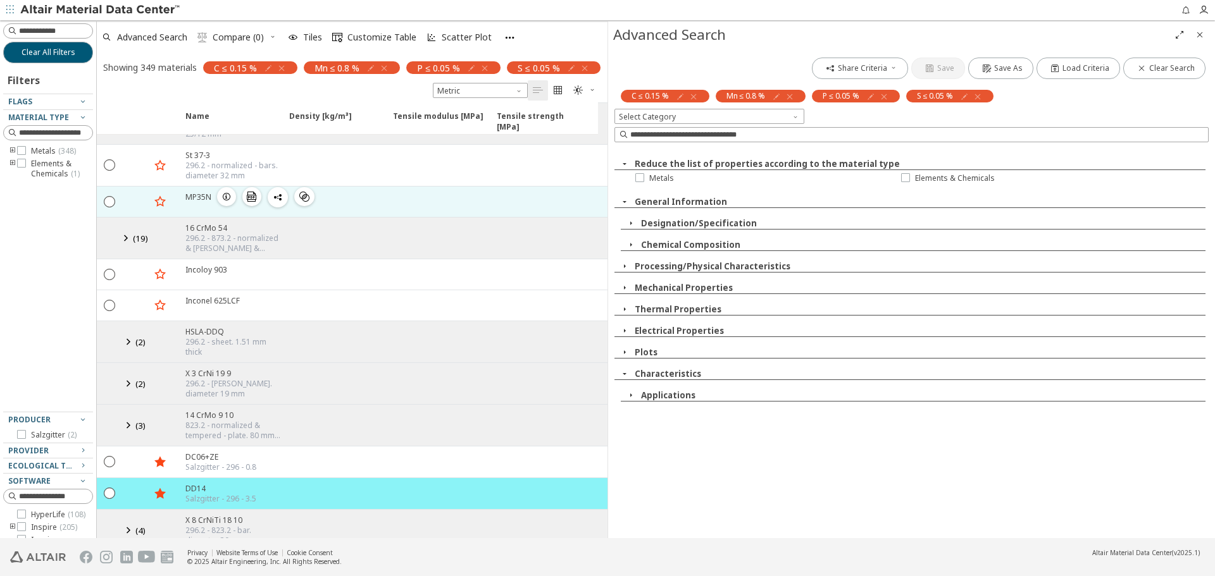
scroll to position [633, 0]
